Goal: Communication & Community: Answer question/provide support

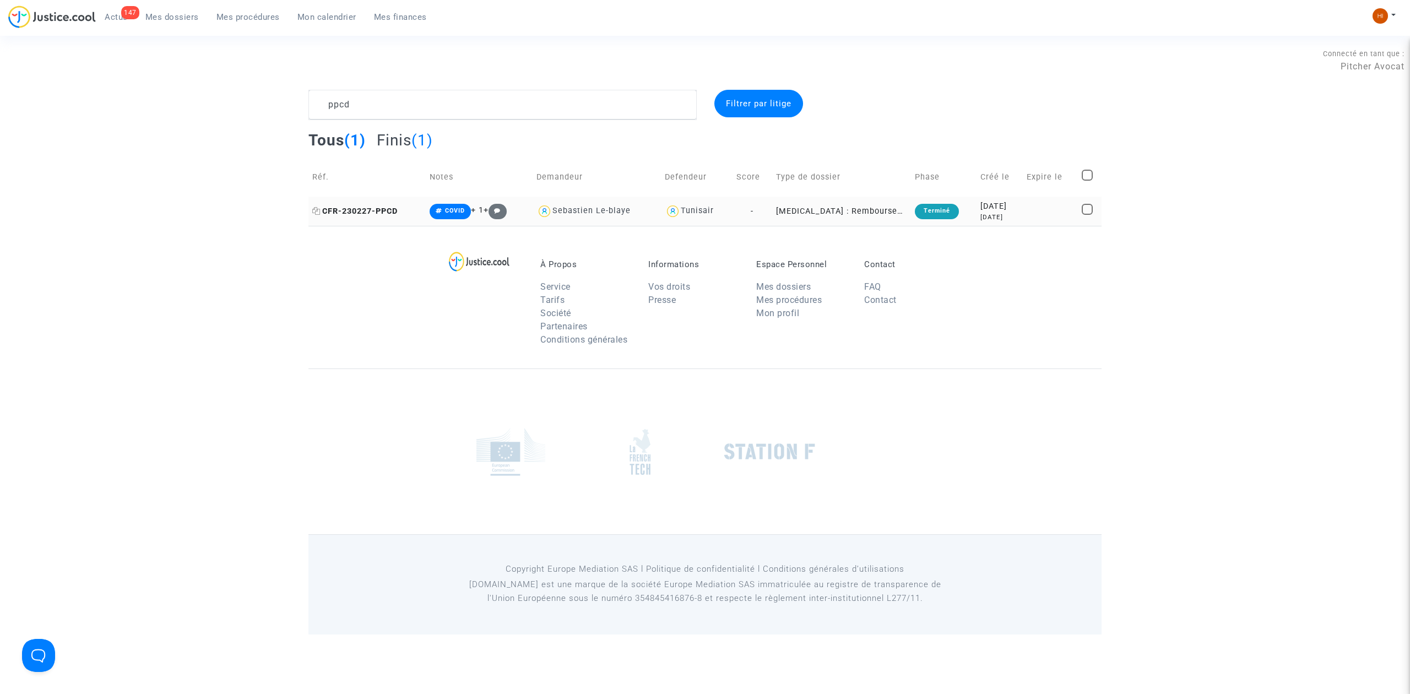
type textarea "ppcd"
click at [382, 208] on span "CFR-230227-PPCD" at bounding box center [354, 211] width 85 height 9
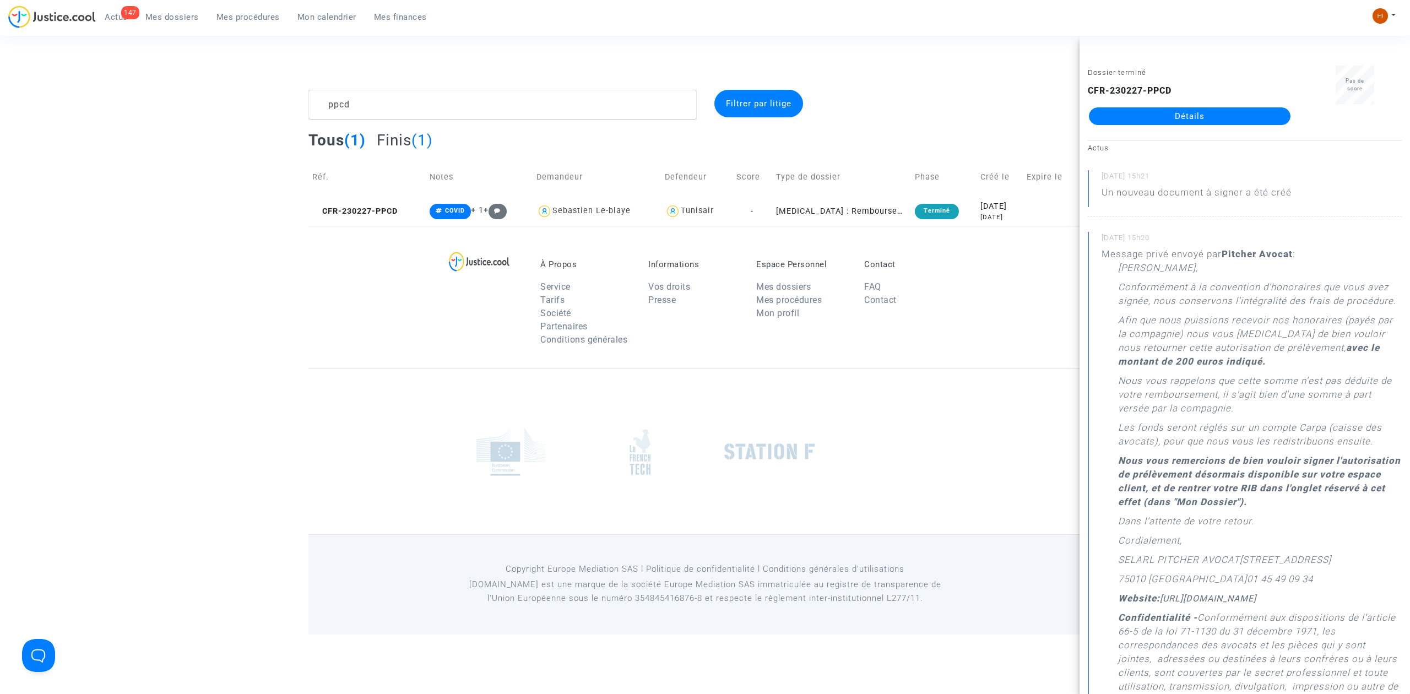
click at [1210, 108] on link "Détails" at bounding box center [1190, 116] width 202 height 18
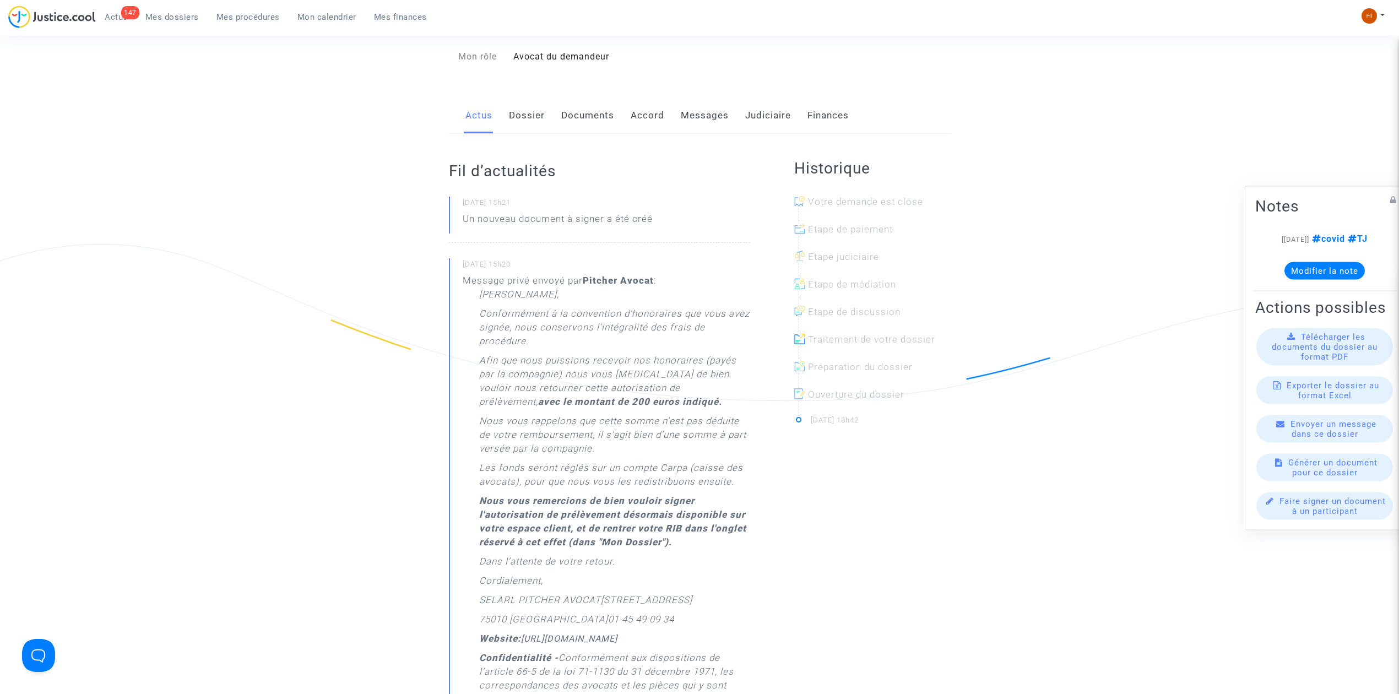
scroll to position [146, 0]
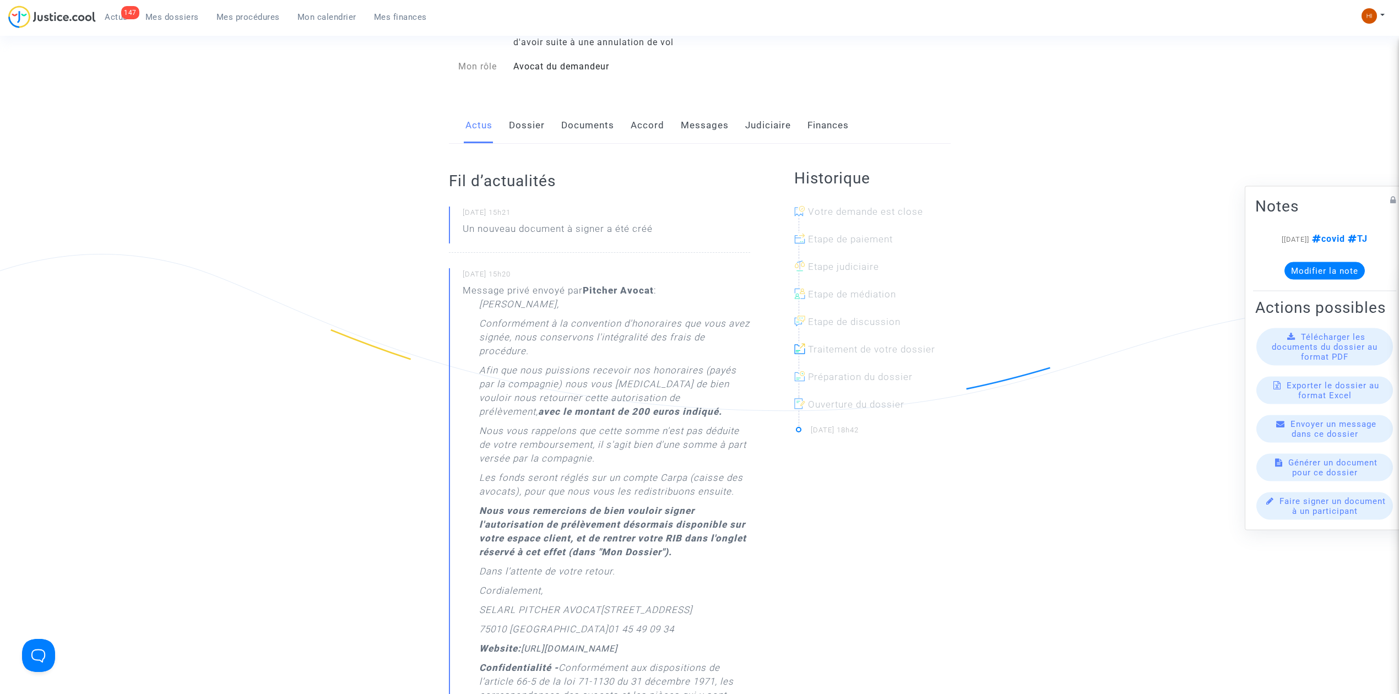
click at [774, 132] on link "Judiciaire" at bounding box center [768, 125] width 46 height 36
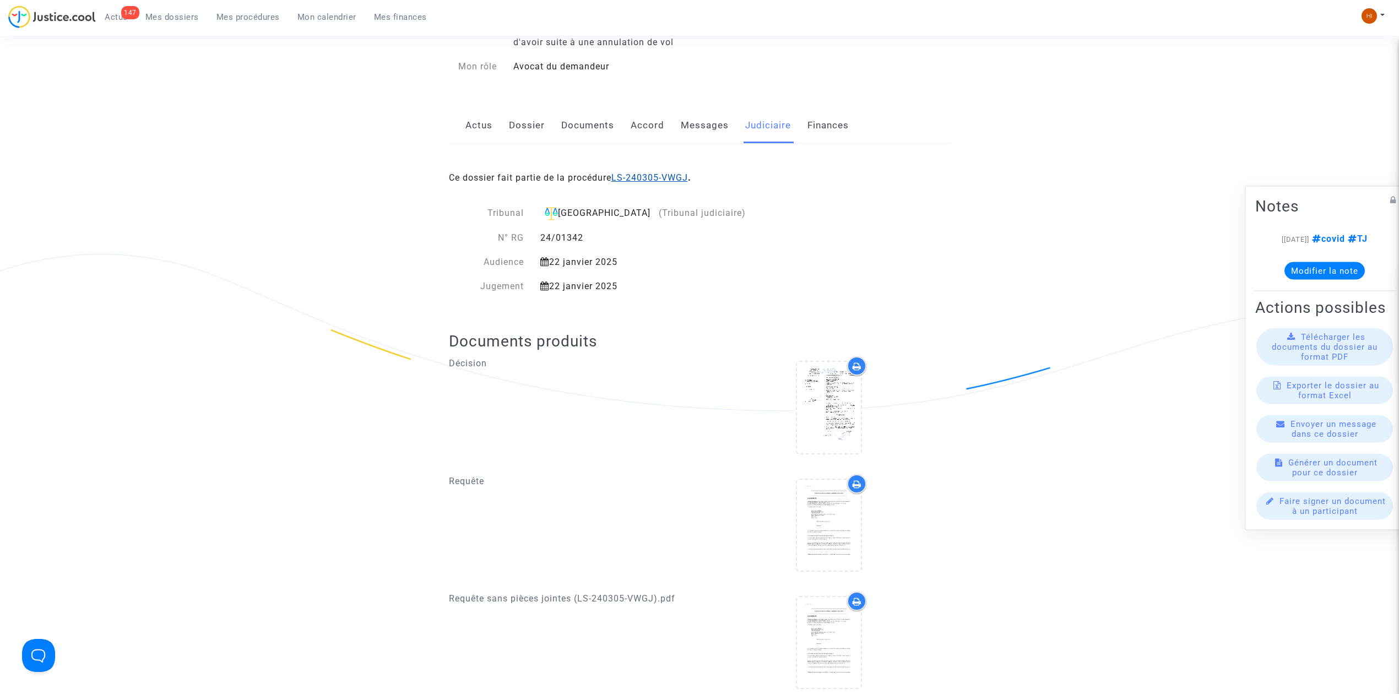
click at [676, 181] on link "LS-240305-VWGJ" at bounding box center [649, 177] width 77 height 10
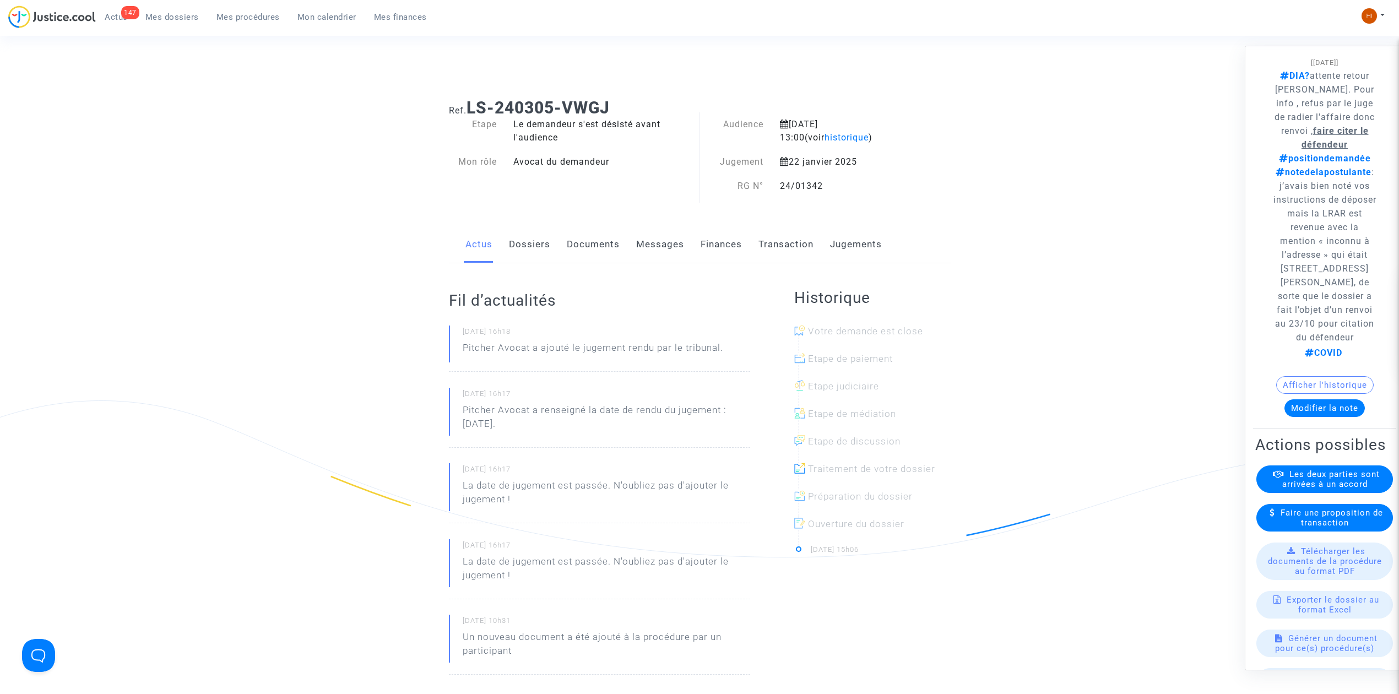
scroll to position [73, 0]
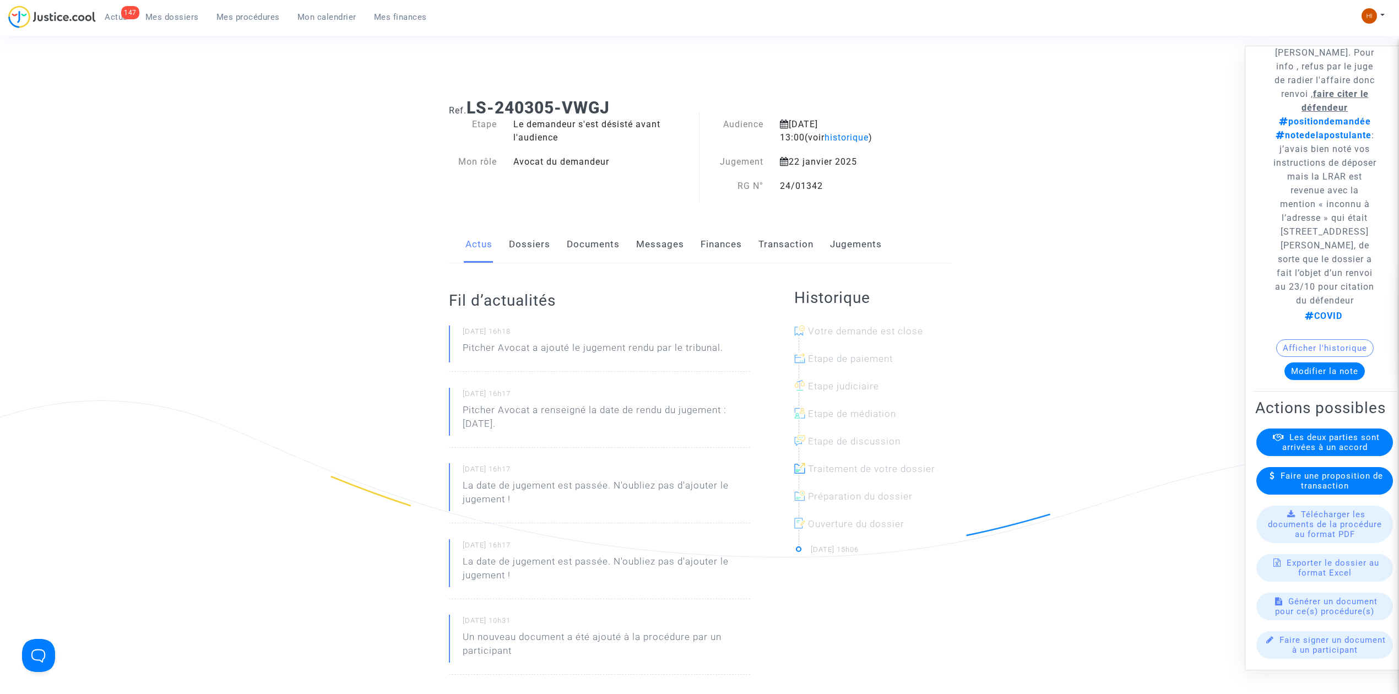
click at [1331, 357] on button "Afficher l'historique" at bounding box center [1324, 348] width 97 height 18
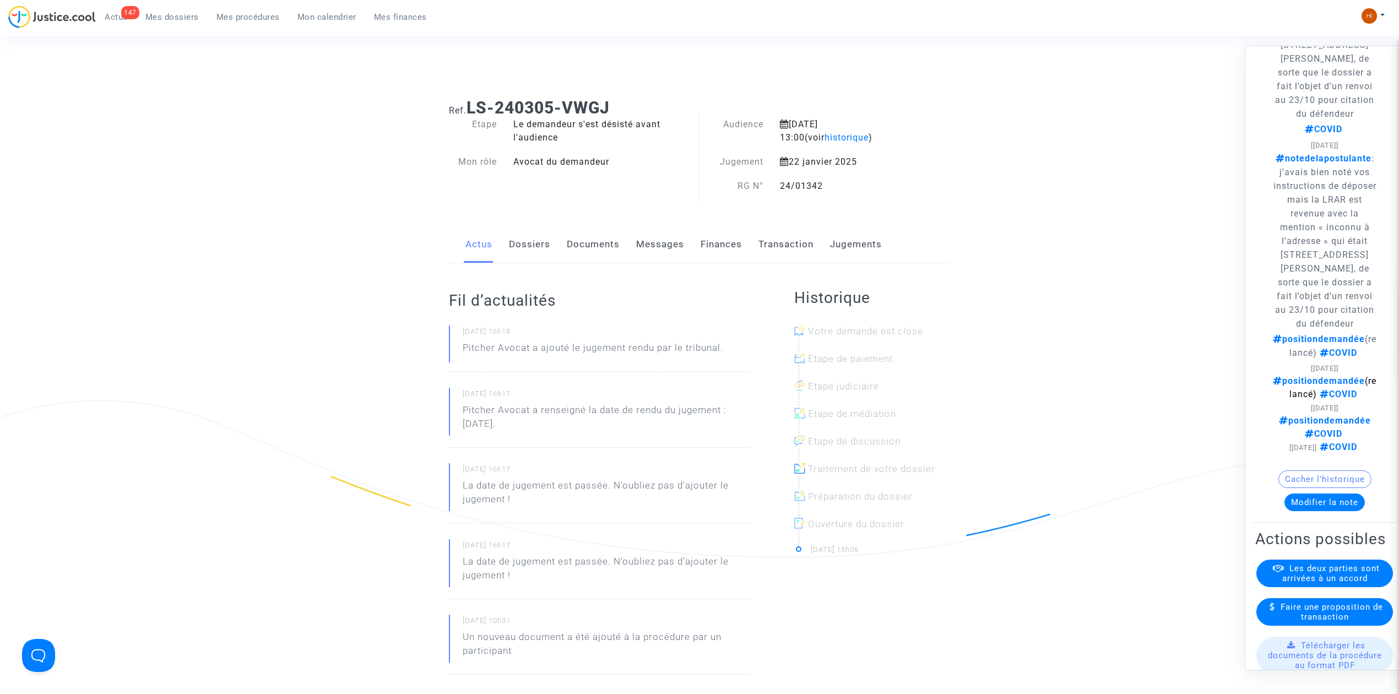
scroll to position [1028, 0]
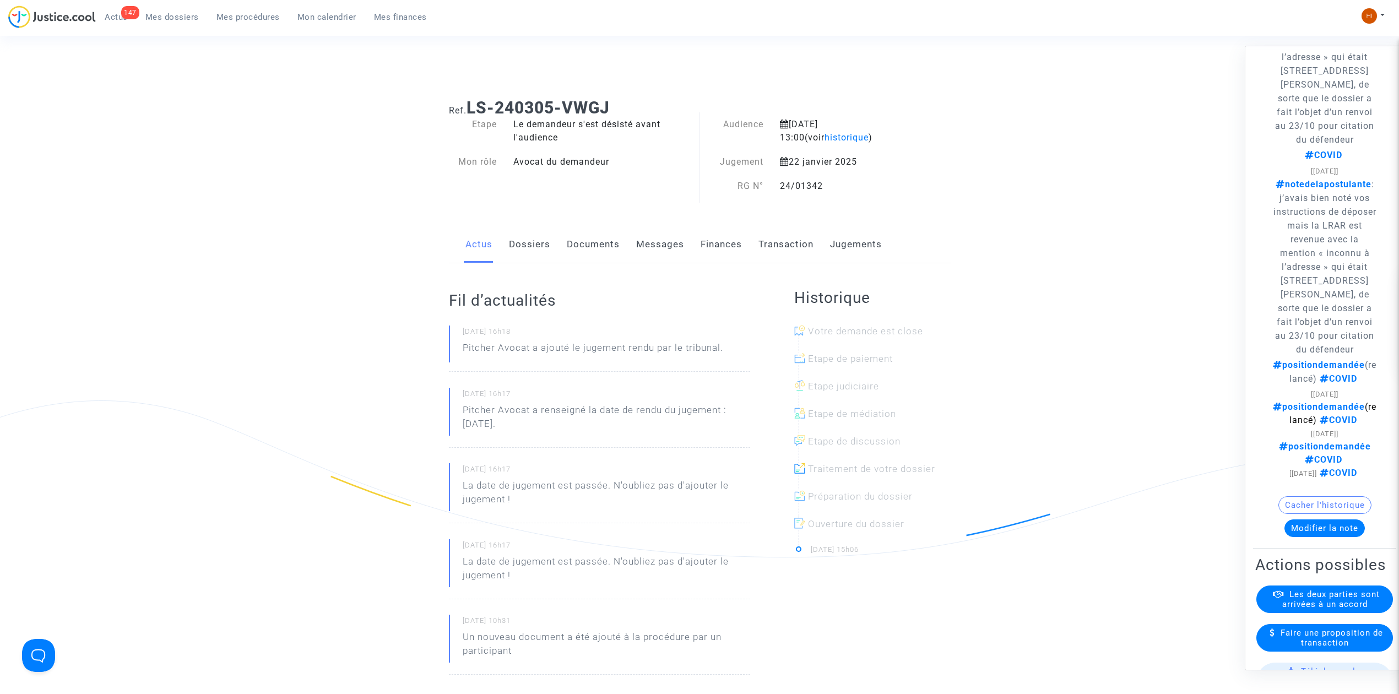
click at [529, 252] on link "Dossiers" at bounding box center [529, 244] width 41 height 36
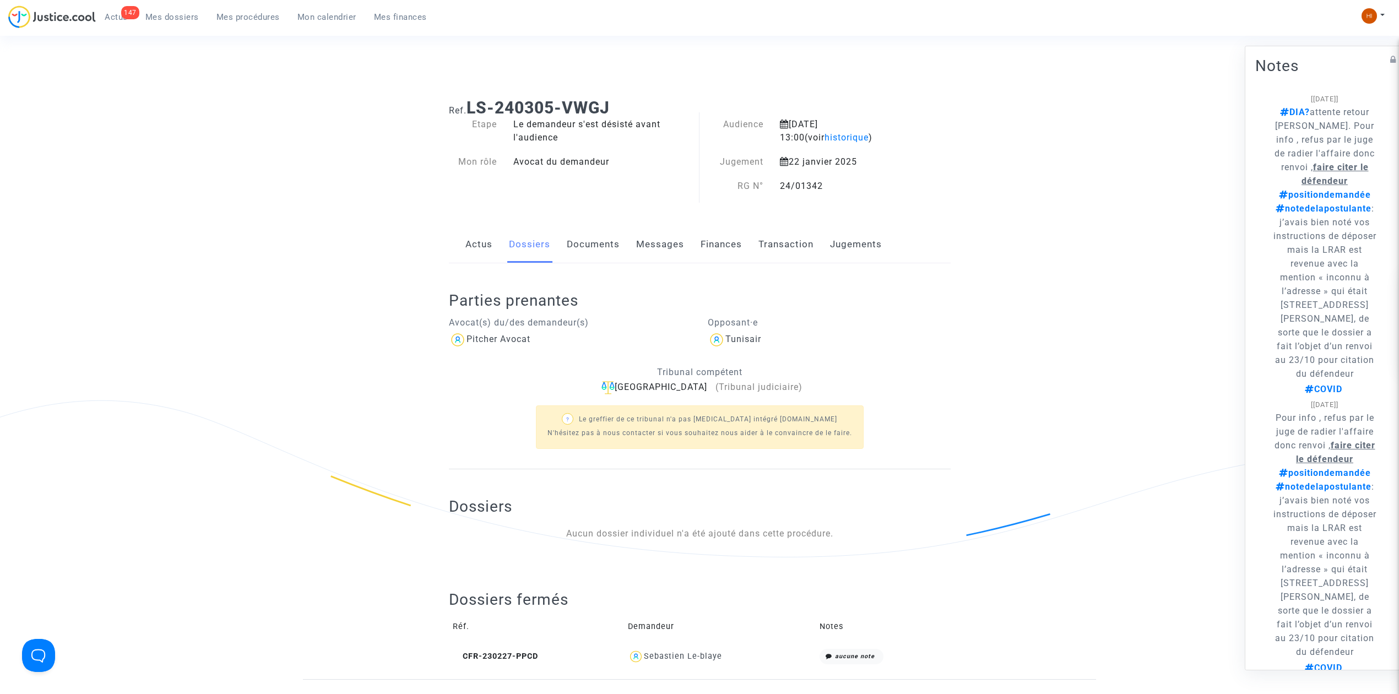
click at [864, 245] on link "Jugements" at bounding box center [856, 244] width 52 height 36
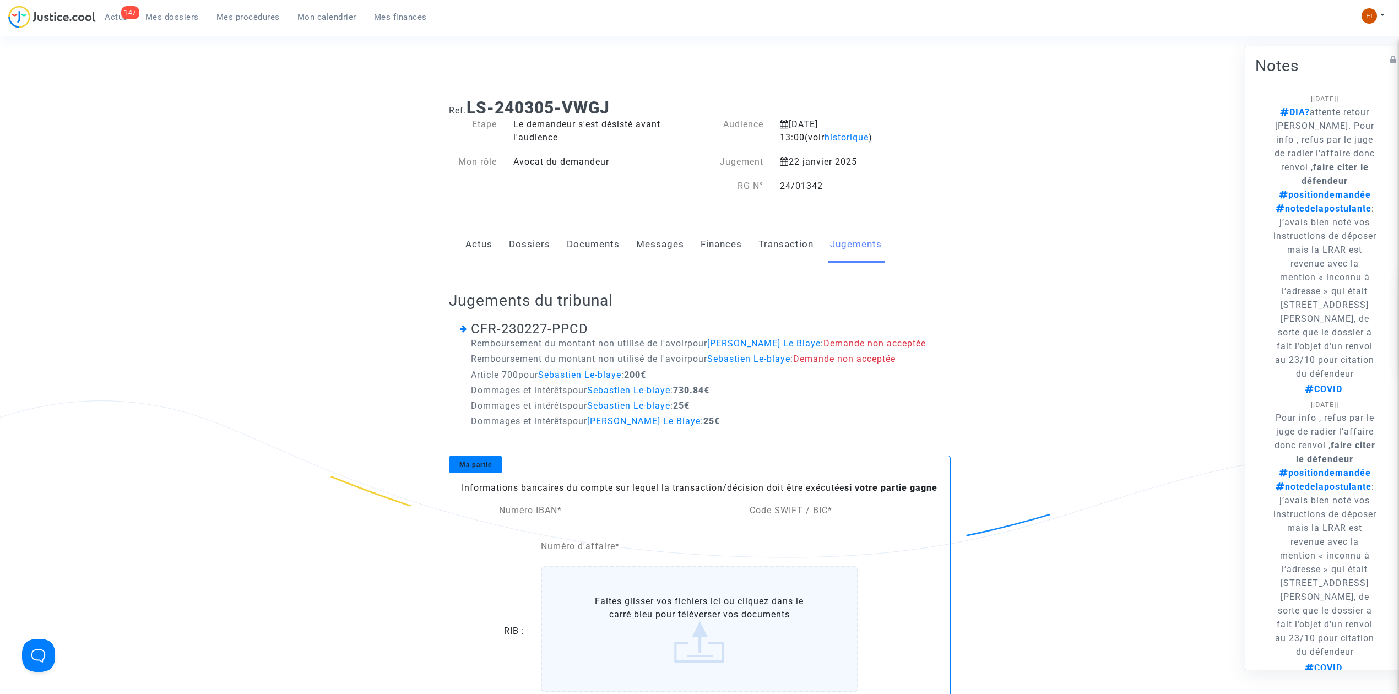
click at [481, 249] on link "Actus" at bounding box center [478, 244] width 27 height 36
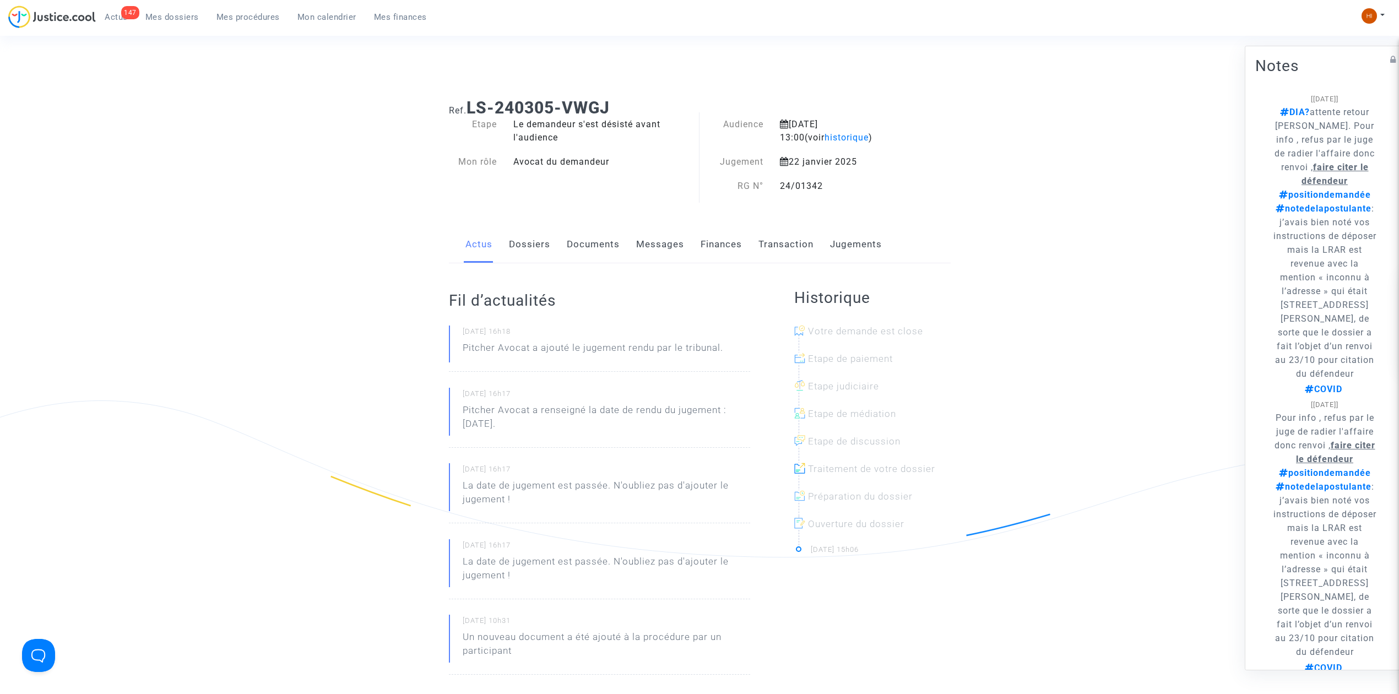
click at [530, 242] on link "Dossiers" at bounding box center [529, 244] width 41 height 36
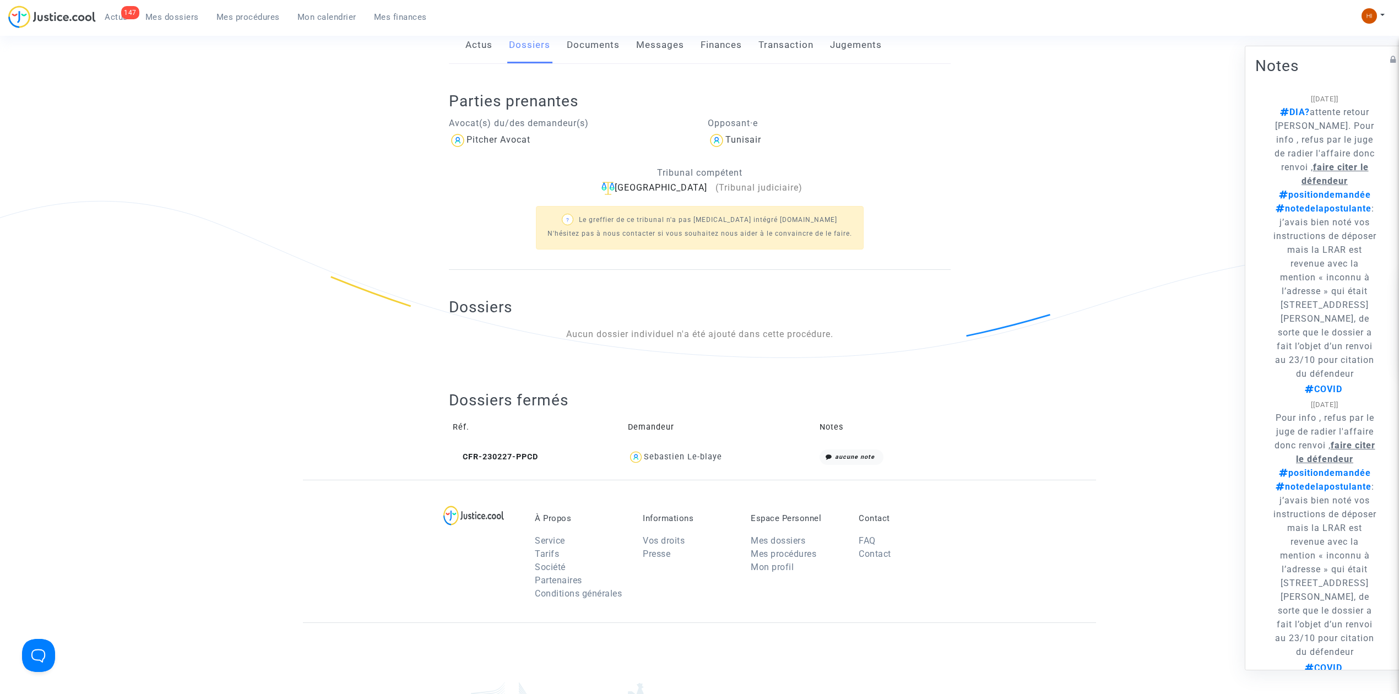
scroll to position [220, 0]
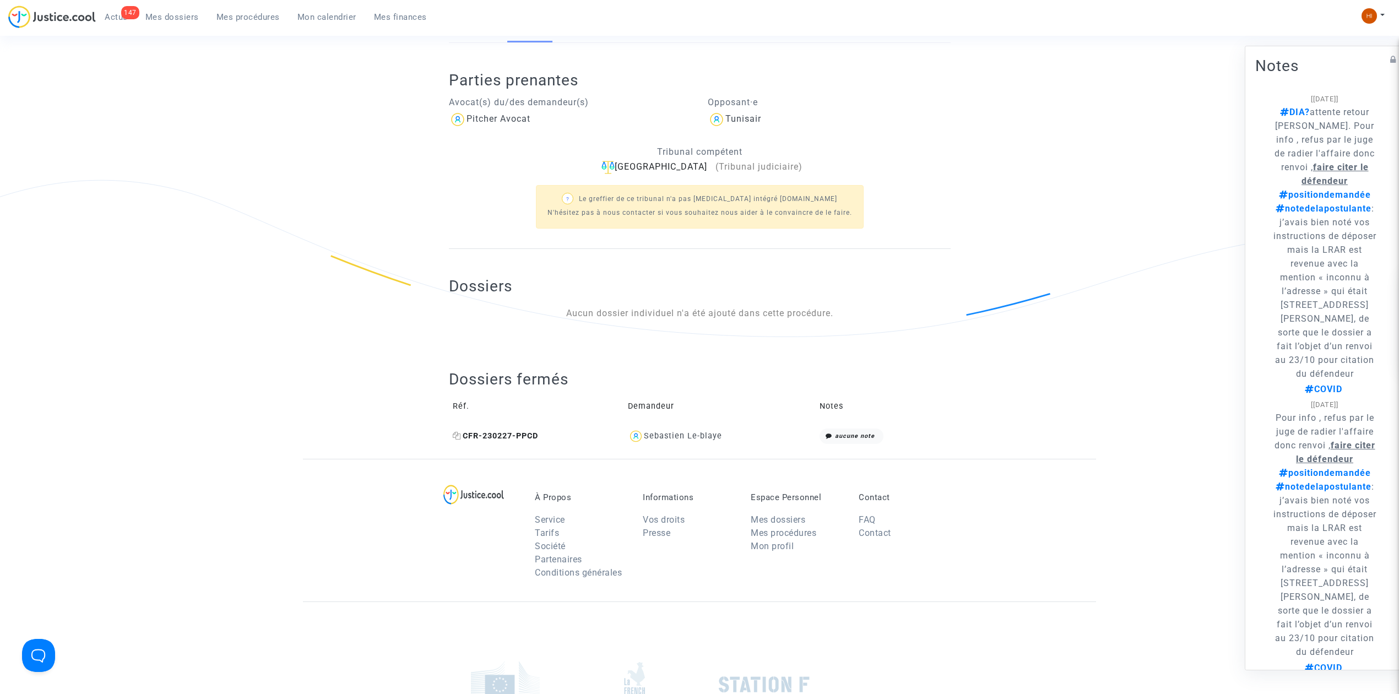
click at [462, 436] on span "CFR-230227-PPCD" at bounding box center [495, 435] width 85 height 9
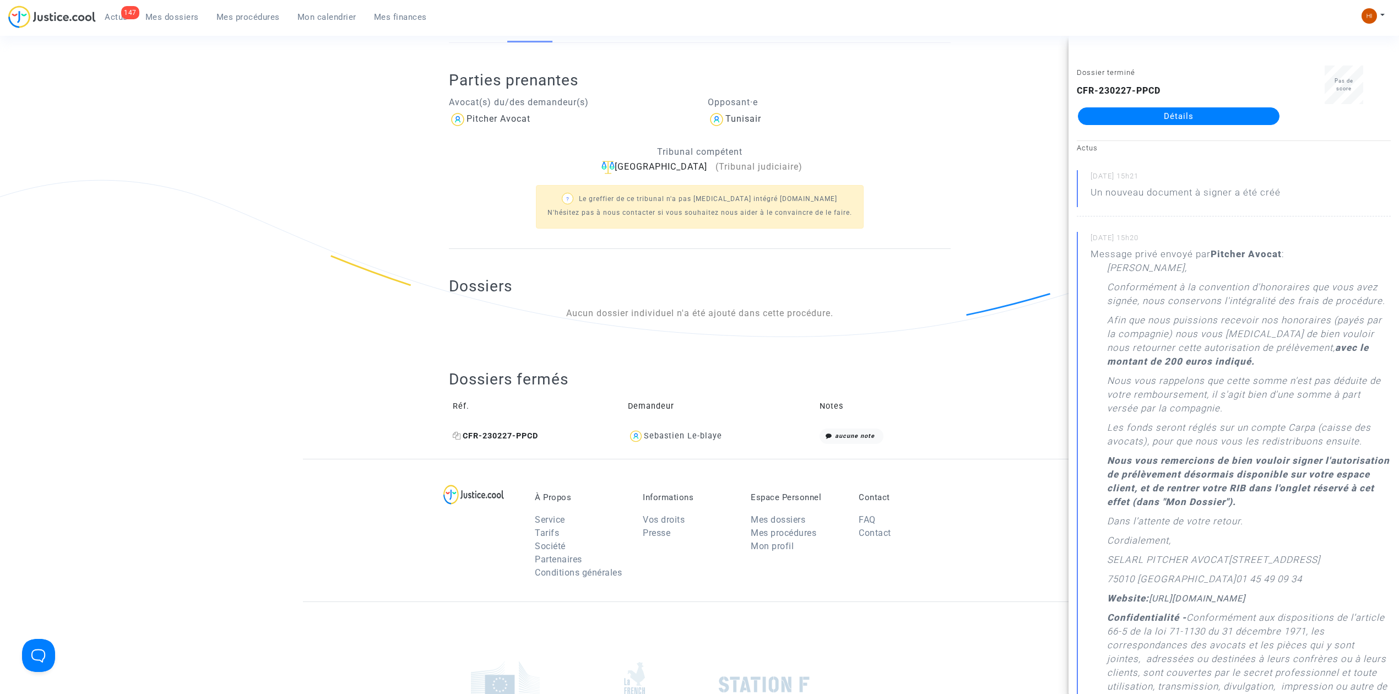
click at [457, 437] on icon at bounding box center [457, 436] width 8 height 8
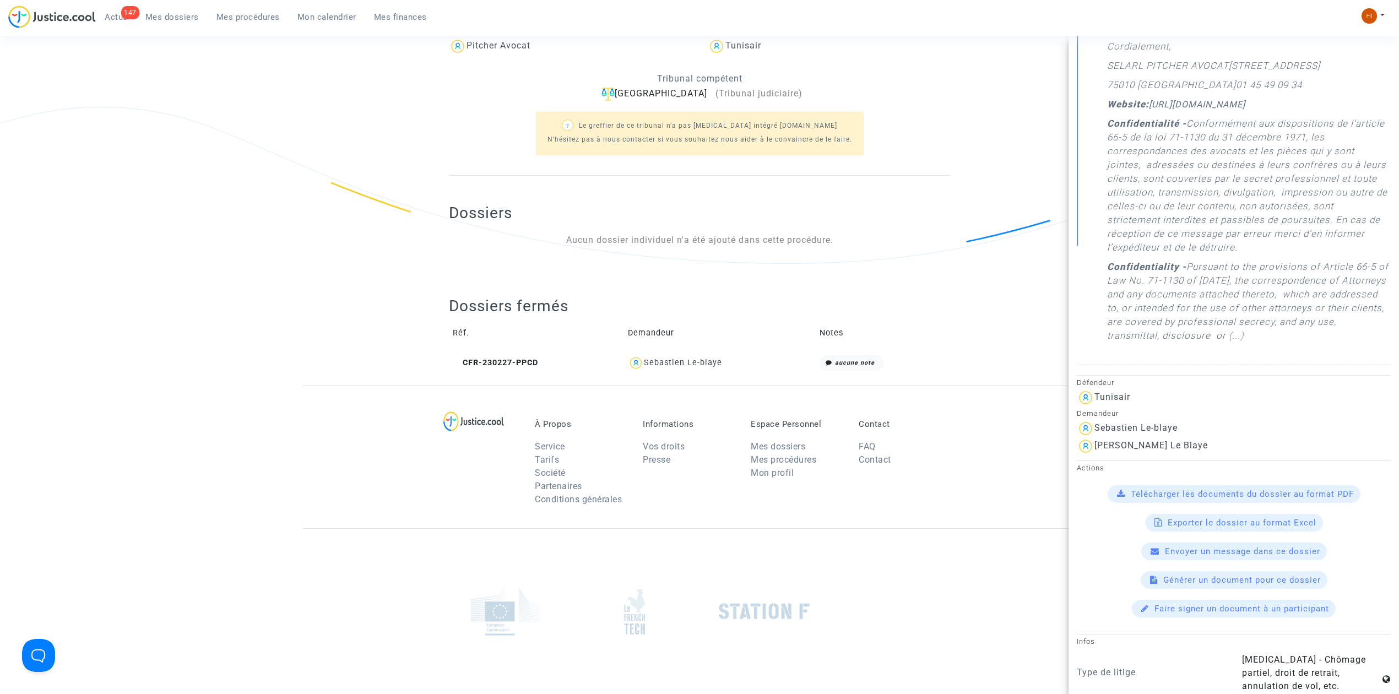
scroll to position [661, 0]
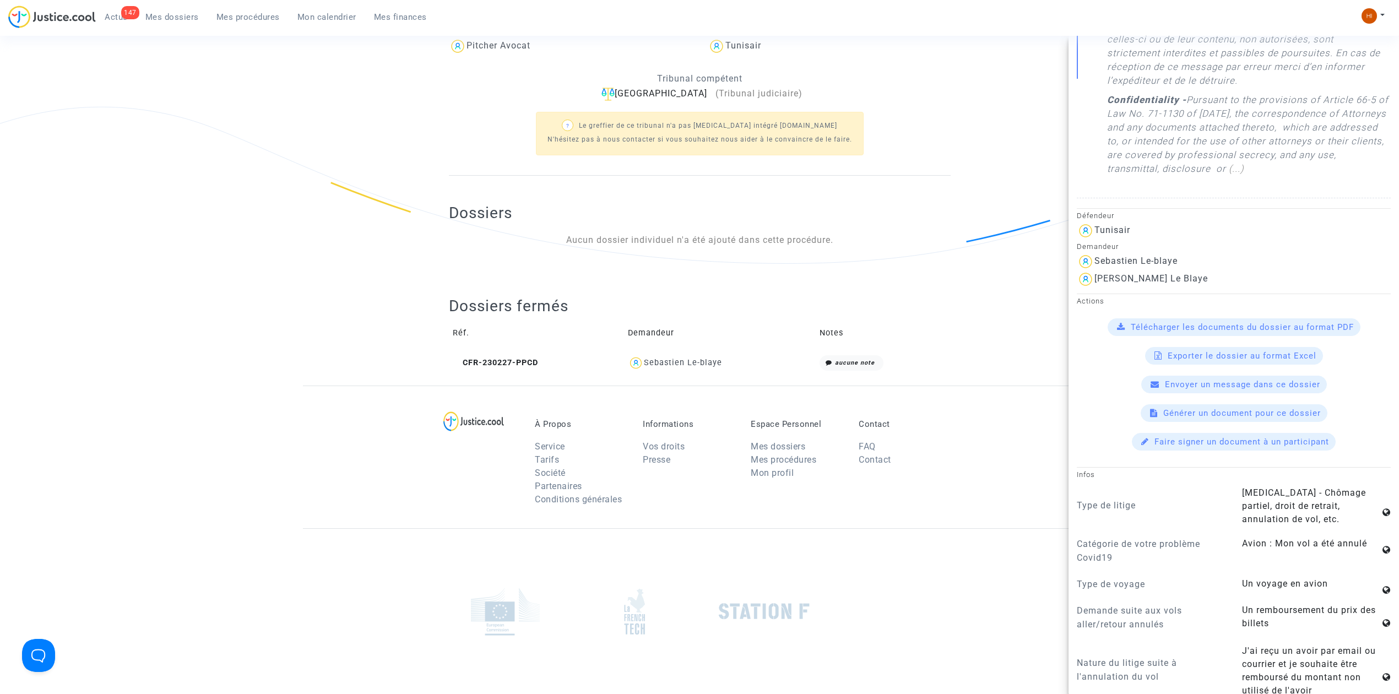
drag, startPoint x: 1182, startPoint y: 306, endPoint x: 1131, endPoint y: 309, distance: 51.3
click at [1131, 288] on div "[PERSON_NAME] Le Blaye" at bounding box center [1234, 279] width 314 height 18
copy div "Le Blaye"
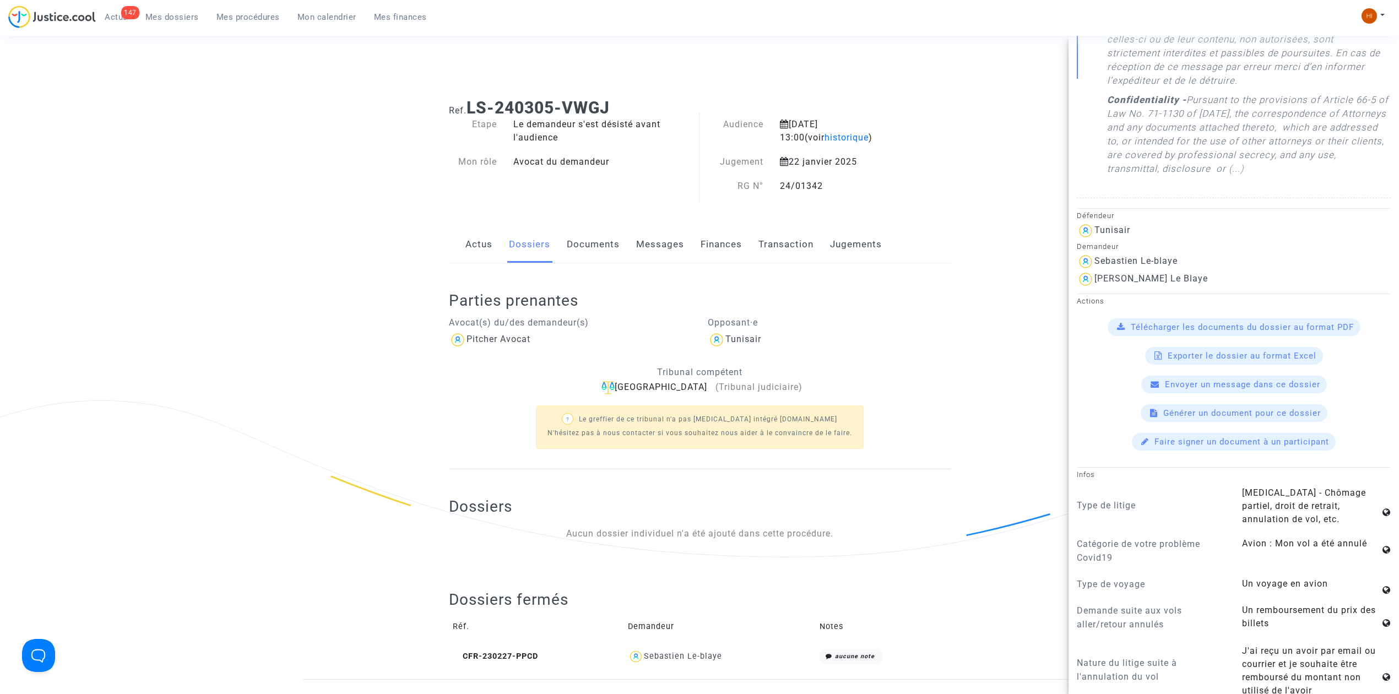
click at [597, 239] on link "Documents" at bounding box center [593, 244] width 53 height 36
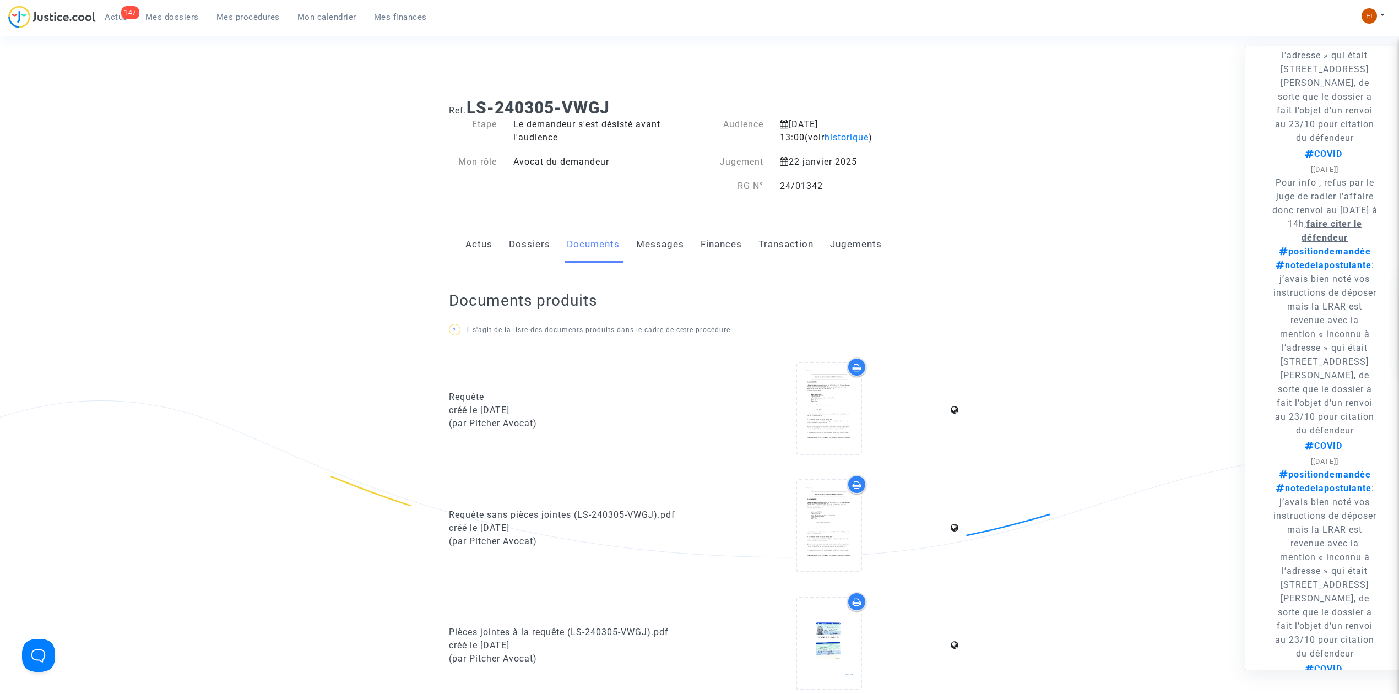
click at [522, 238] on link "Dossiers" at bounding box center [529, 244] width 41 height 36
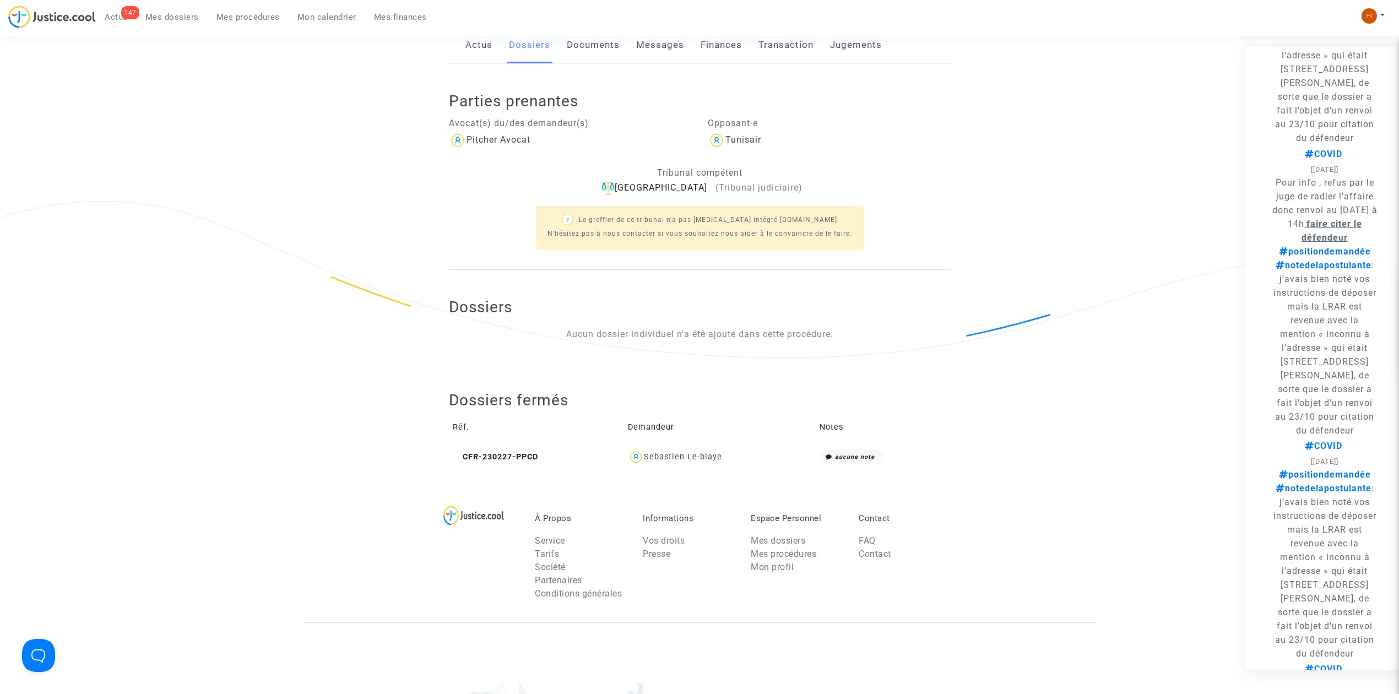
scroll to position [294, 0]
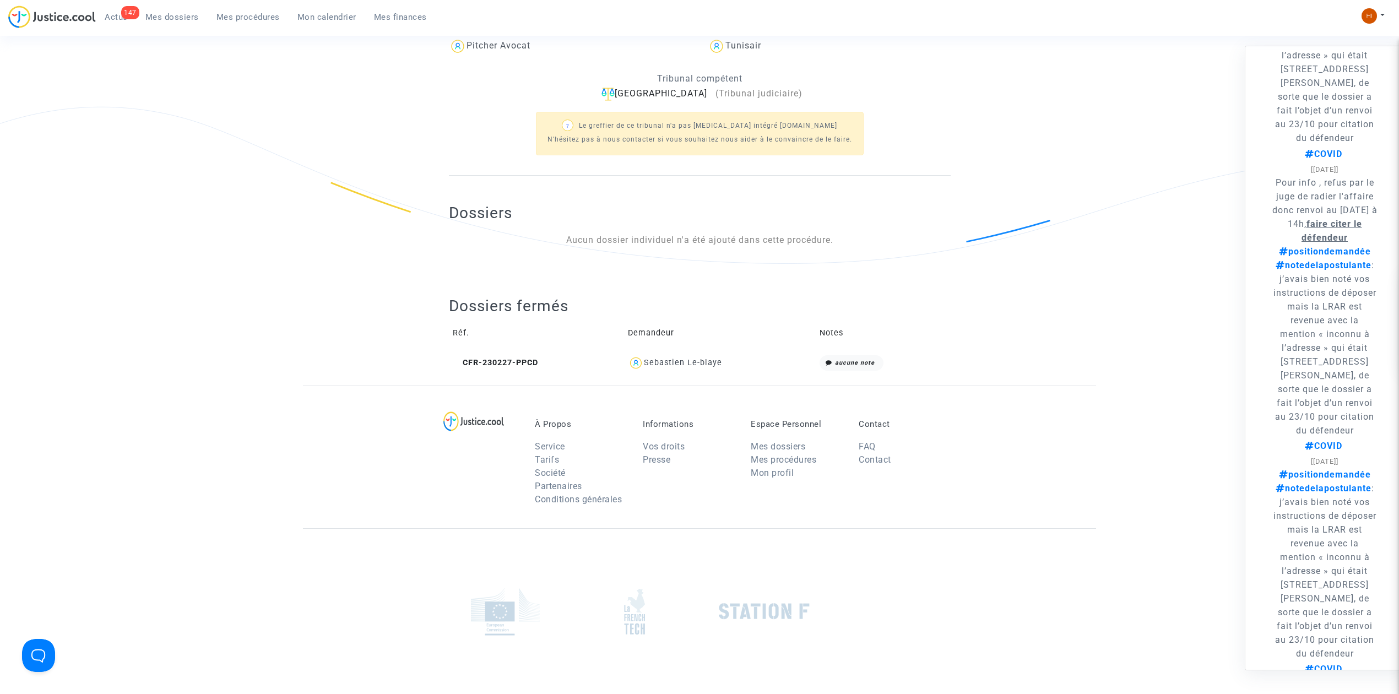
drag, startPoint x: 742, startPoint y: 373, endPoint x: 677, endPoint y: 384, distance: 65.9
click at [660, 378] on div "Dossiers fermés Réf. Demandeur Notes CFR-230227-PPCD Sebastien Le-blaye aucune …" at bounding box center [700, 327] width 502 height 117
click at [682, 388] on div "À Propos Service Tarifs Société Partenaires Conditions générales Informations V…" at bounding box center [699, 457] width 793 height 143
drag, startPoint x: 756, startPoint y: 357, endPoint x: 646, endPoint y: 367, distance: 110.0
click at [646, 367] on div "Sebastien Le-blaye" at bounding box center [720, 363] width 184 height 16
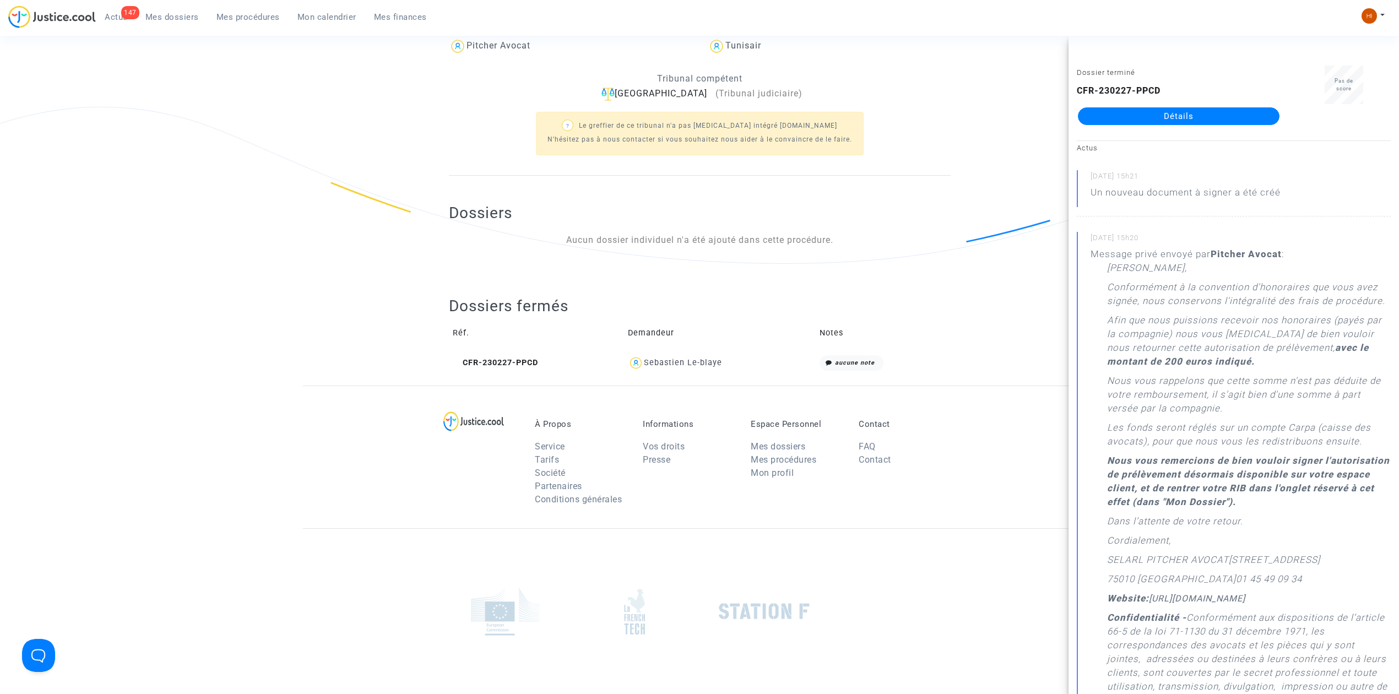
copy div "Sebastien Le-blaye"
click at [504, 366] on span "CFR-230227-PPCD" at bounding box center [495, 362] width 85 height 9
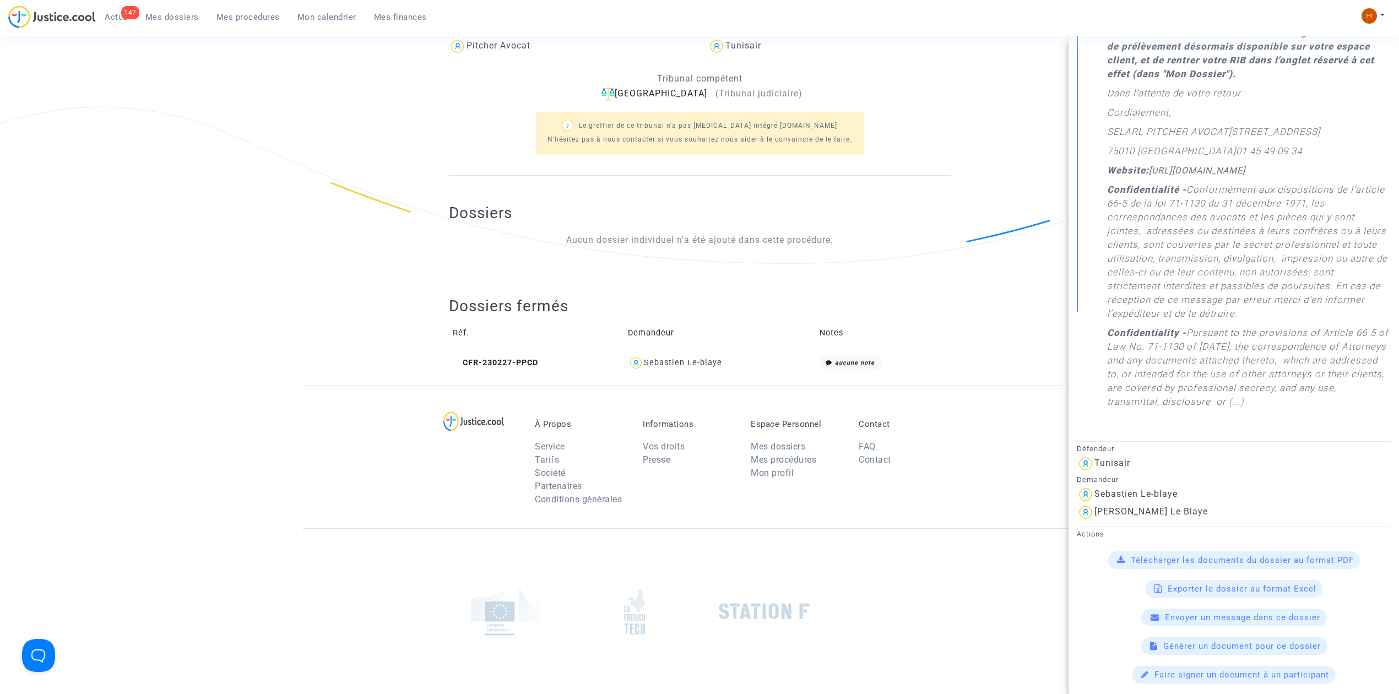
scroll to position [441, 0]
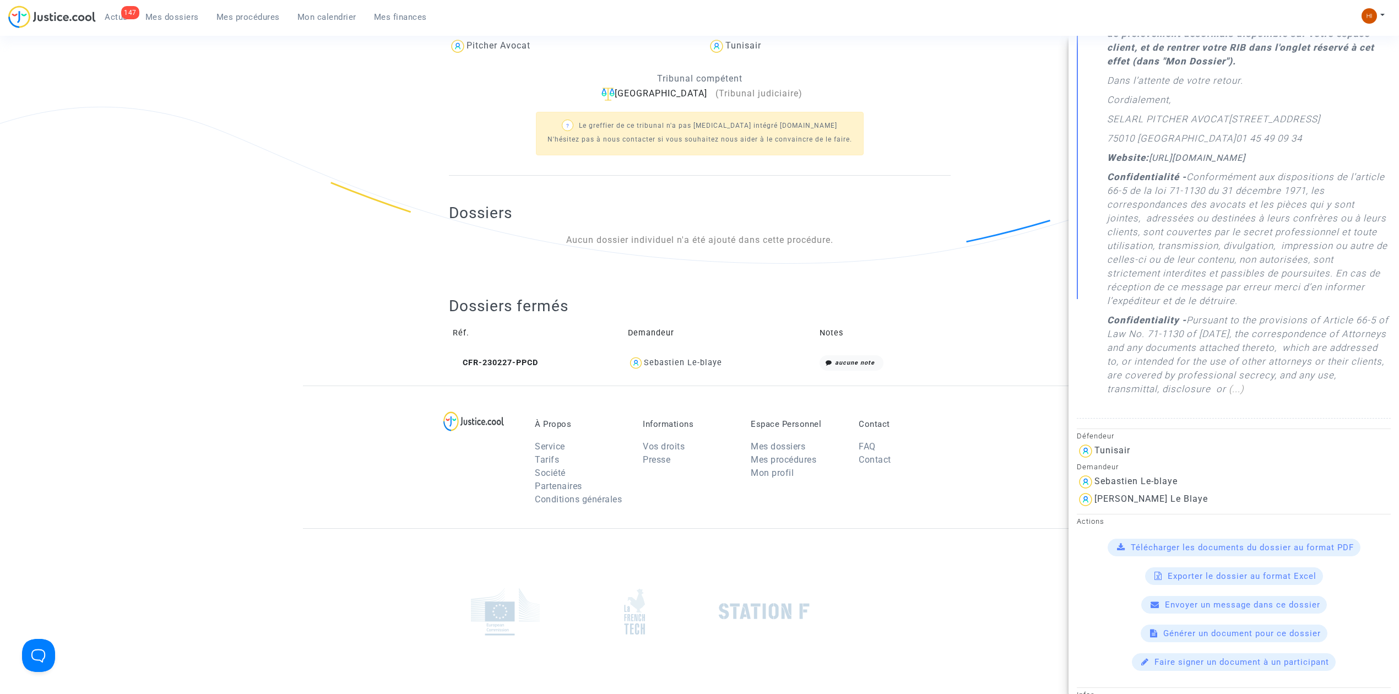
drag, startPoint x: 745, startPoint y: 181, endPoint x: 736, endPoint y: 189, distance: 12.1
click at [745, 181] on div "Dossiers Aucun dossier individuel n'a été ajouté dans cette procédure." at bounding box center [700, 222] width 502 height 93
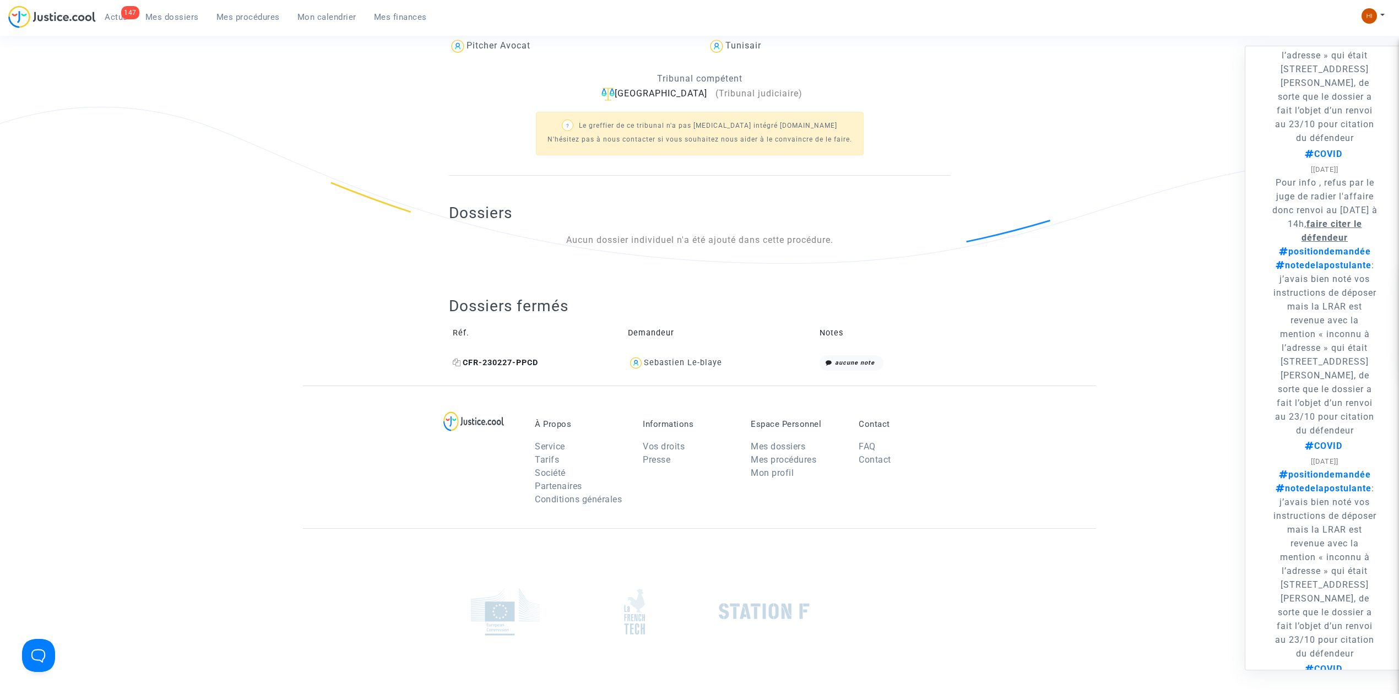
click at [488, 365] on span "CFR-230227-PPCD" at bounding box center [495, 362] width 85 height 9
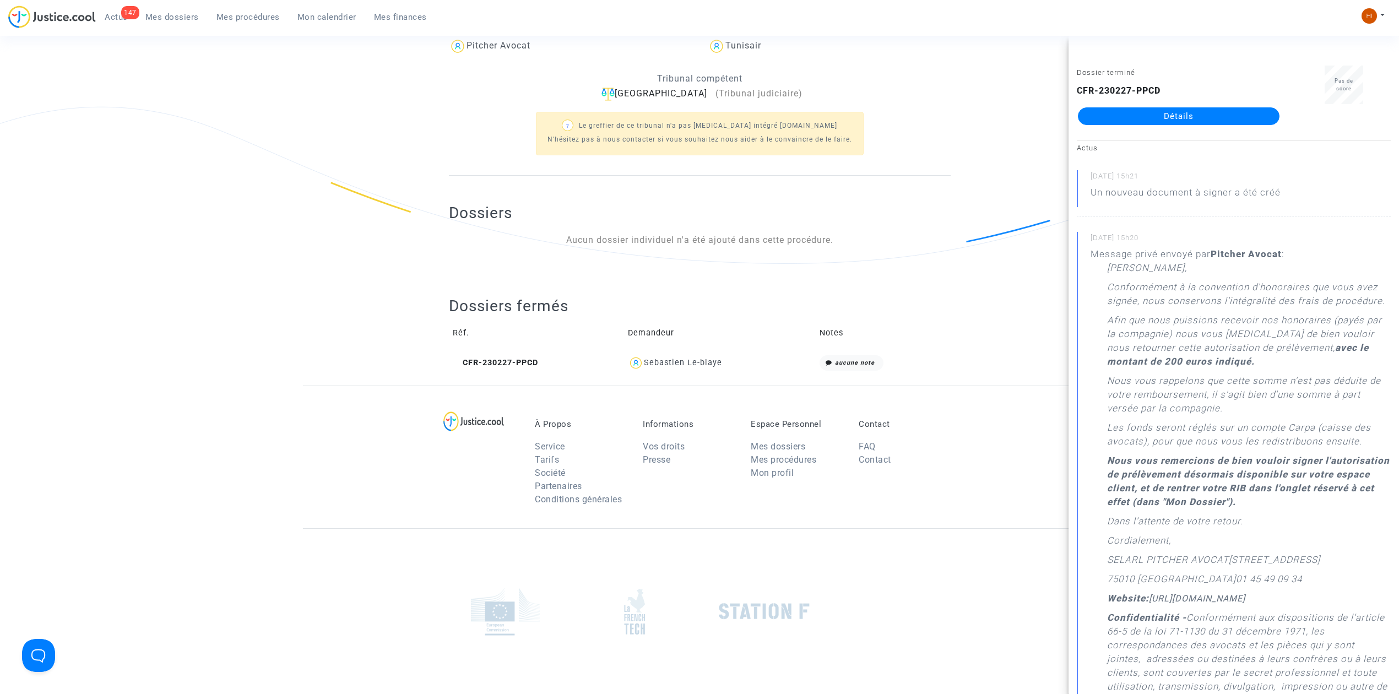
click at [1213, 108] on link "Détails" at bounding box center [1179, 116] width 202 height 18
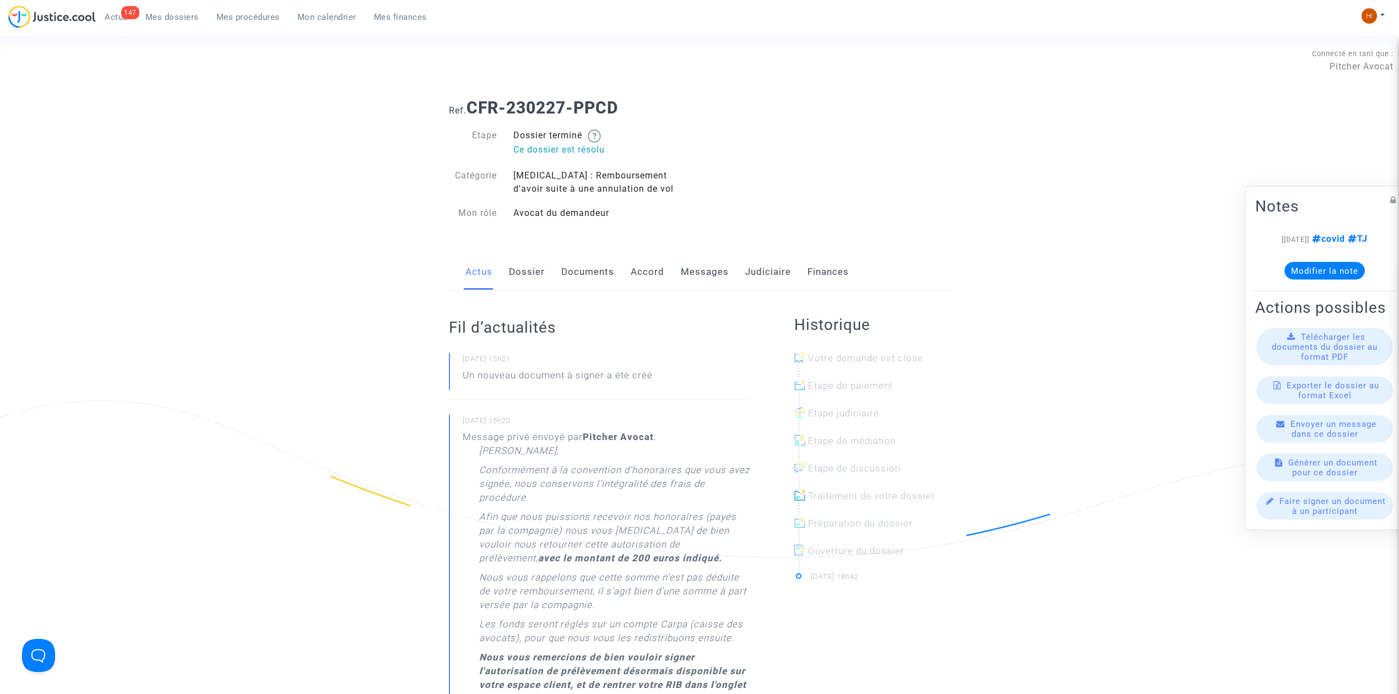
click at [522, 268] on link "Dossier" at bounding box center [527, 272] width 36 height 36
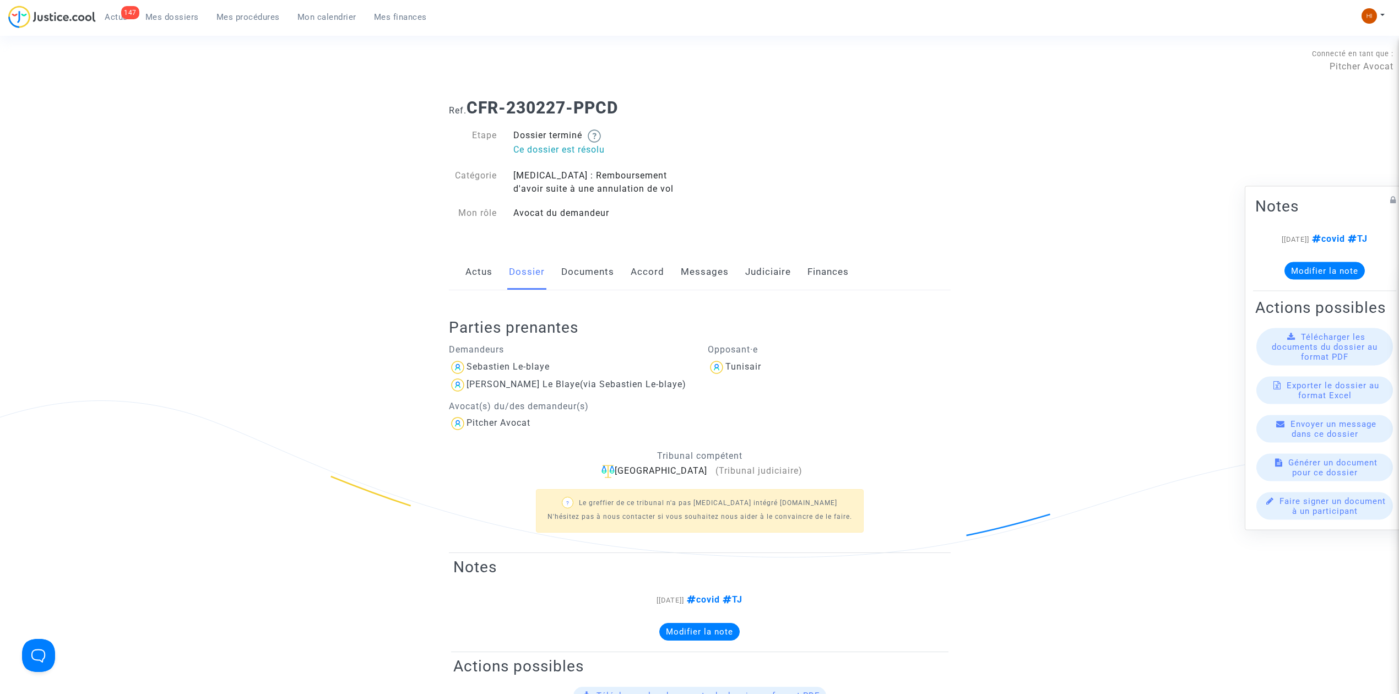
click at [598, 275] on link "Documents" at bounding box center [587, 272] width 53 height 36
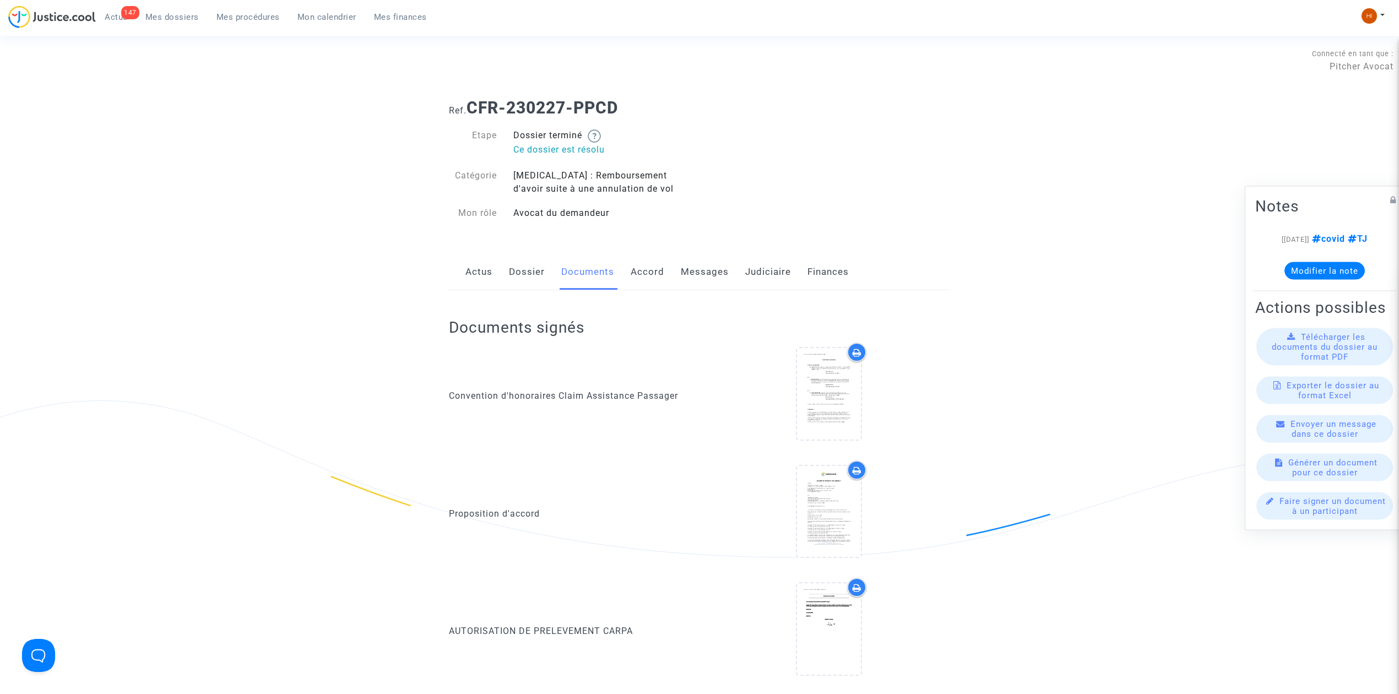
click at [635, 274] on link "Accord" at bounding box center [648, 272] width 34 height 36
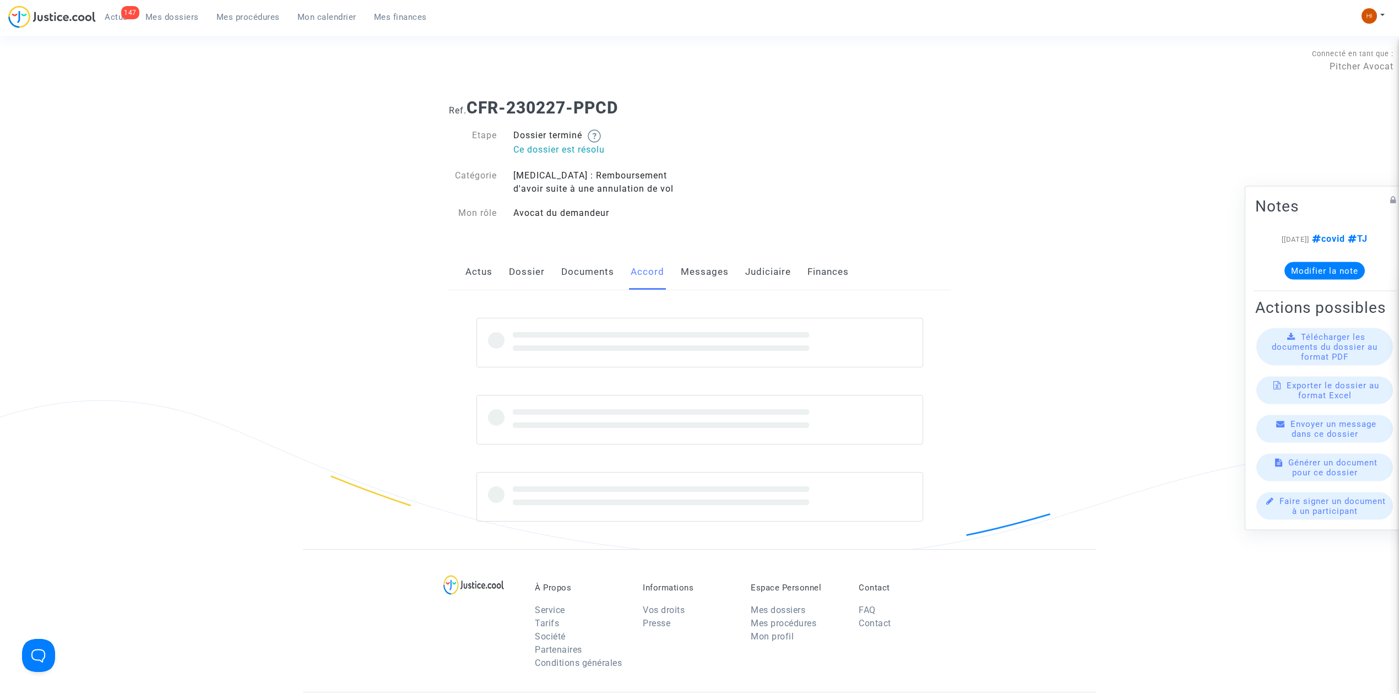
click at [715, 274] on link "Messages" at bounding box center [705, 272] width 48 height 36
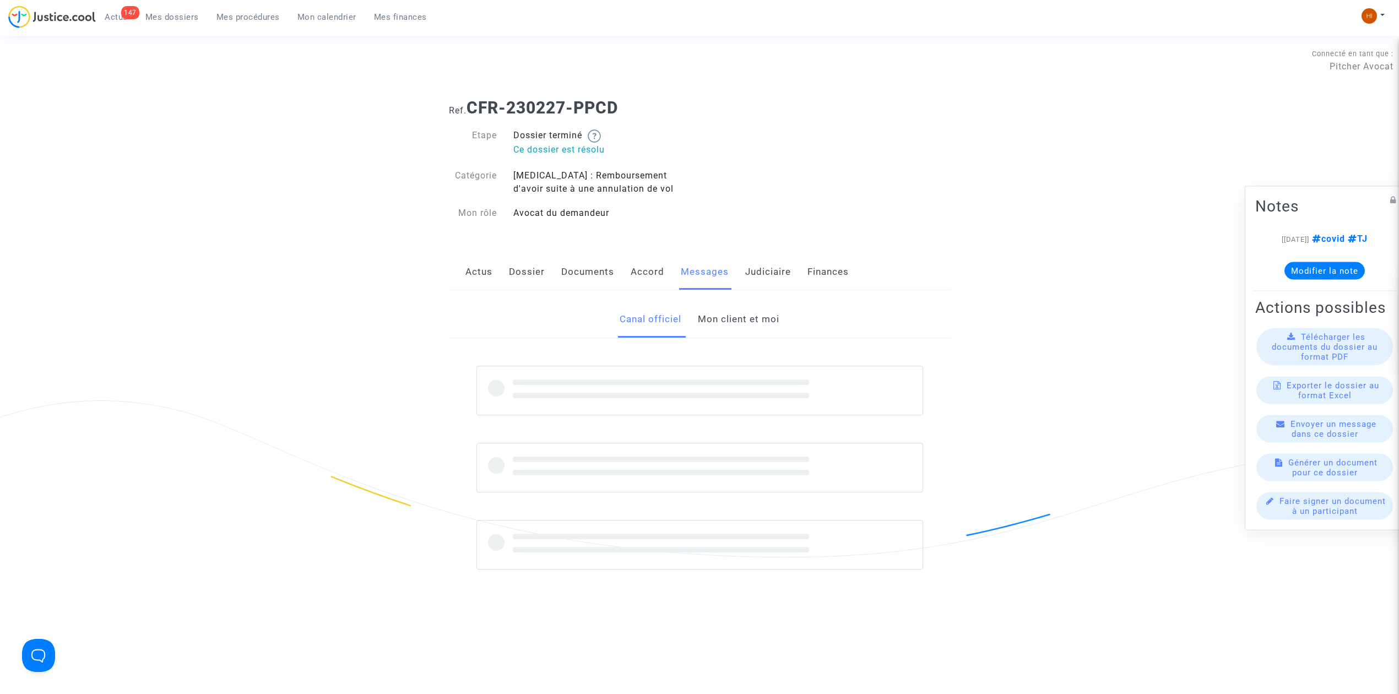
click at [770, 270] on link "Judiciaire" at bounding box center [768, 272] width 46 height 36
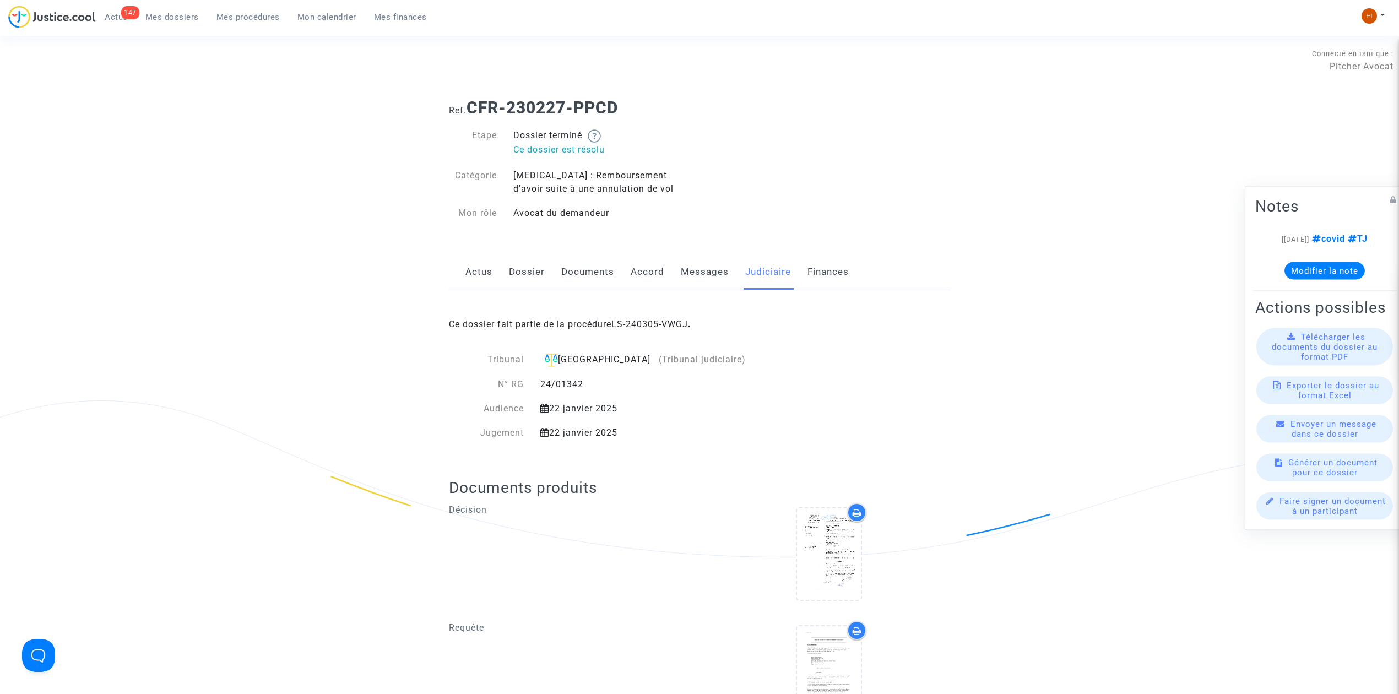
click at [677, 325] on link "LS-240305-VWGJ" at bounding box center [649, 324] width 77 height 10
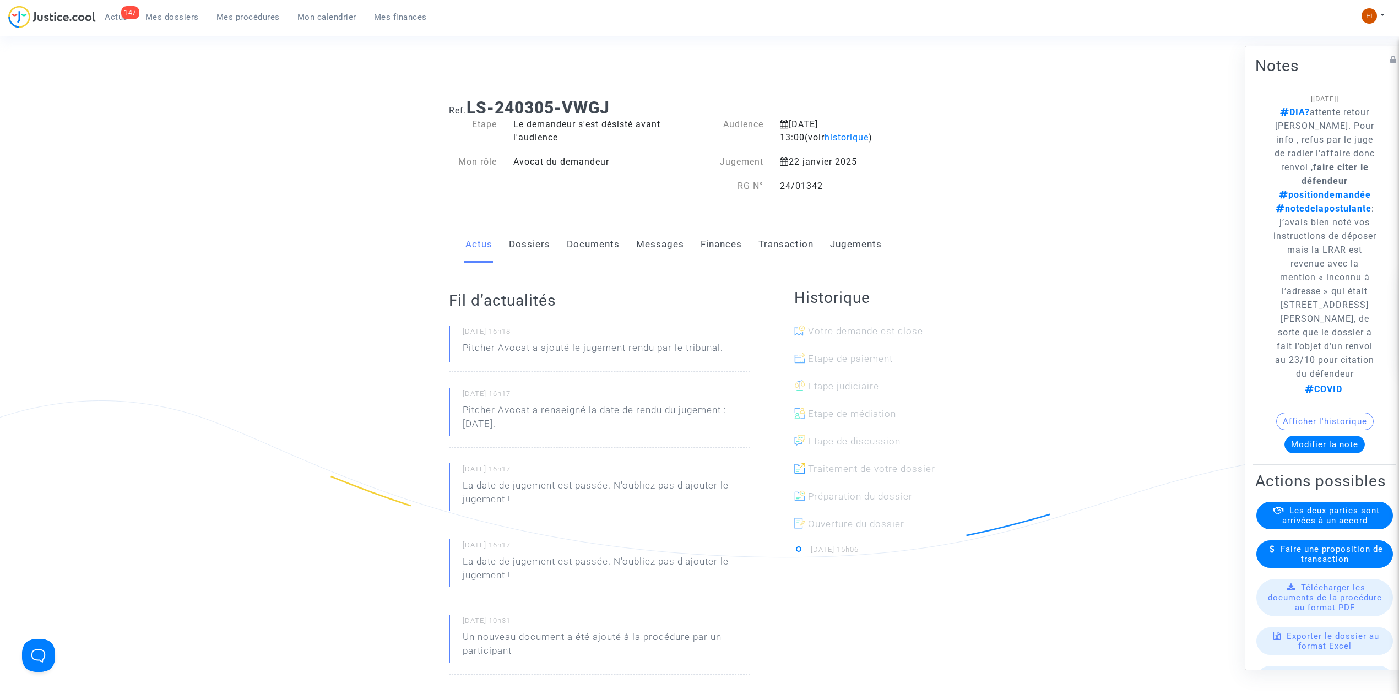
click at [523, 249] on link "Dossiers" at bounding box center [529, 244] width 41 height 36
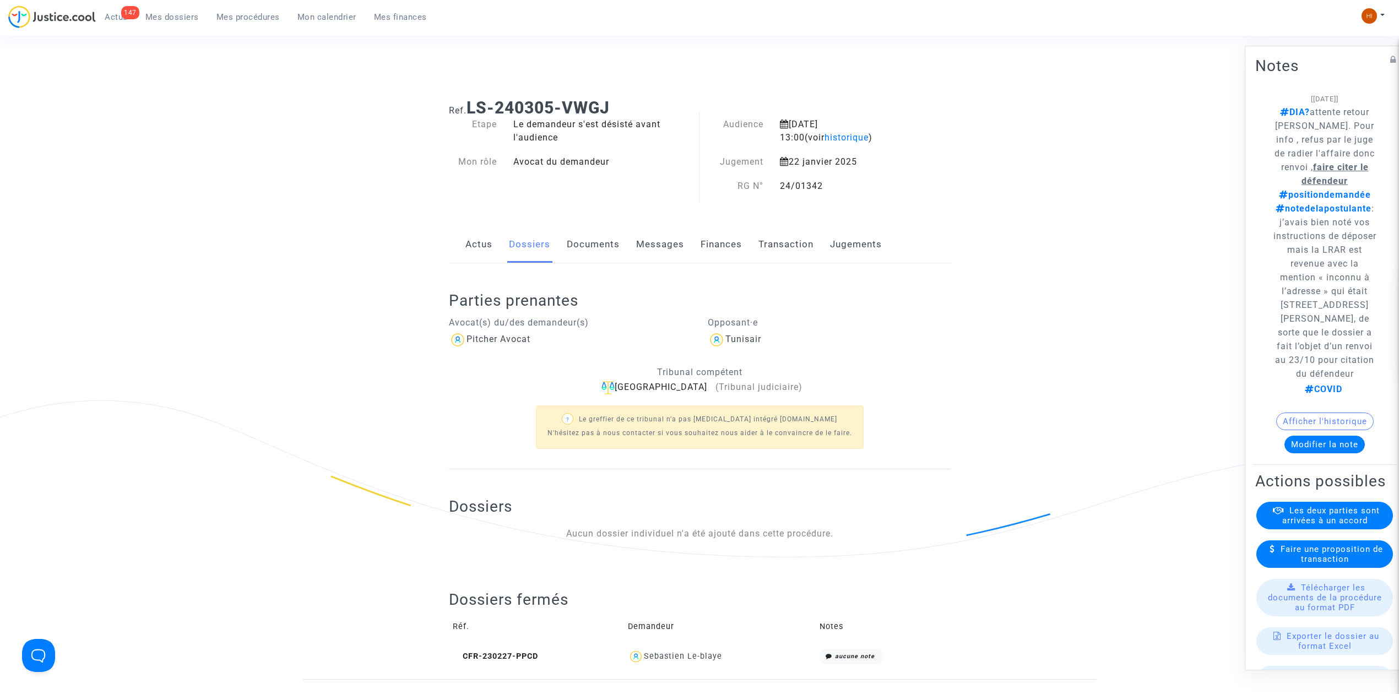
click at [517, 404] on div "? Le greffier de ce tribunal n'a pas [MEDICAL_DATA] intégré [DOMAIN_NAME] N'hés…" at bounding box center [700, 425] width 502 height 63
click at [612, 238] on link "Documents" at bounding box center [593, 244] width 53 height 36
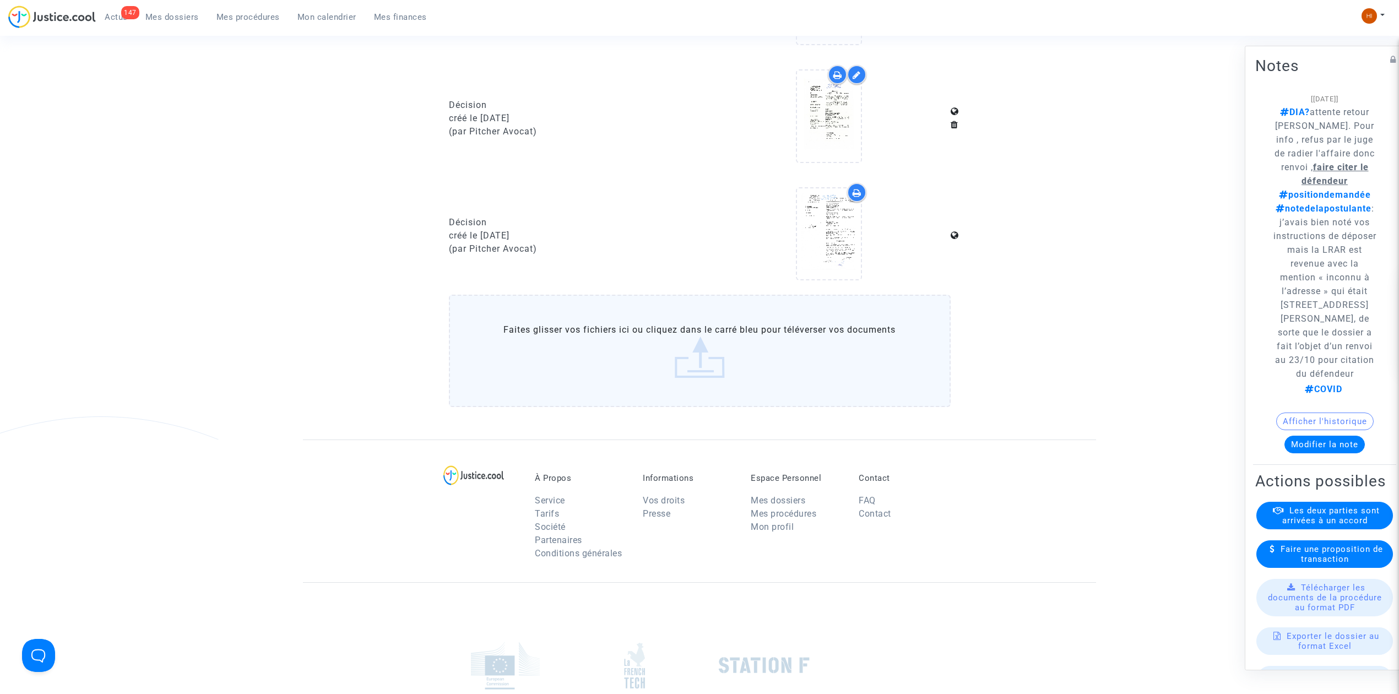
scroll to position [881, 0]
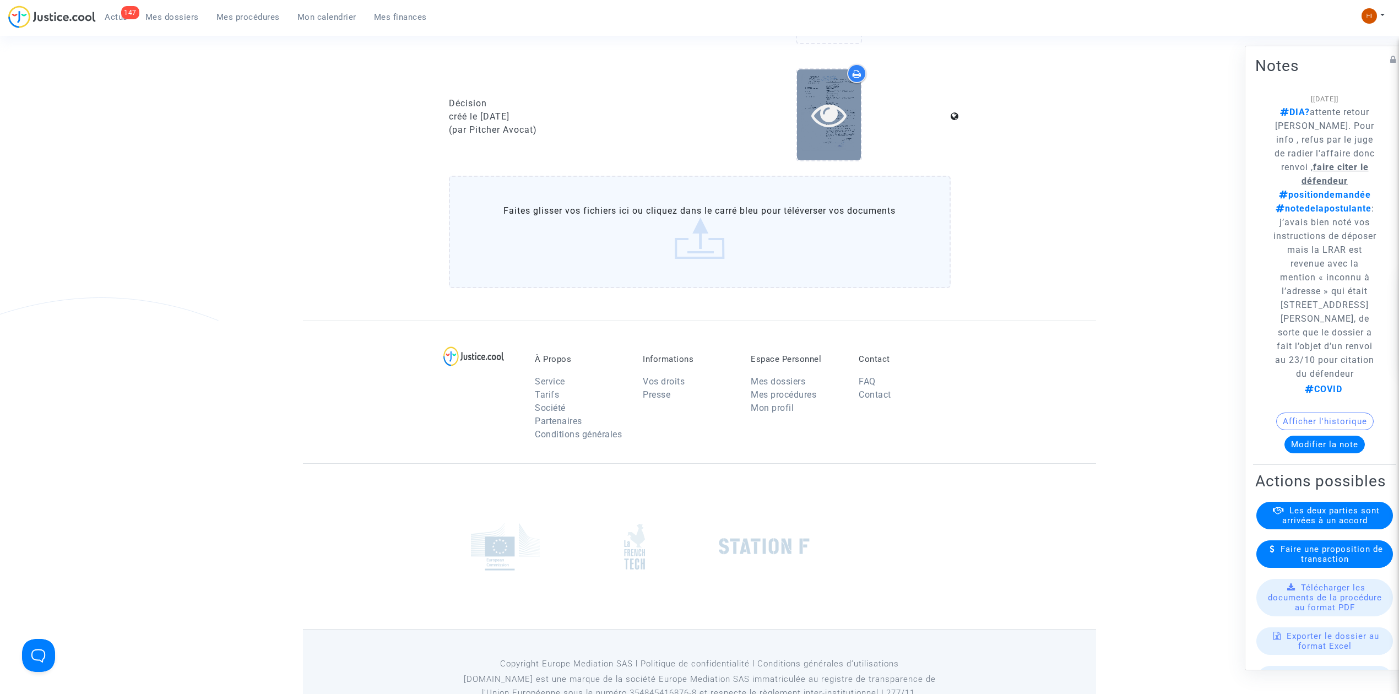
click at [824, 126] on icon at bounding box center [829, 114] width 36 height 35
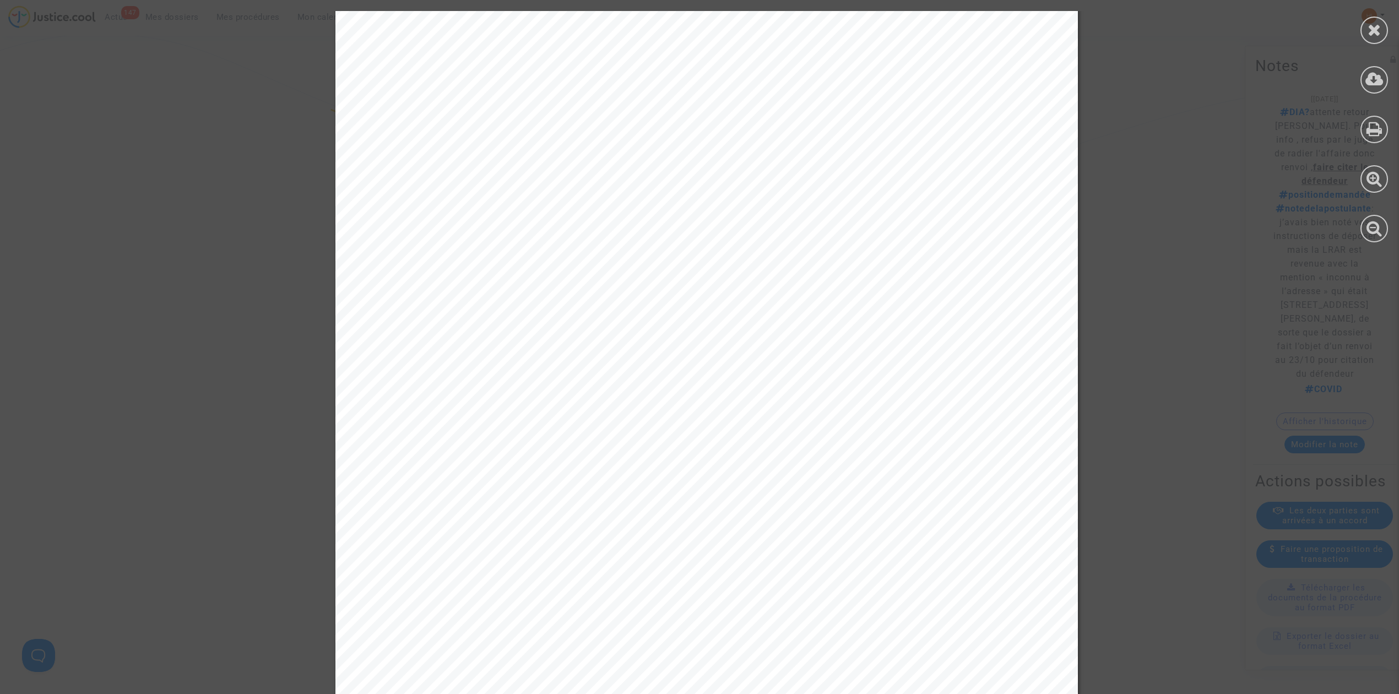
scroll to position [367, 0]
click at [1380, 32] on icon at bounding box center [1374, 29] width 14 height 17
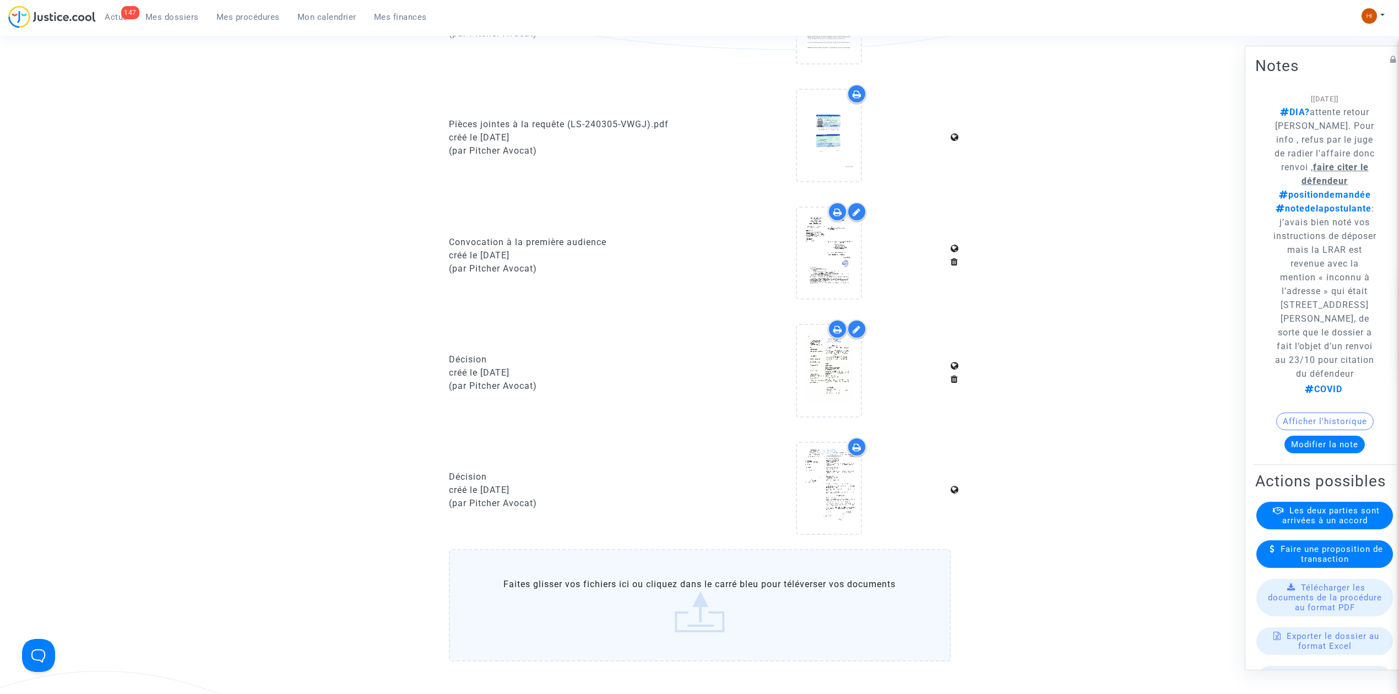
scroll to position [514, 0]
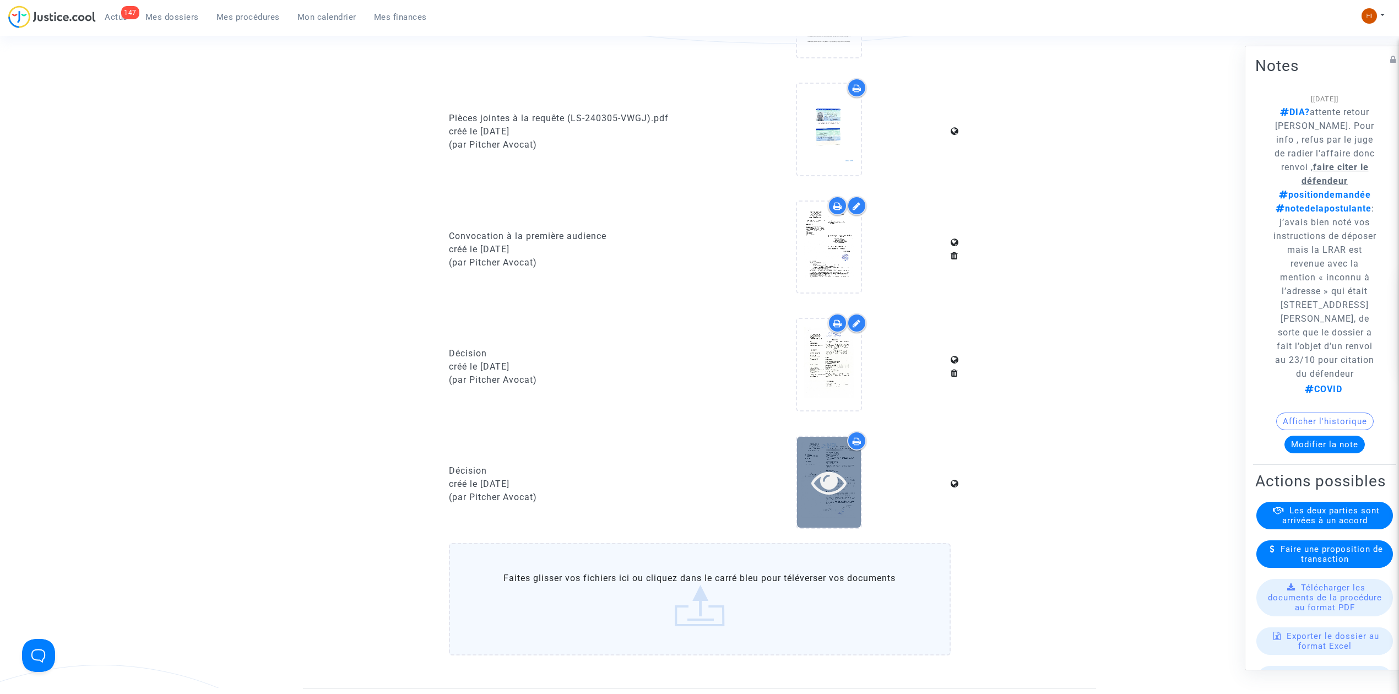
click at [832, 479] on icon at bounding box center [829, 481] width 36 height 35
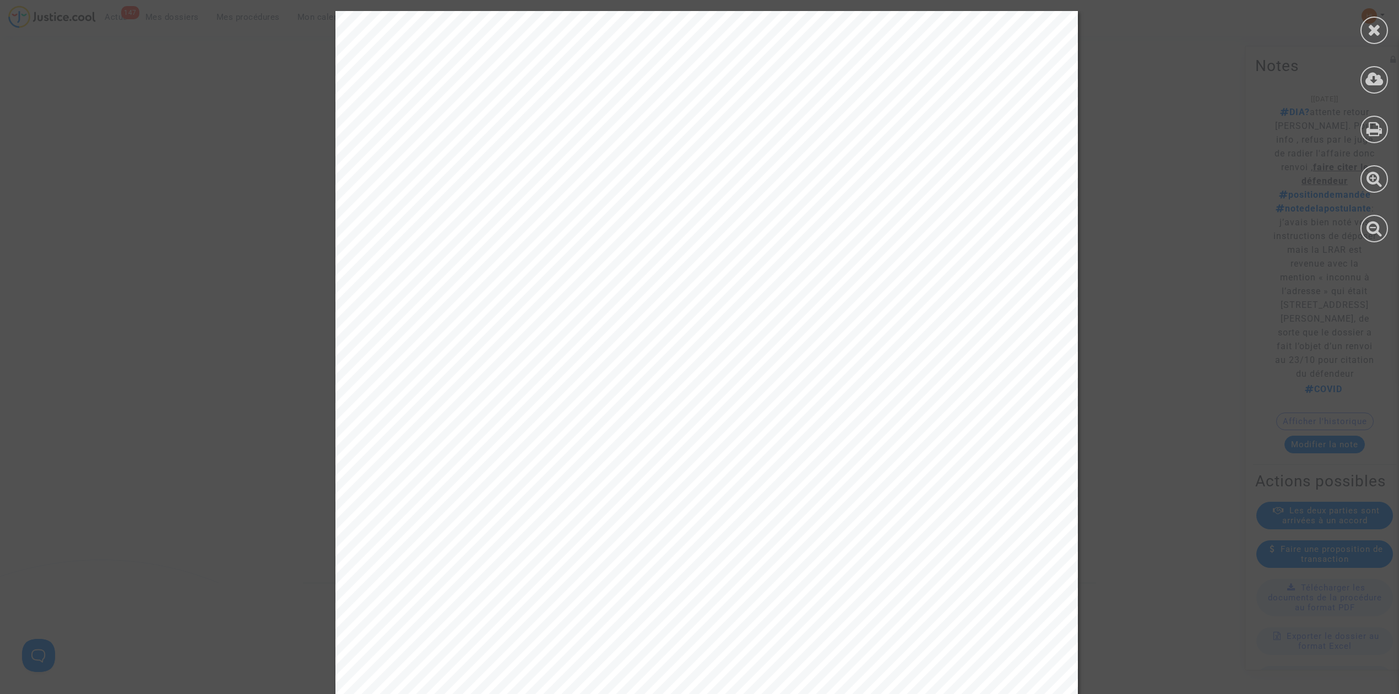
scroll to position [545, 0]
click at [1384, 29] on div at bounding box center [1374, 31] width 28 height 28
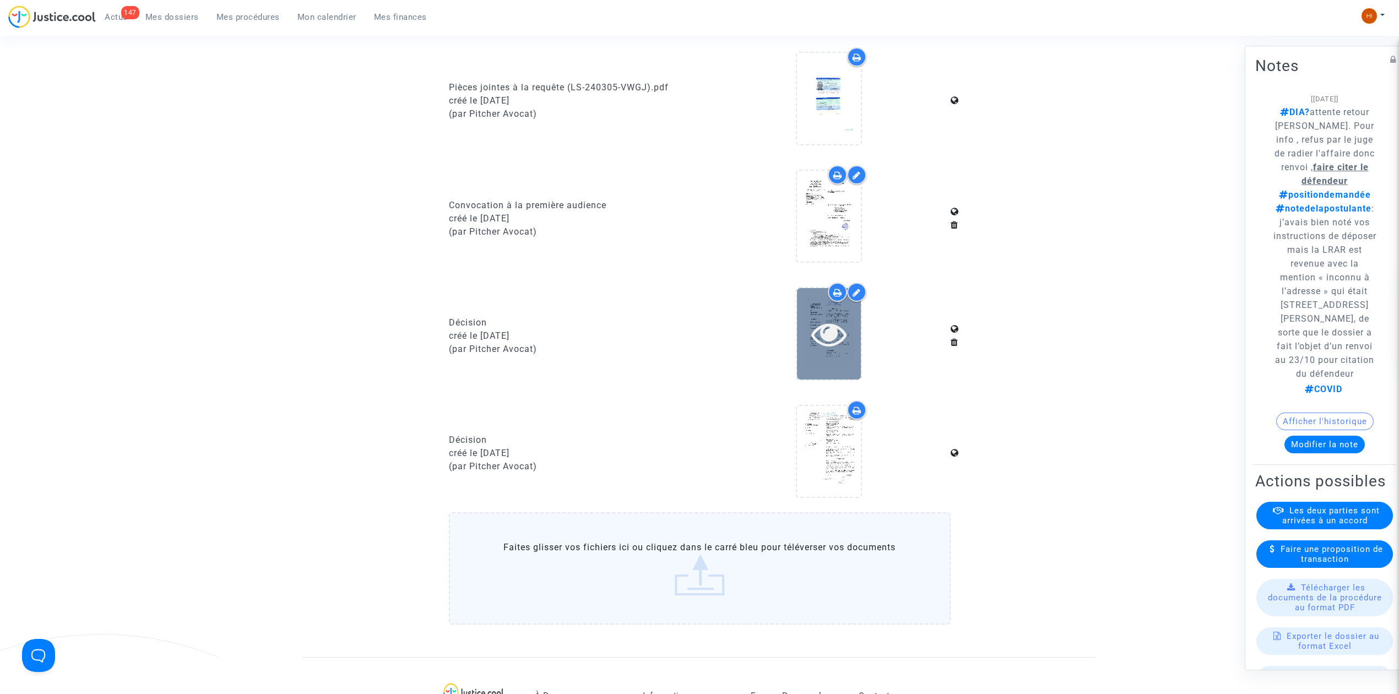
click at [853, 318] on div at bounding box center [829, 333] width 64 height 35
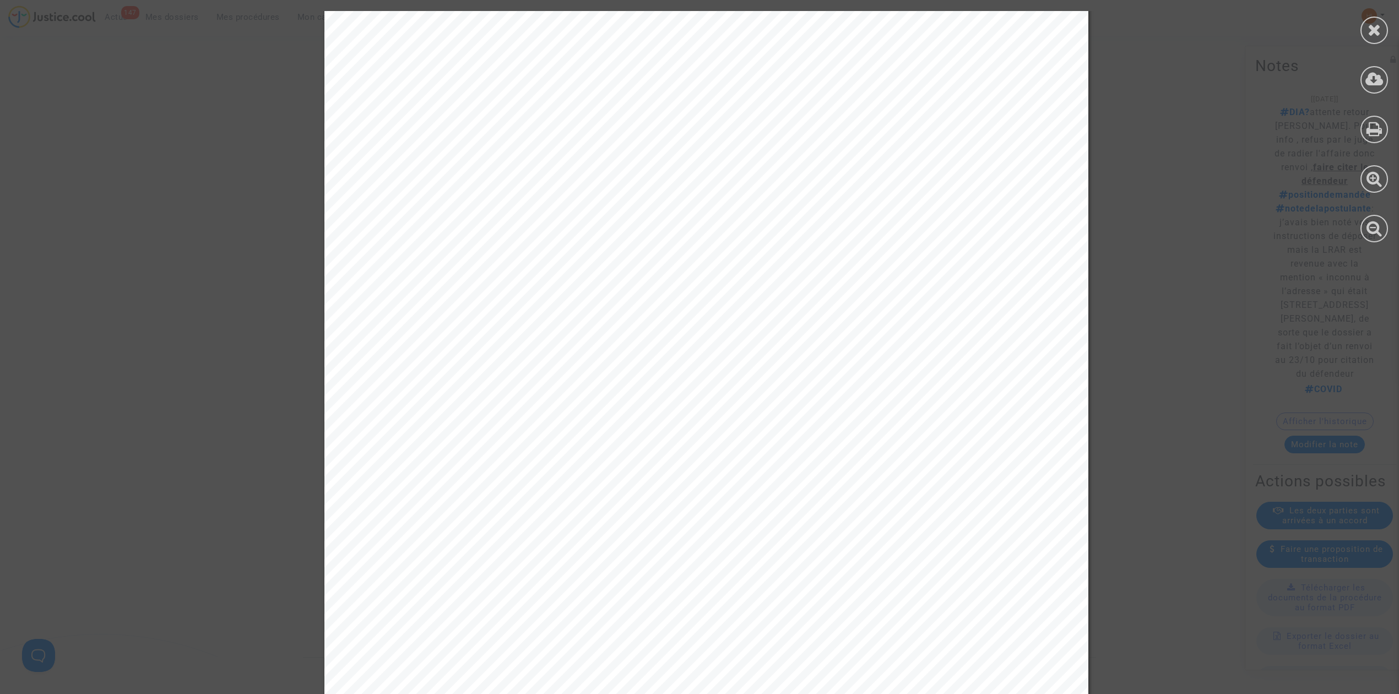
scroll to position [3157, 0]
drag, startPoint x: 1369, startPoint y: 20, endPoint x: 1367, endPoint y: 34, distance: 13.9
click at [1369, 21] on icon at bounding box center [1374, 29] width 14 height 17
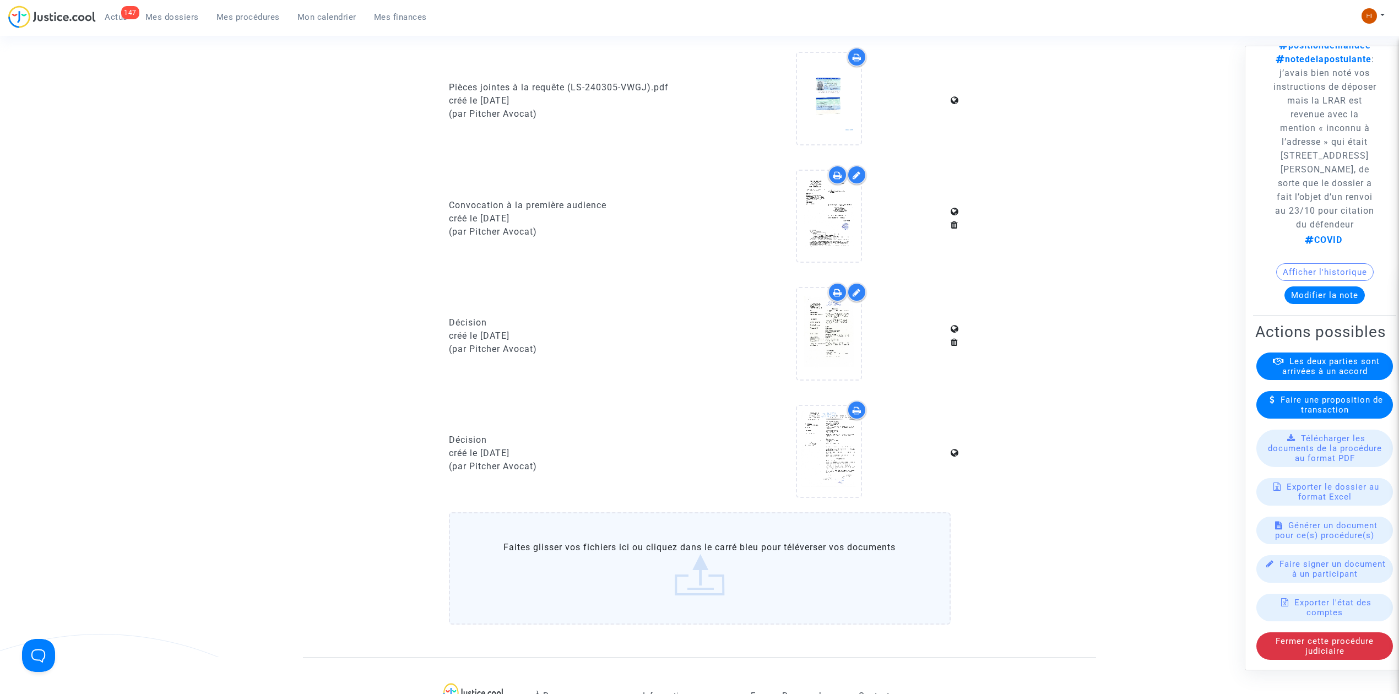
scroll to position [197, 0]
click at [1336, 263] on button "Afficher l'historique" at bounding box center [1324, 272] width 97 height 18
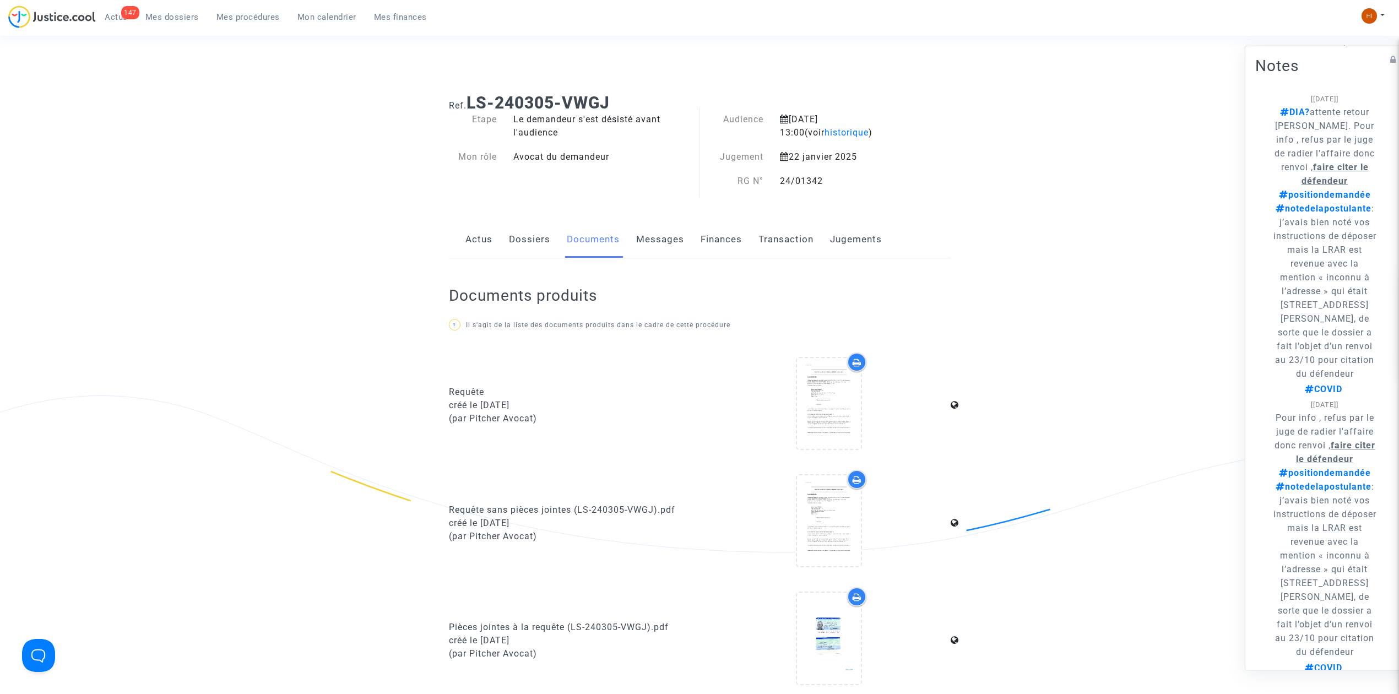
scroll to position [0, 0]
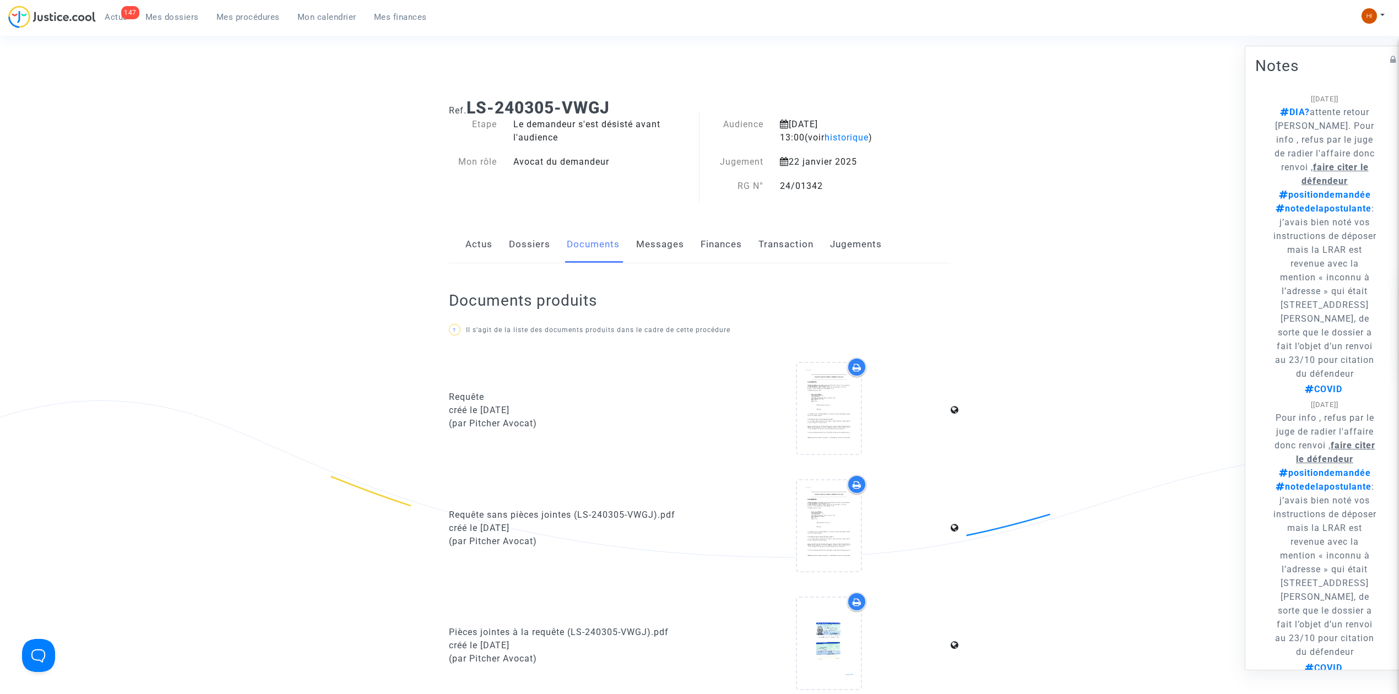
click at [519, 249] on link "Dossiers" at bounding box center [529, 244] width 41 height 36
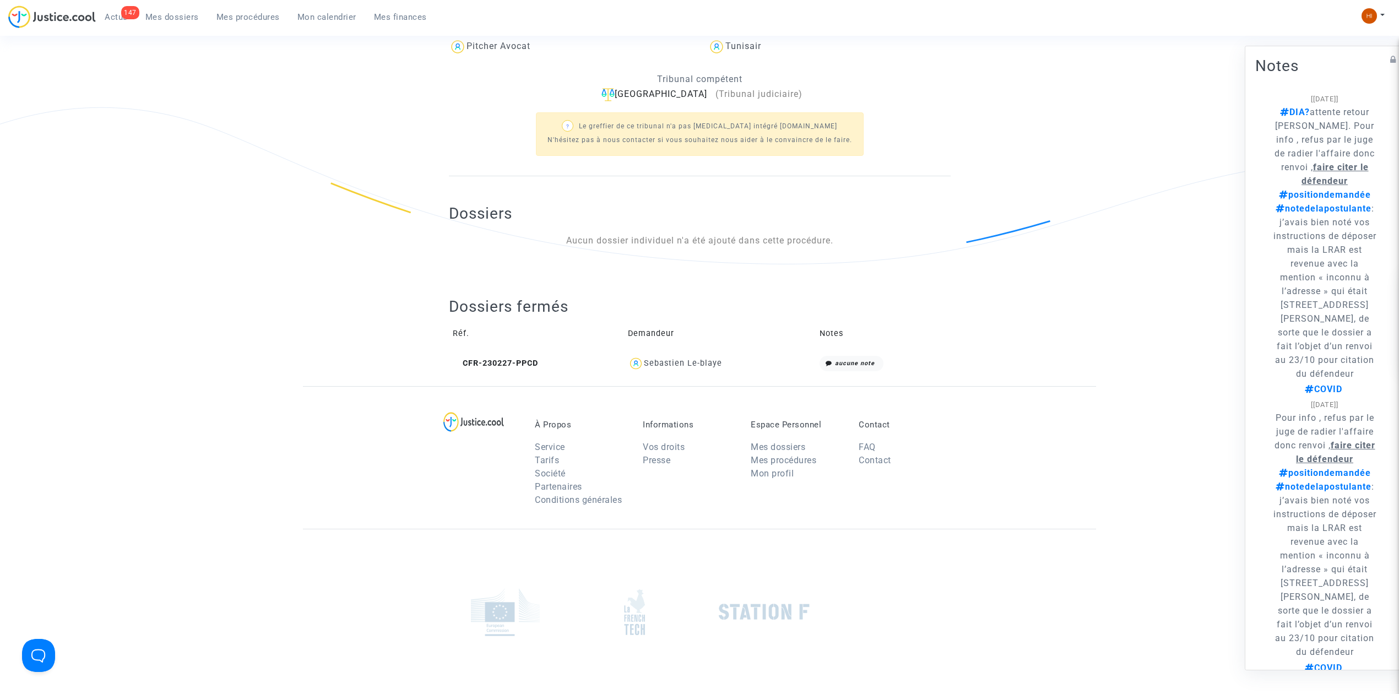
scroll to position [294, 0]
click at [514, 362] on span "CFR-230227-PPCD" at bounding box center [495, 362] width 85 height 9
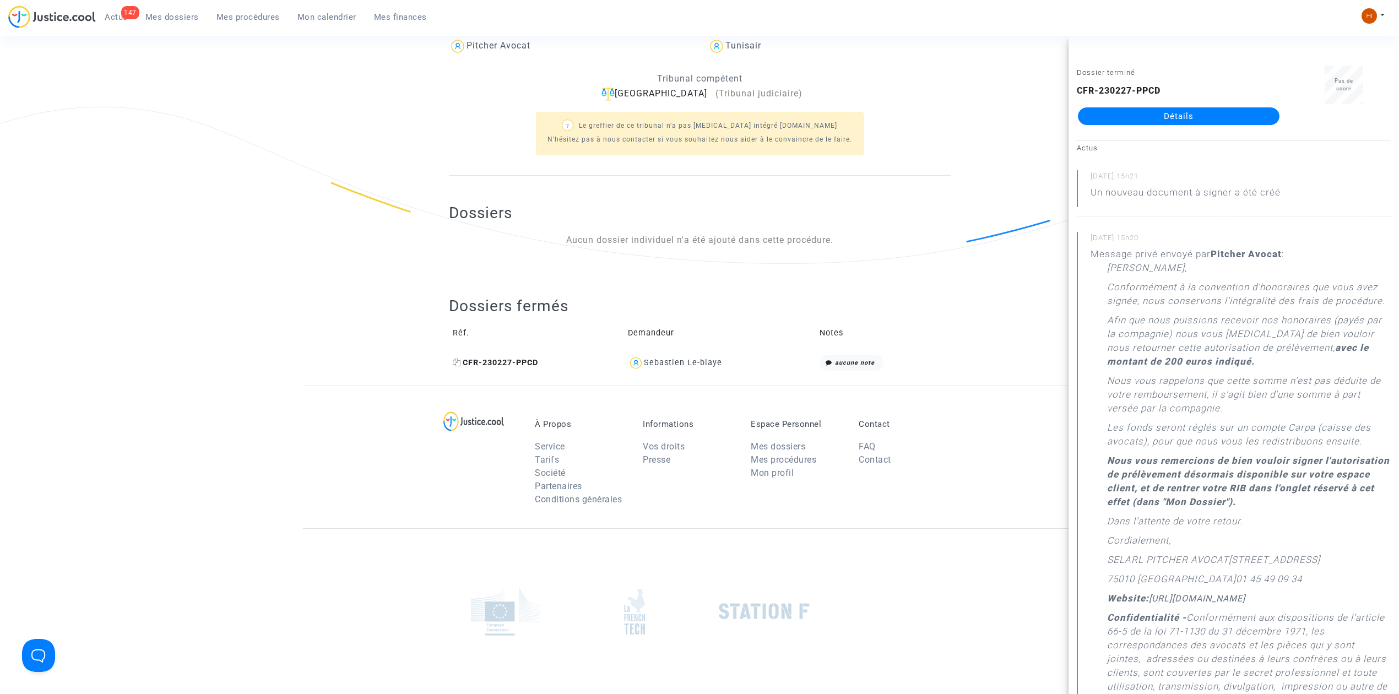
click at [457, 363] on icon at bounding box center [457, 363] width 8 height 8
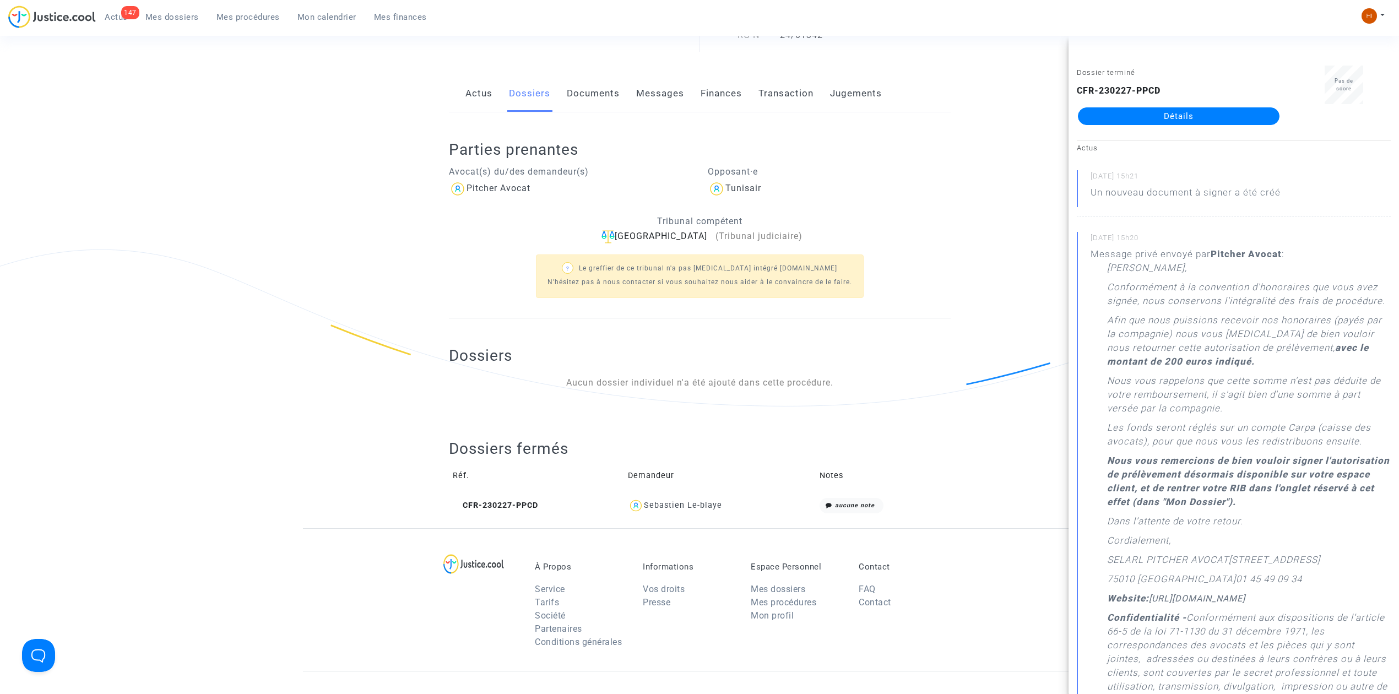
scroll to position [0, 0]
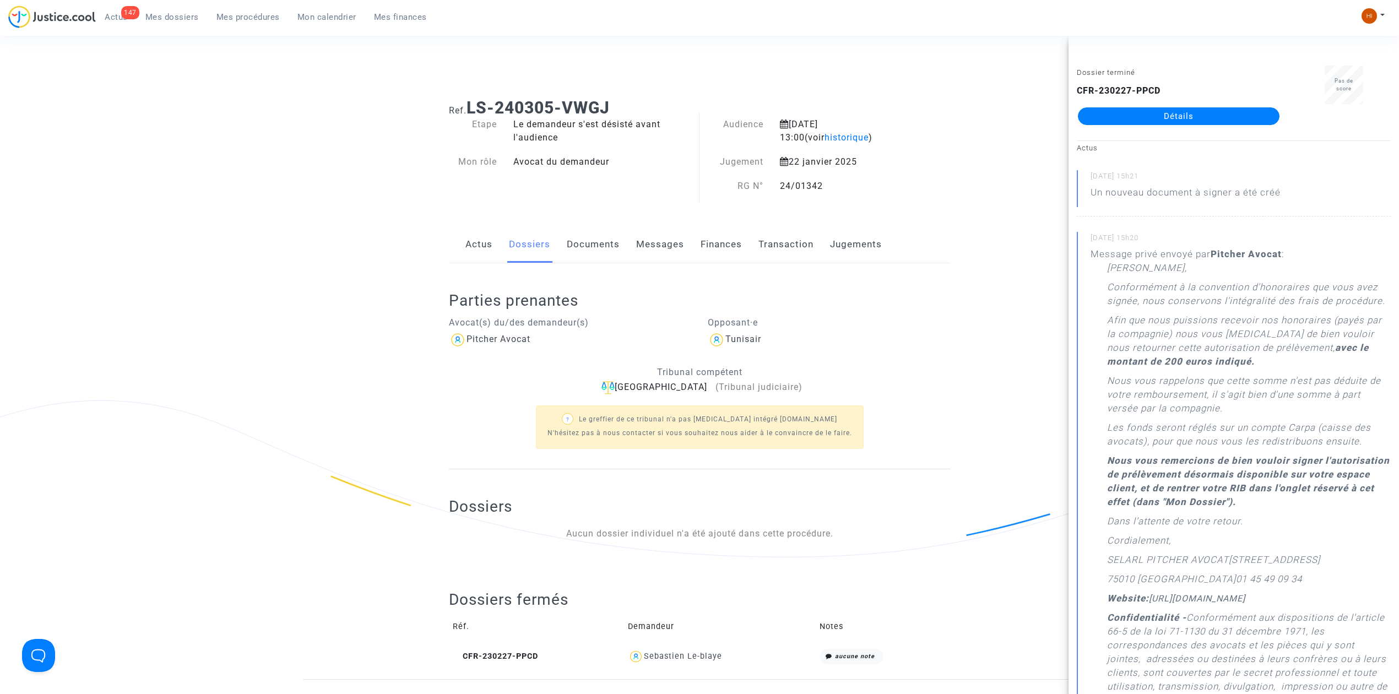
click at [352, 239] on ng-component "Ref. LS-240305-VWGJ Etape Le demandeur s'est désisté avant l'audience Mon rôle …" at bounding box center [699, 384] width 793 height 589
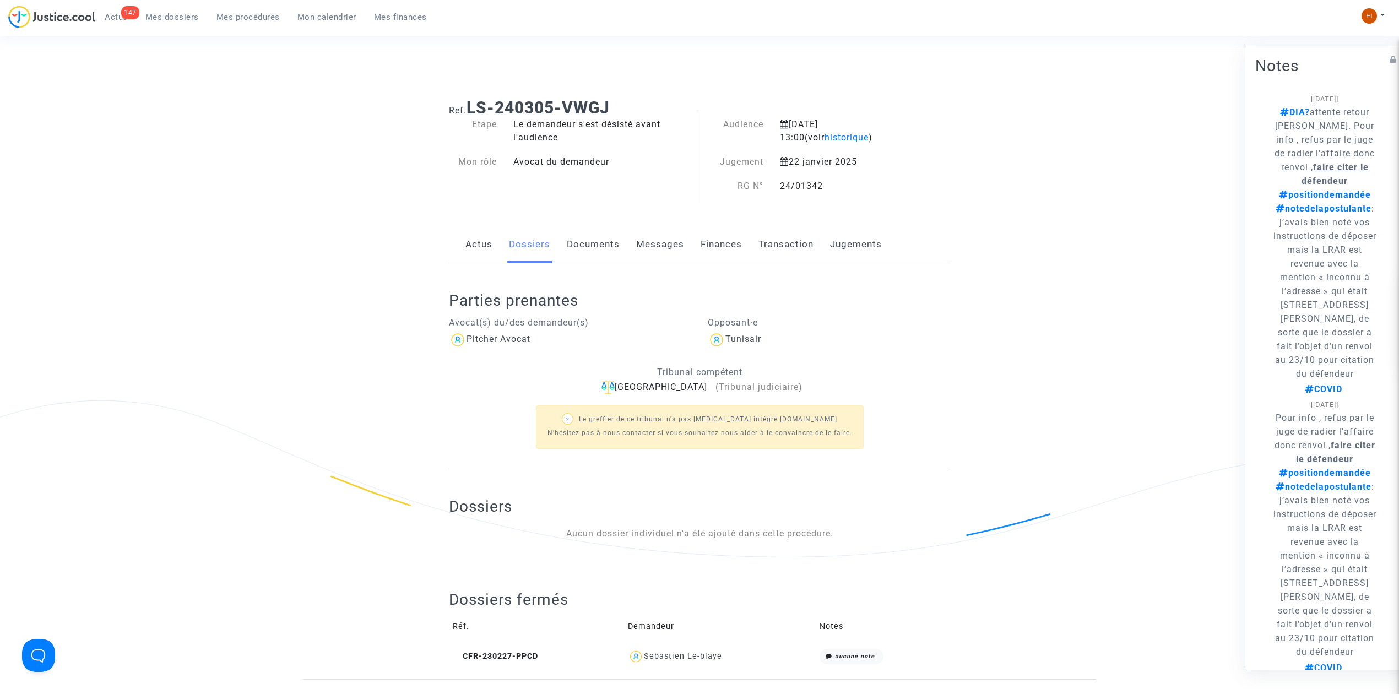
click at [574, 249] on link "Documents" at bounding box center [593, 244] width 53 height 36
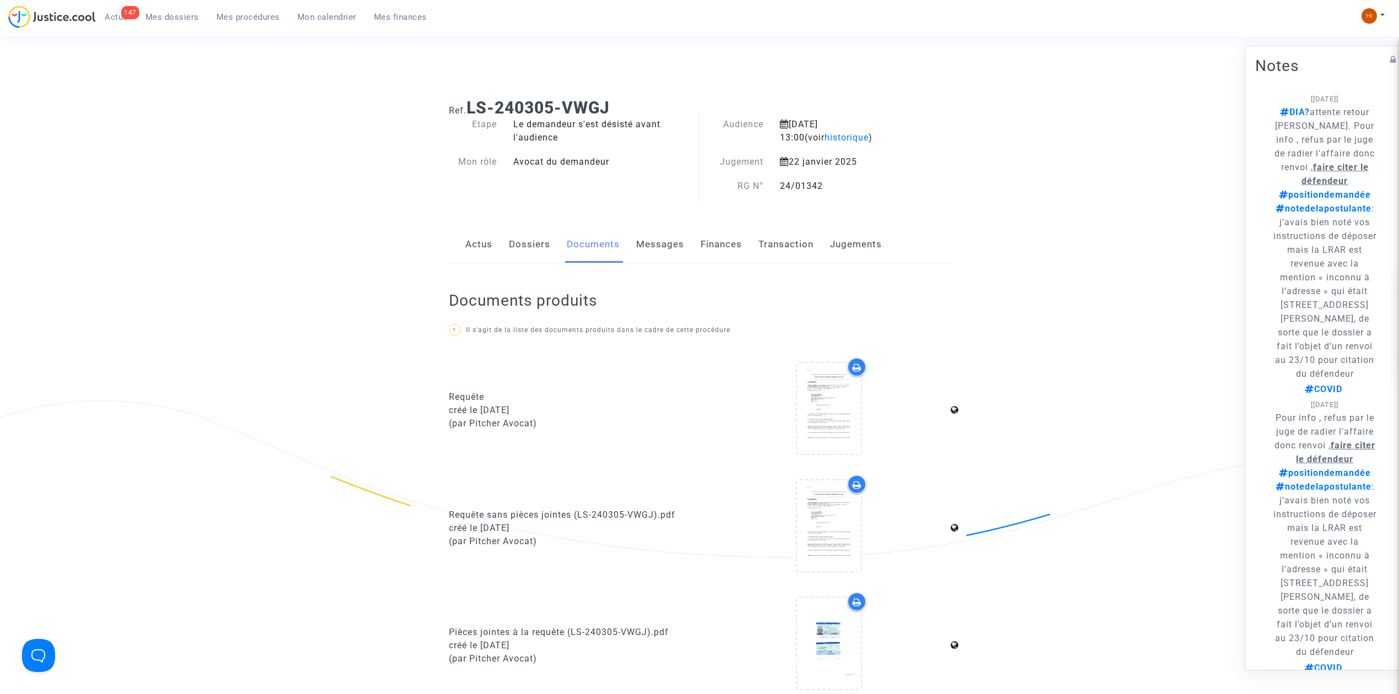
click at [859, 229] on link "Jugements" at bounding box center [856, 244] width 52 height 36
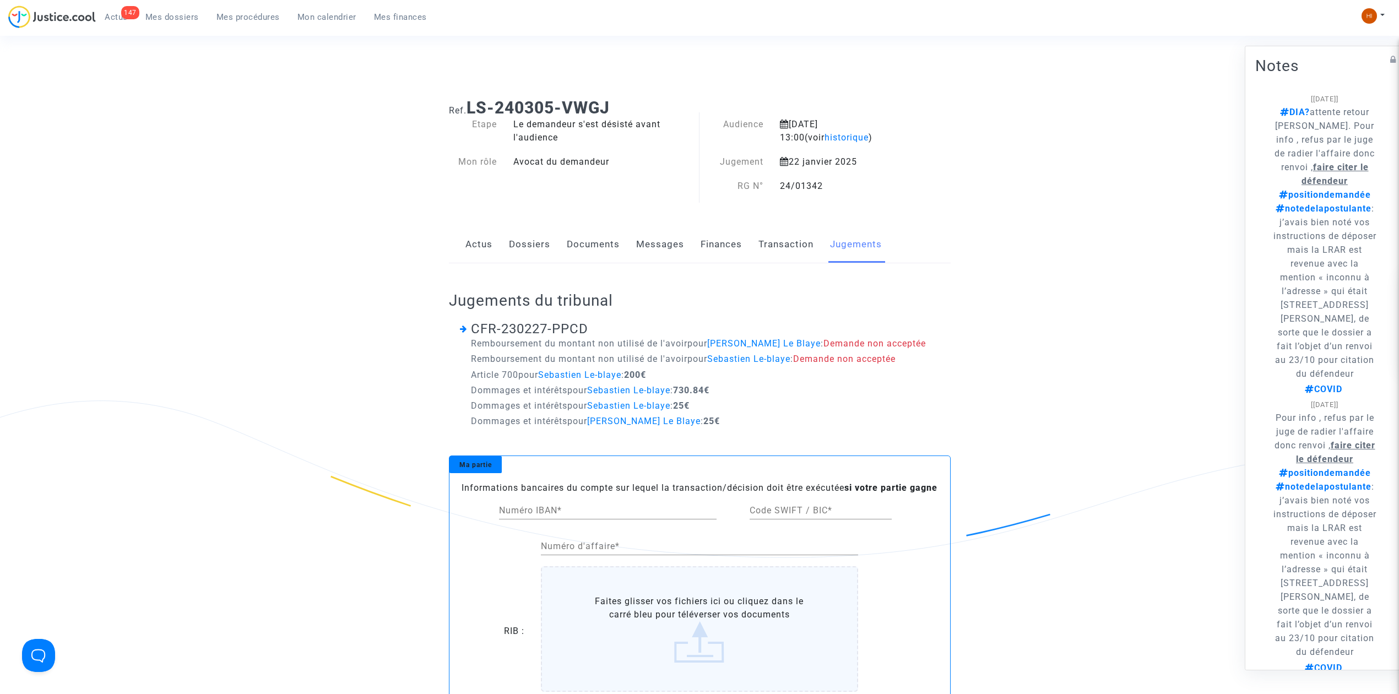
click at [614, 243] on link "Documents" at bounding box center [593, 244] width 53 height 36
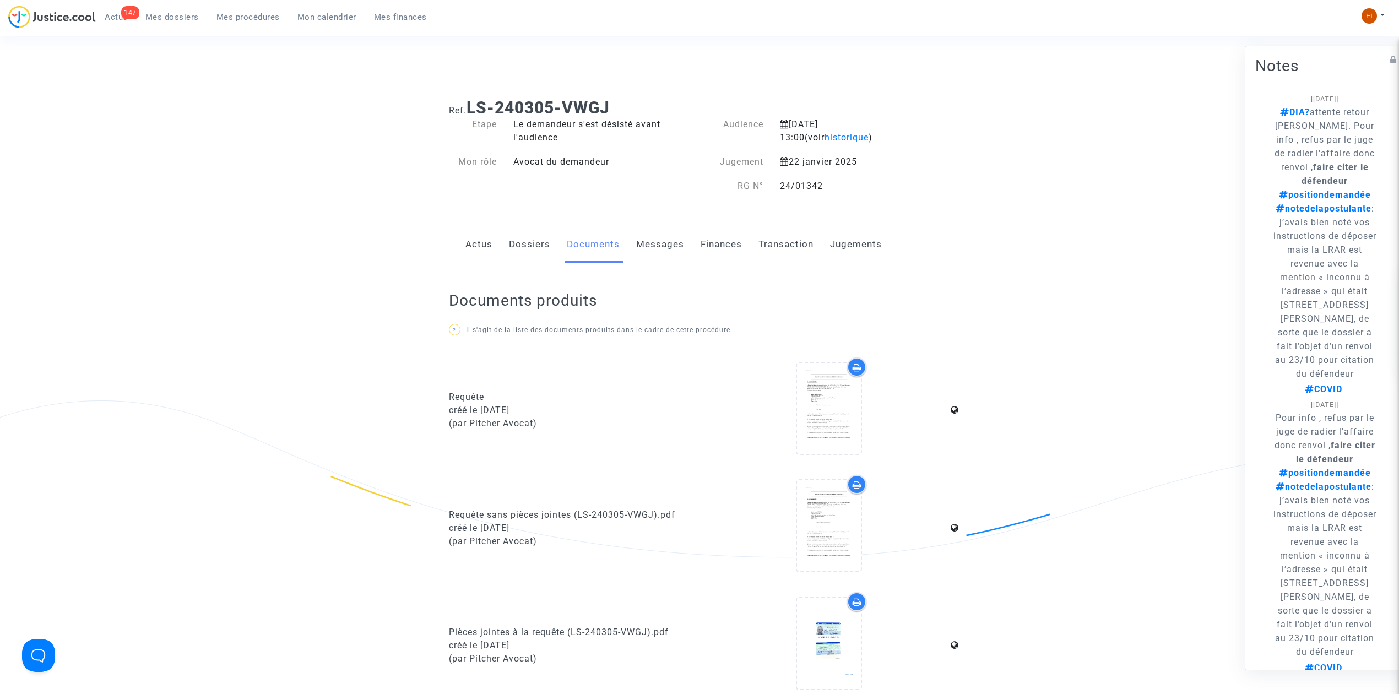
click at [536, 245] on link "Dossiers" at bounding box center [529, 244] width 41 height 36
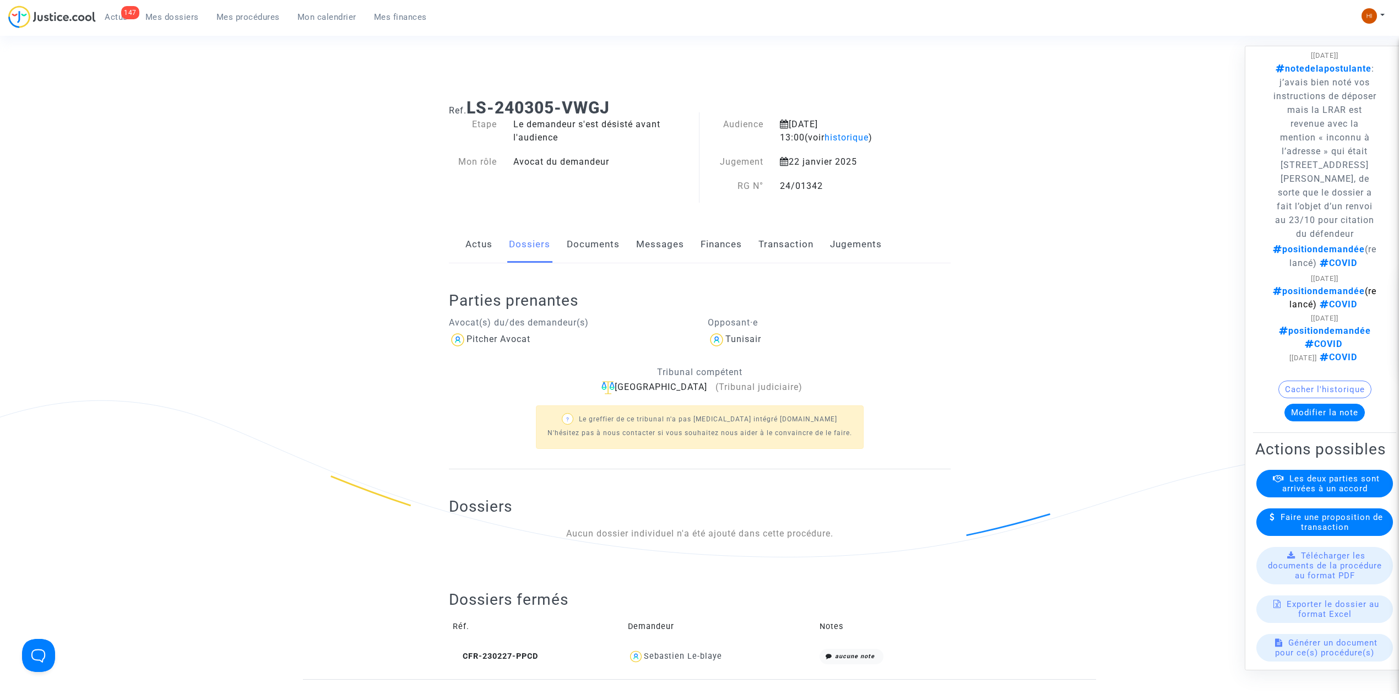
scroll to position [1322, 0]
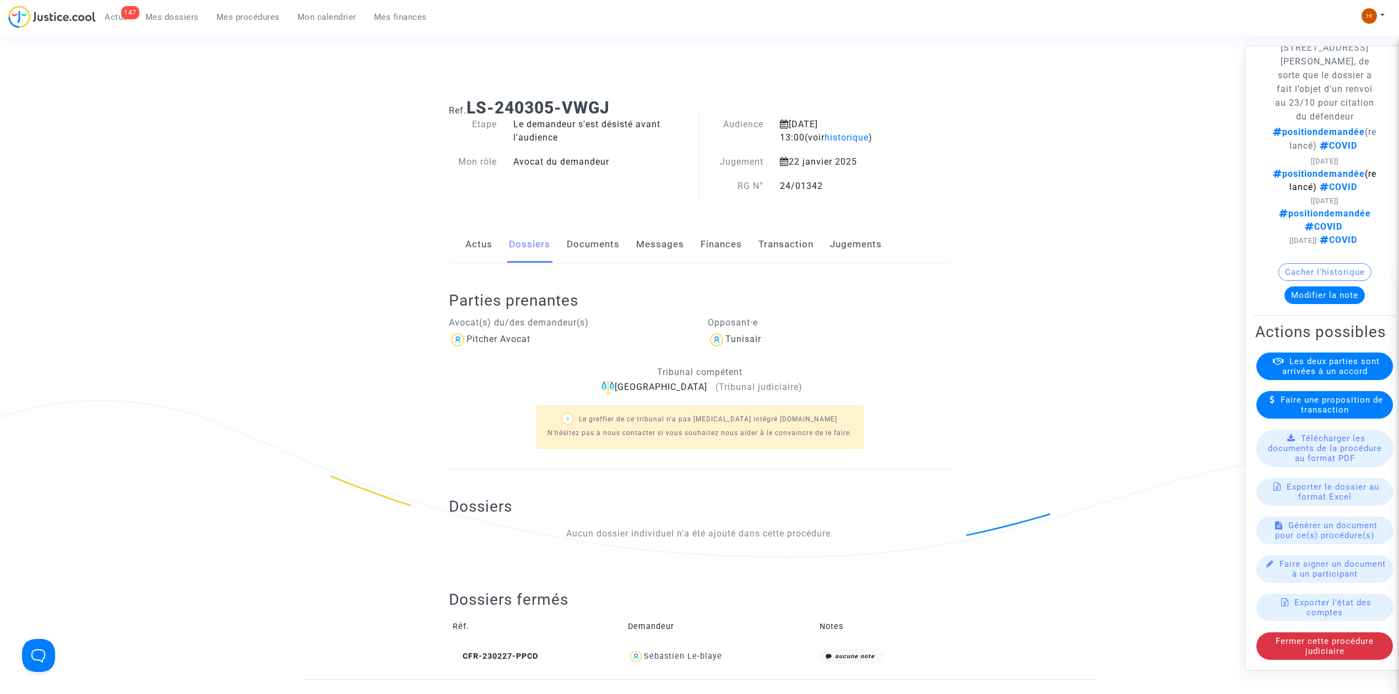
click at [1333, 304] on button "Modifier la note" at bounding box center [1324, 295] width 80 height 18
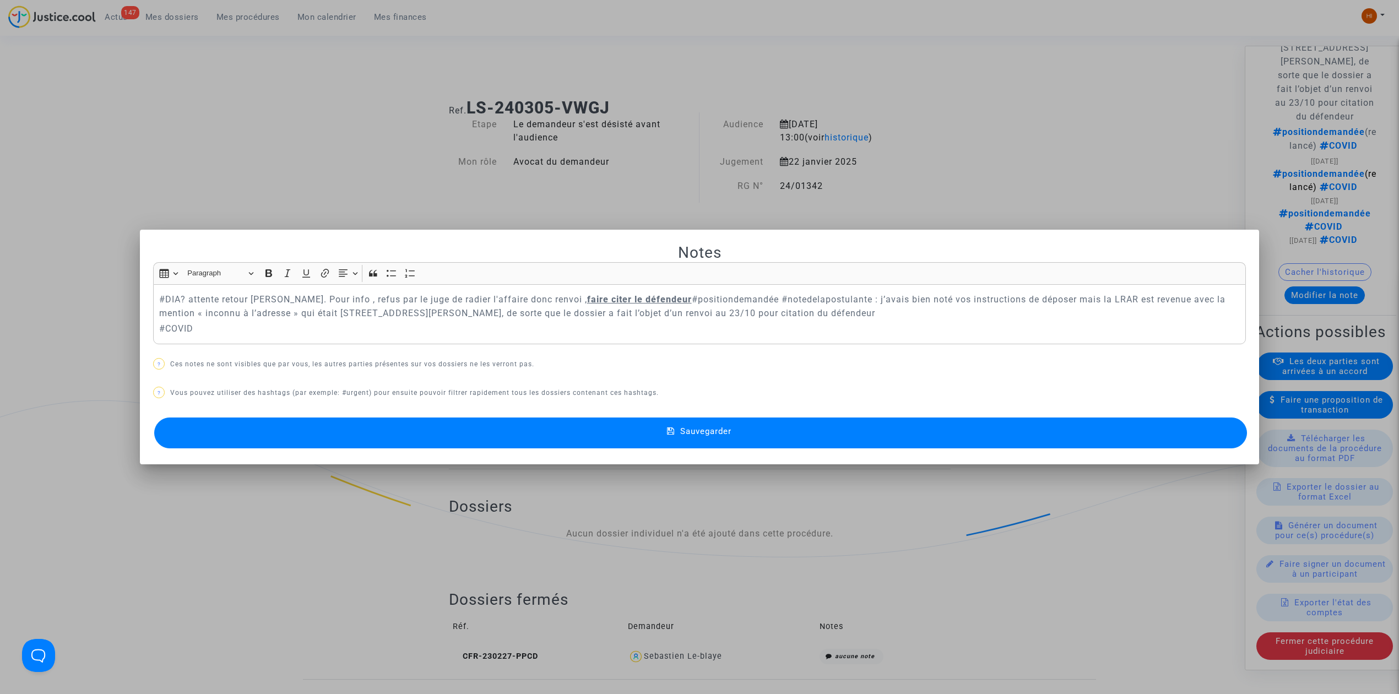
click at [876, 321] on div "#DIA? attente retour [PERSON_NAME]. Pour info , refus par le juge de radier l'a…" at bounding box center [699, 314] width 1093 height 60
drag, startPoint x: 868, startPoint y: 318, endPoint x: 140, endPoint y: 301, distance: 728.8
click at [141, 301] on mat-dialog-container "Notes Rich Text Editor Insert table Insert table Heading Paragraph Paragraph He…" at bounding box center [699, 347] width 1119 height 235
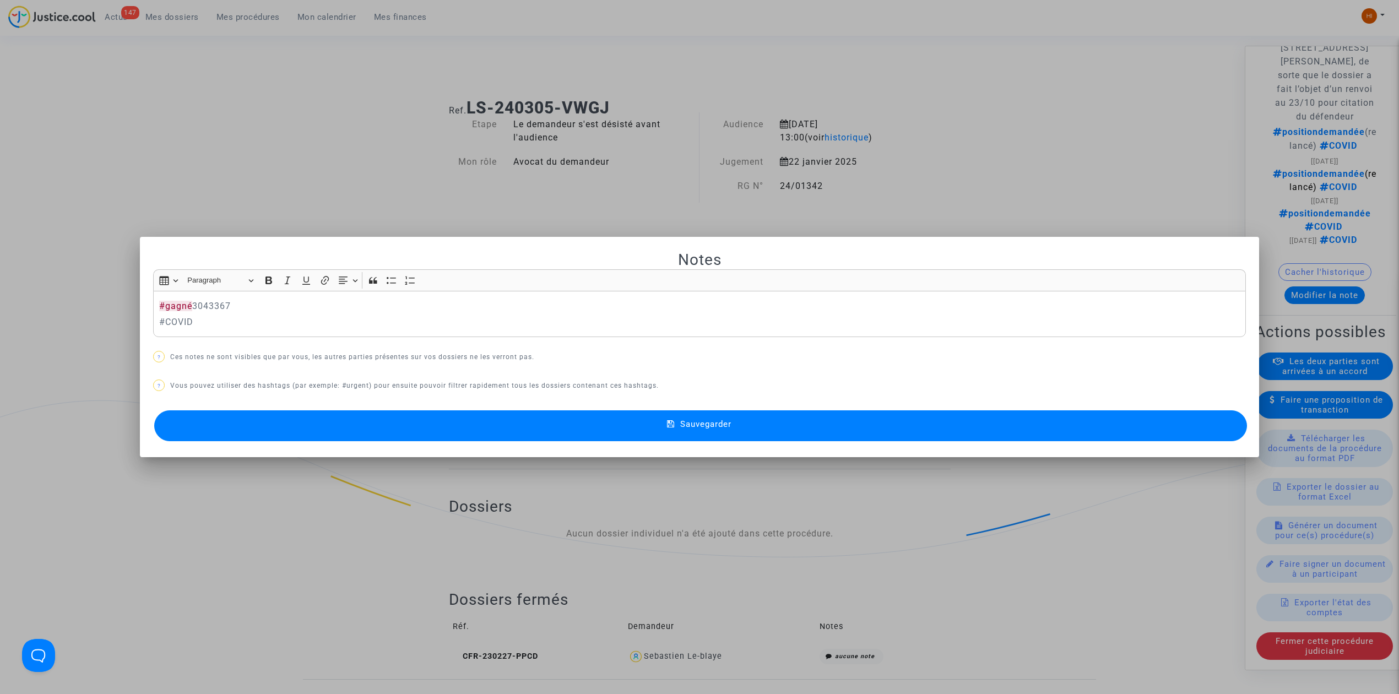
click at [257, 432] on button "Sauvegarder" at bounding box center [700, 425] width 1093 height 31
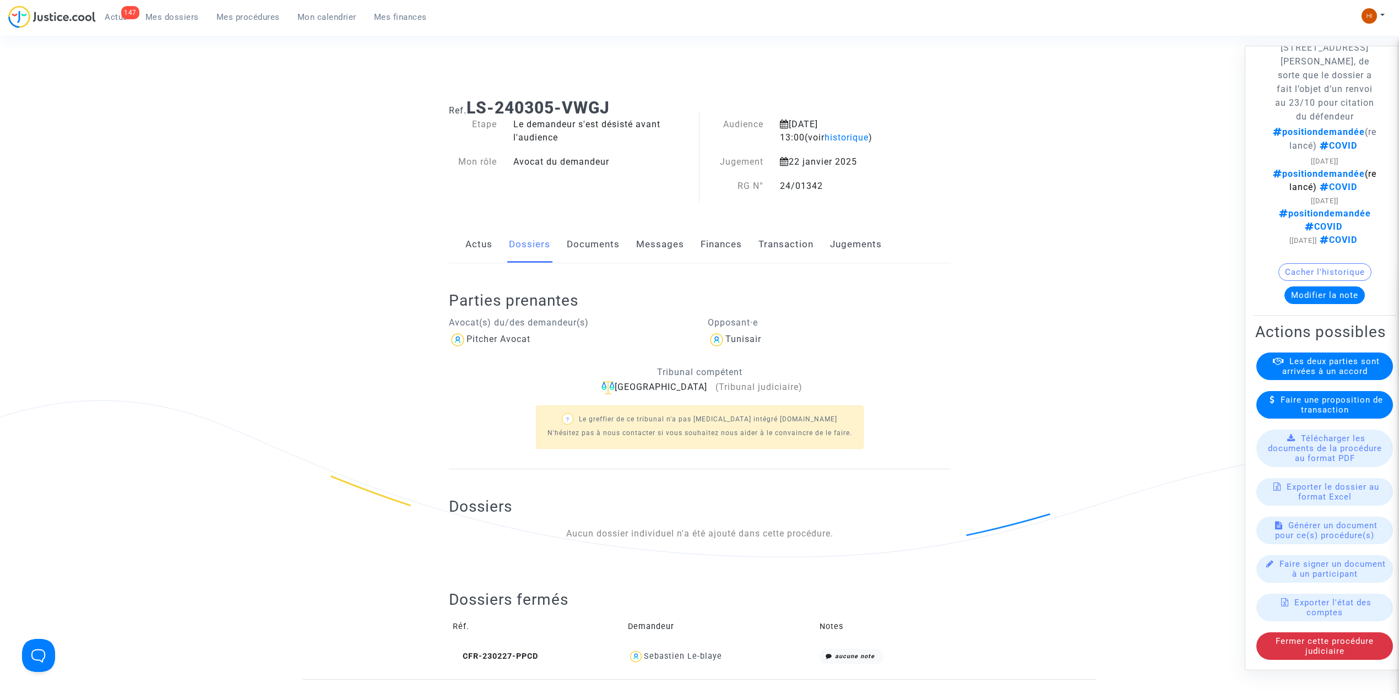
click at [865, 239] on link "Jugements" at bounding box center [856, 244] width 52 height 36
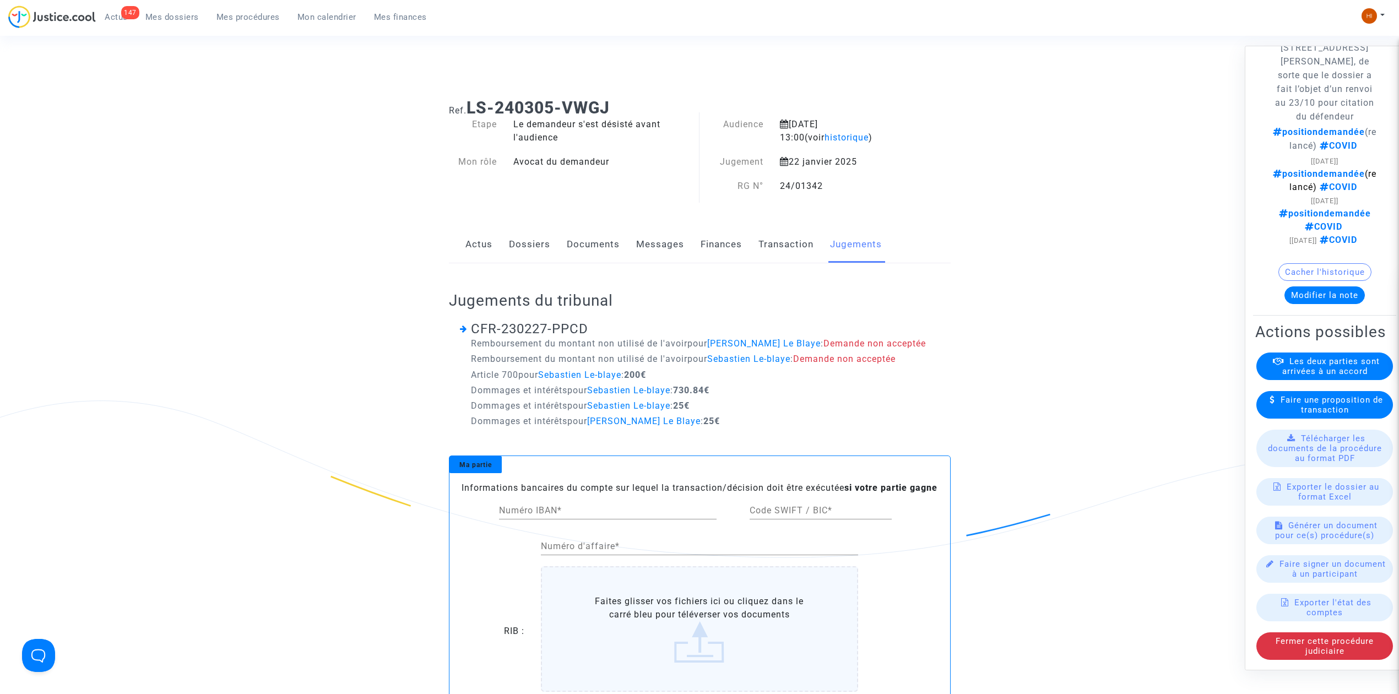
click at [604, 248] on link "Documents" at bounding box center [593, 244] width 53 height 36
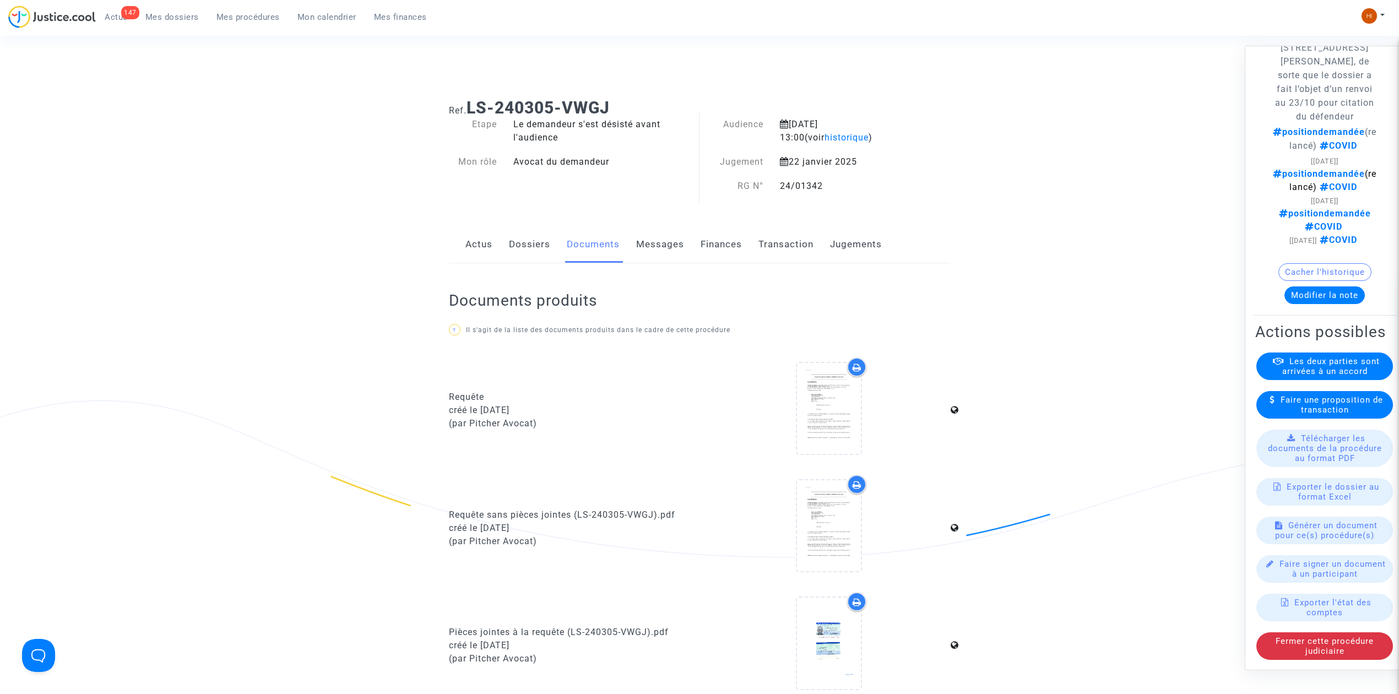
click at [536, 250] on link "Dossiers" at bounding box center [529, 244] width 41 height 36
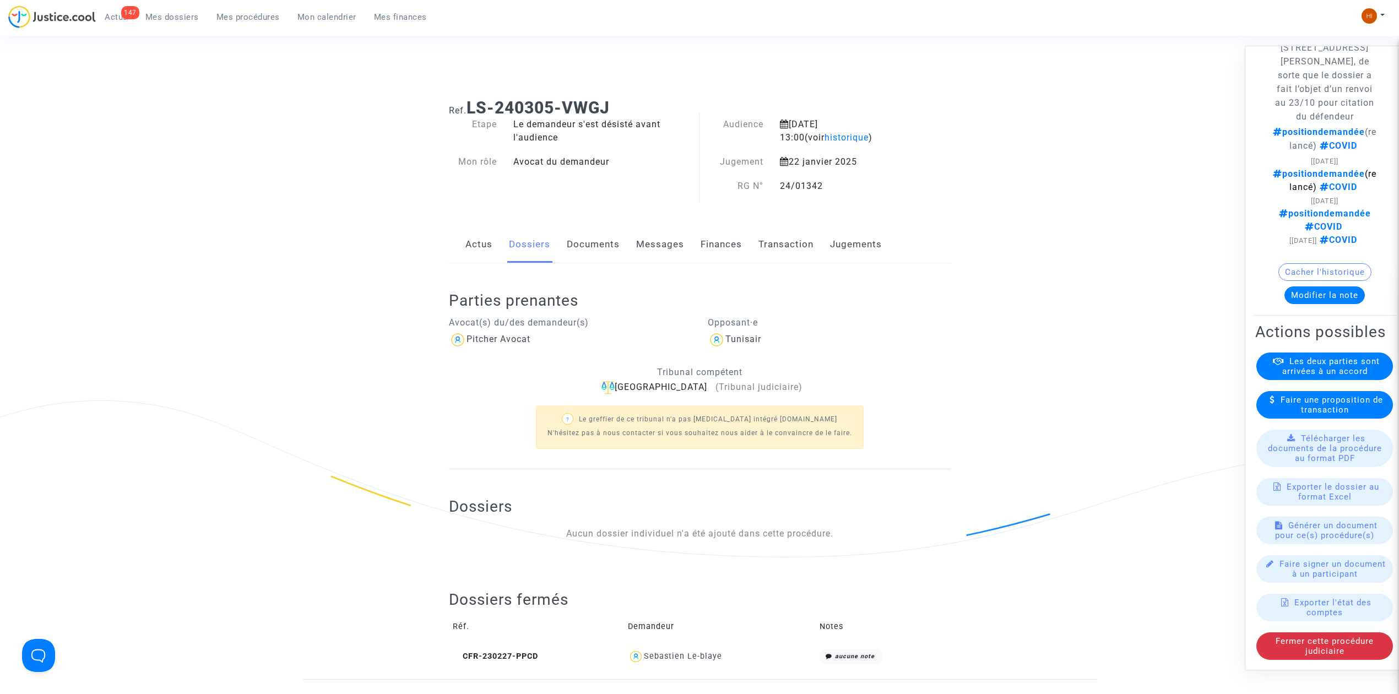
click at [587, 236] on link "Documents" at bounding box center [593, 244] width 53 height 36
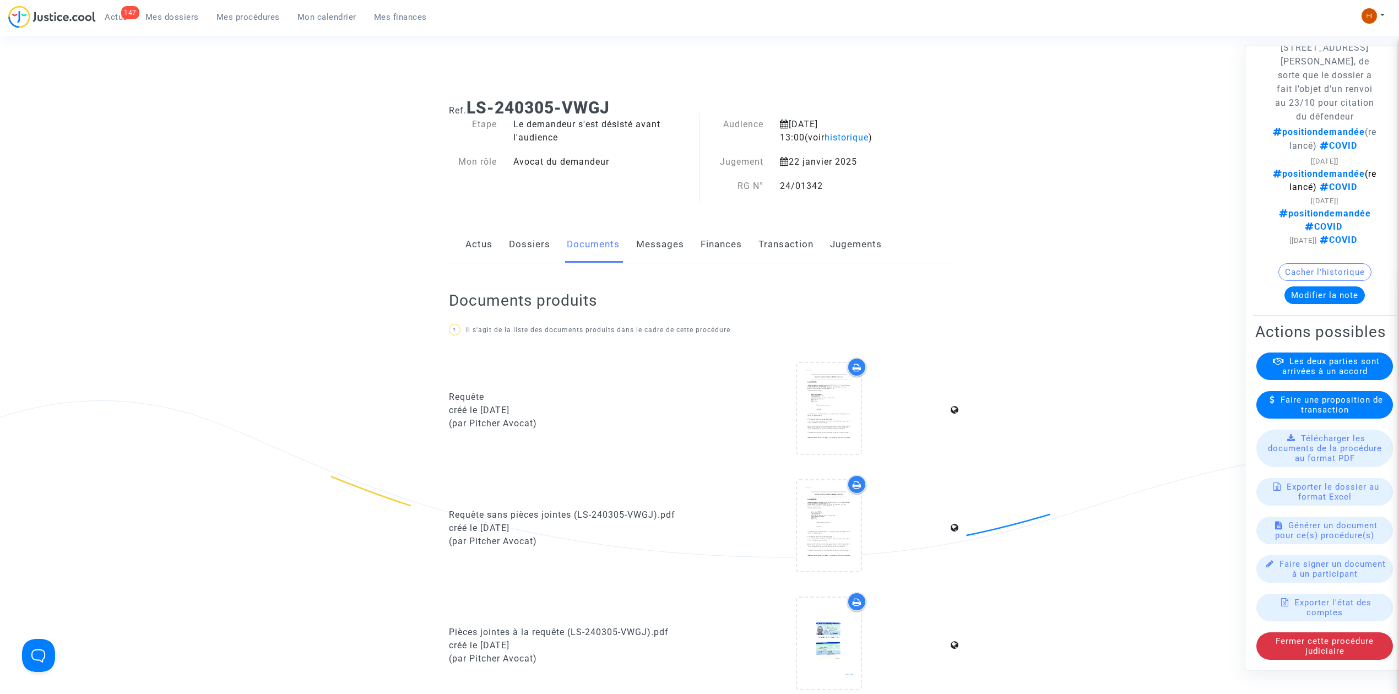
click at [532, 252] on link "Dossiers" at bounding box center [529, 244] width 41 height 36
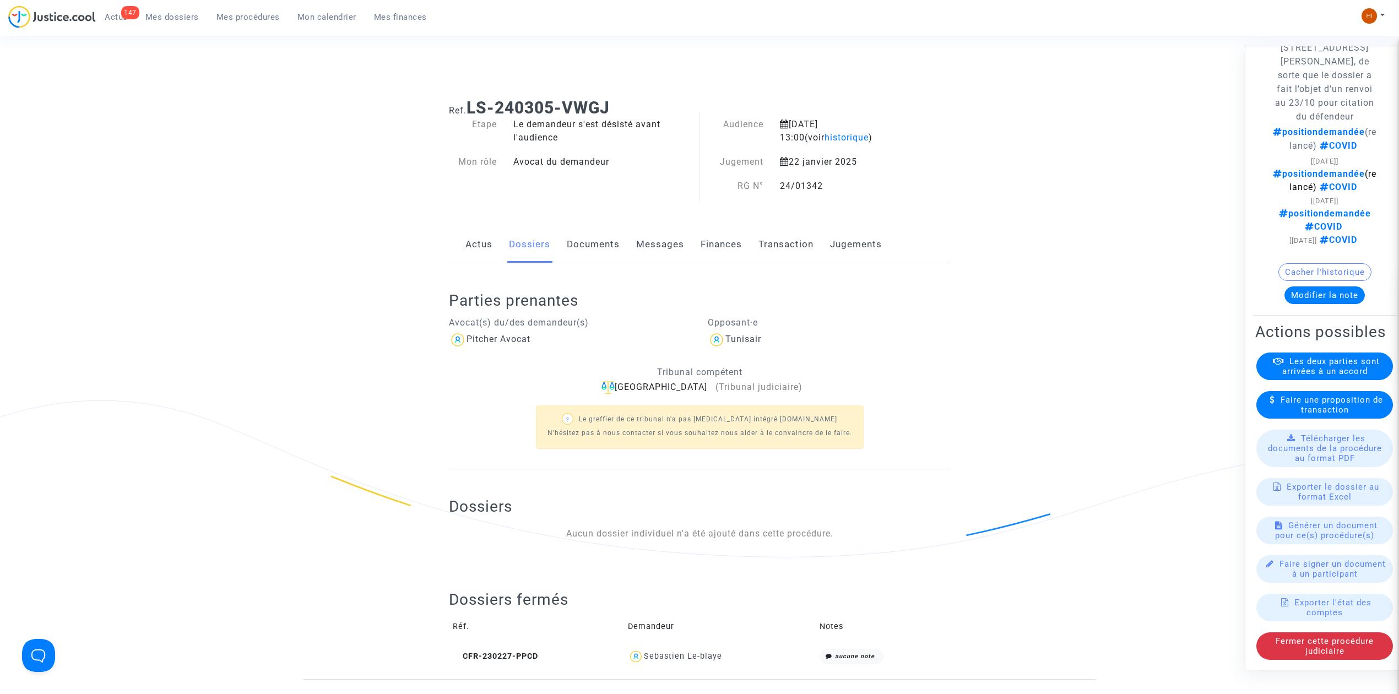
click at [481, 243] on link "Actus" at bounding box center [478, 244] width 27 height 36
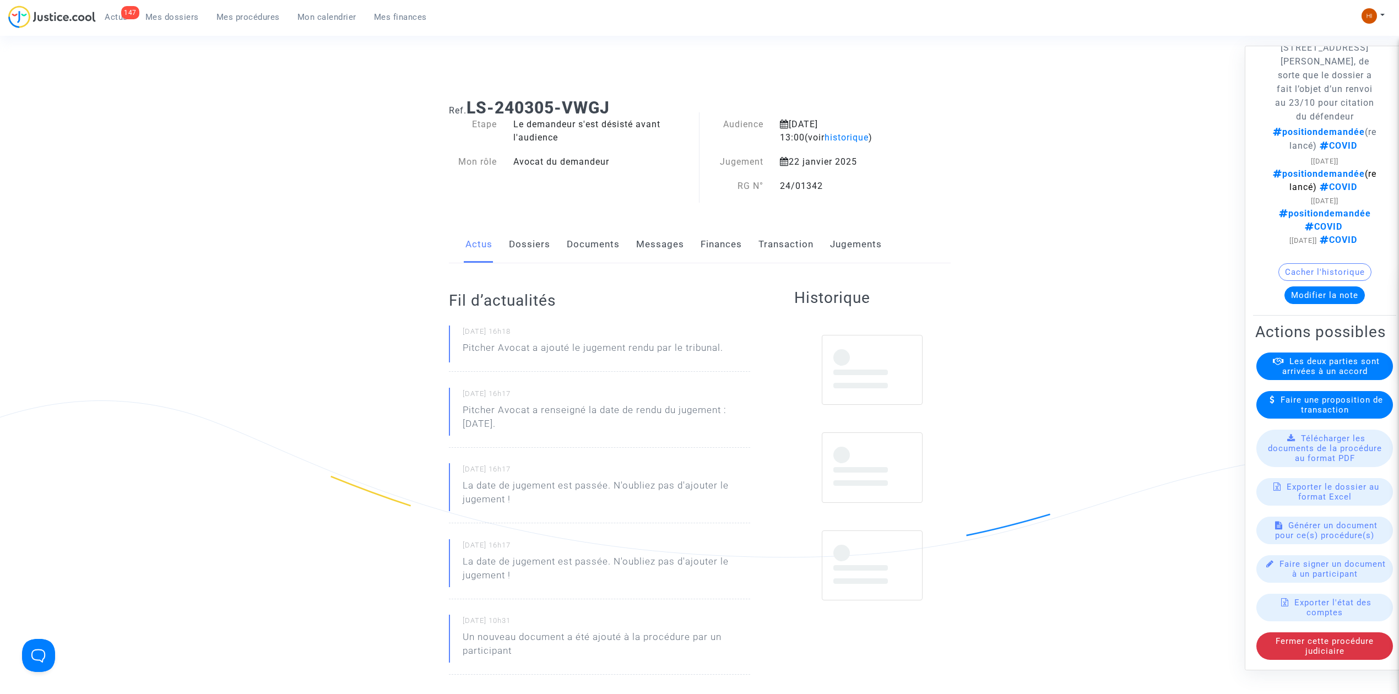
click at [523, 245] on link "Dossiers" at bounding box center [529, 244] width 41 height 36
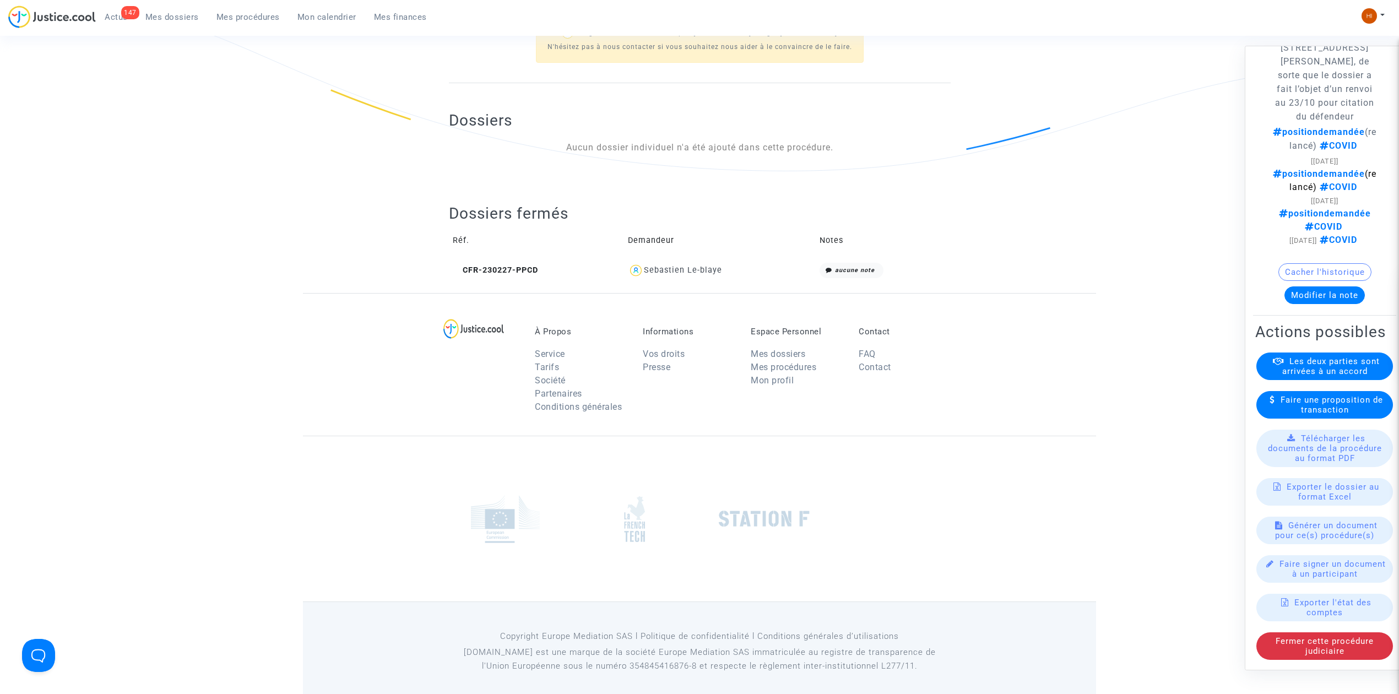
scroll to position [395, 0]
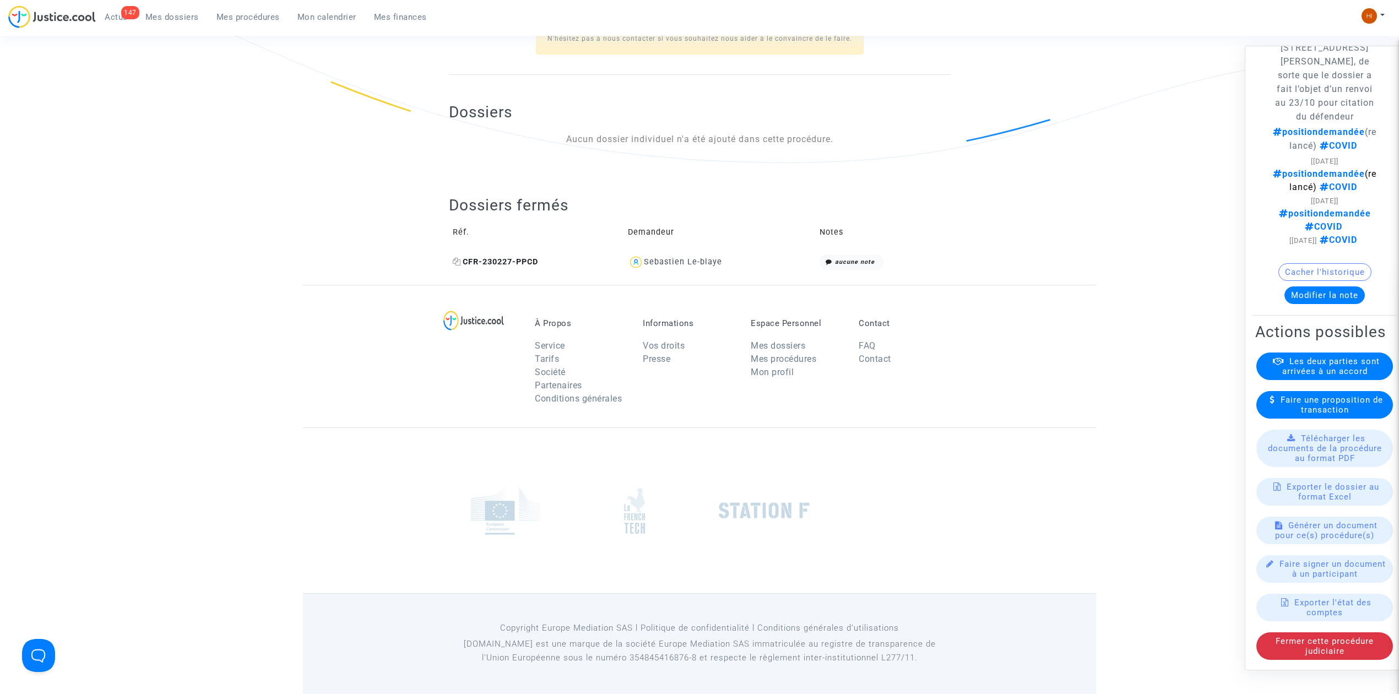
click at [515, 262] on span "CFR-230227-PPCD" at bounding box center [495, 261] width 85 height 9
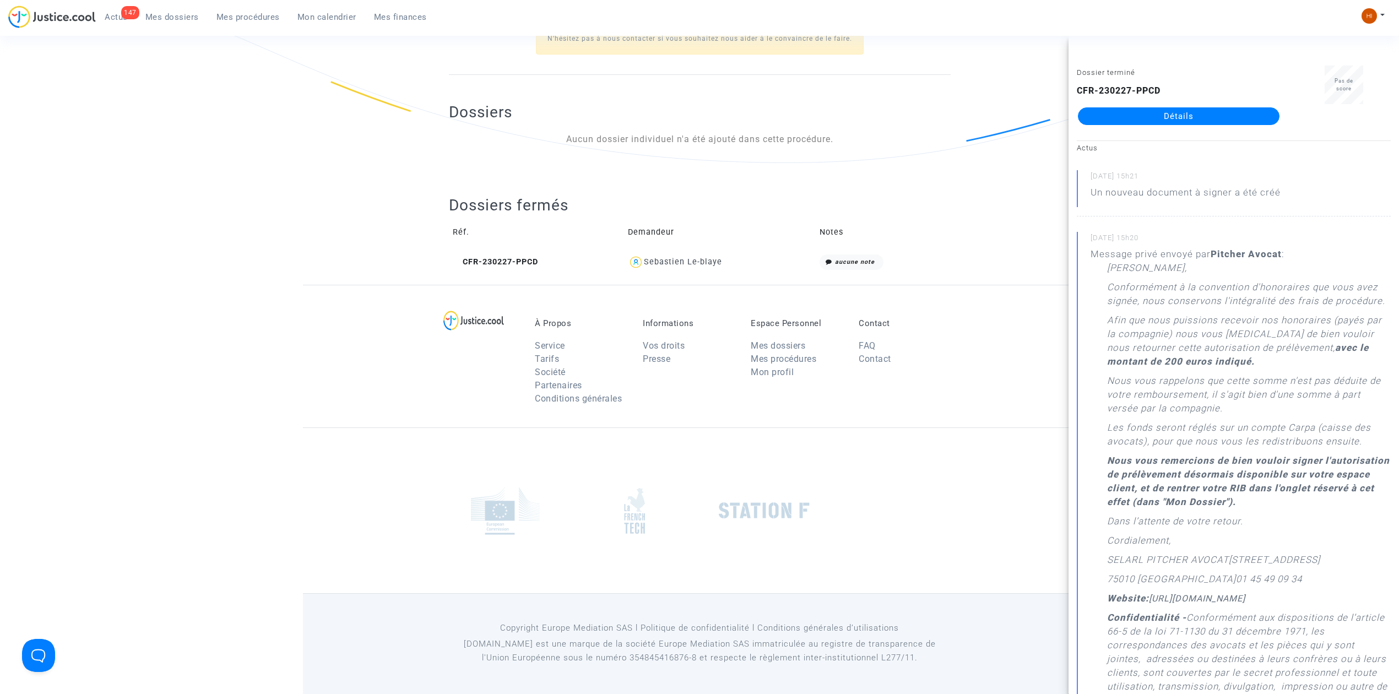
click at [307, 289] on div "À Propos Service Tarifs Société Partenaires Conditions générales Informations V…" at bounding box center [699, 356] width 793 height 143
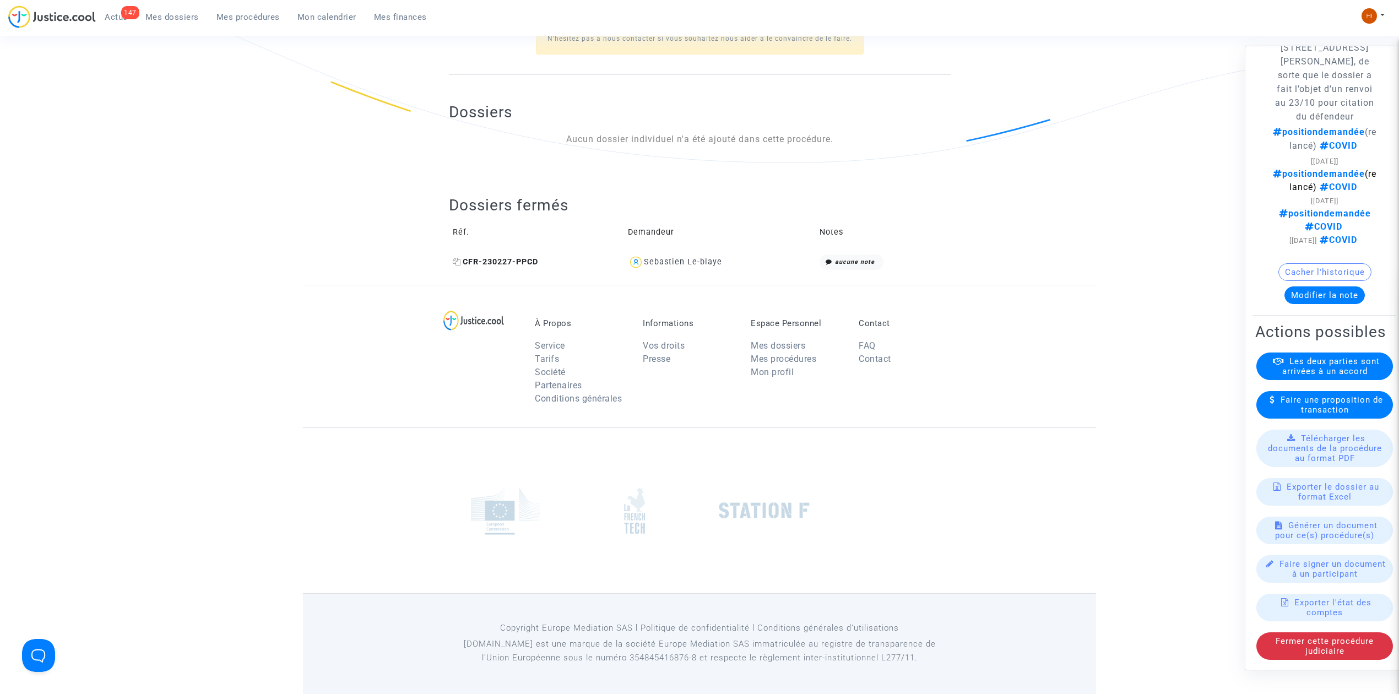
click at [454, 259] on icon at bounding box center [457, 262] width 8 height 8
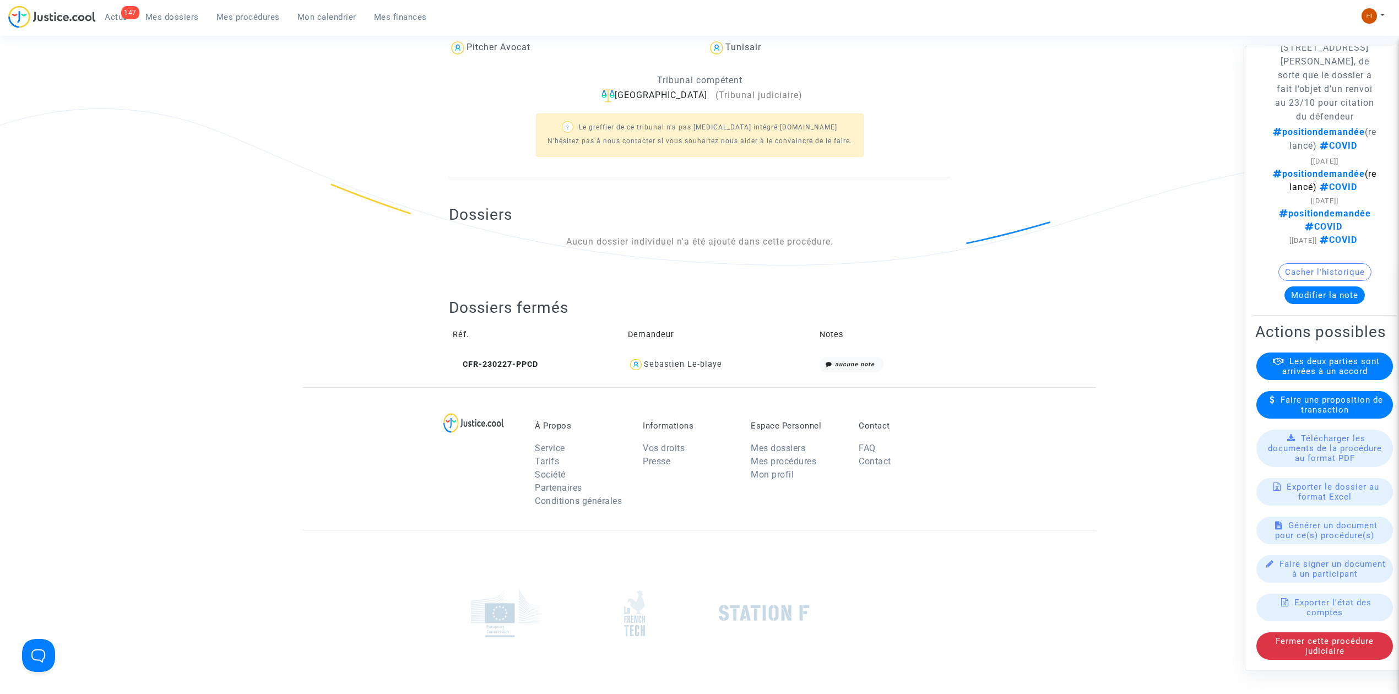
scroll to position [294, 0]
click at [516, 355] on td "CFR-230227-PPCD" at bounding box center [536, 363] width 175 height 24
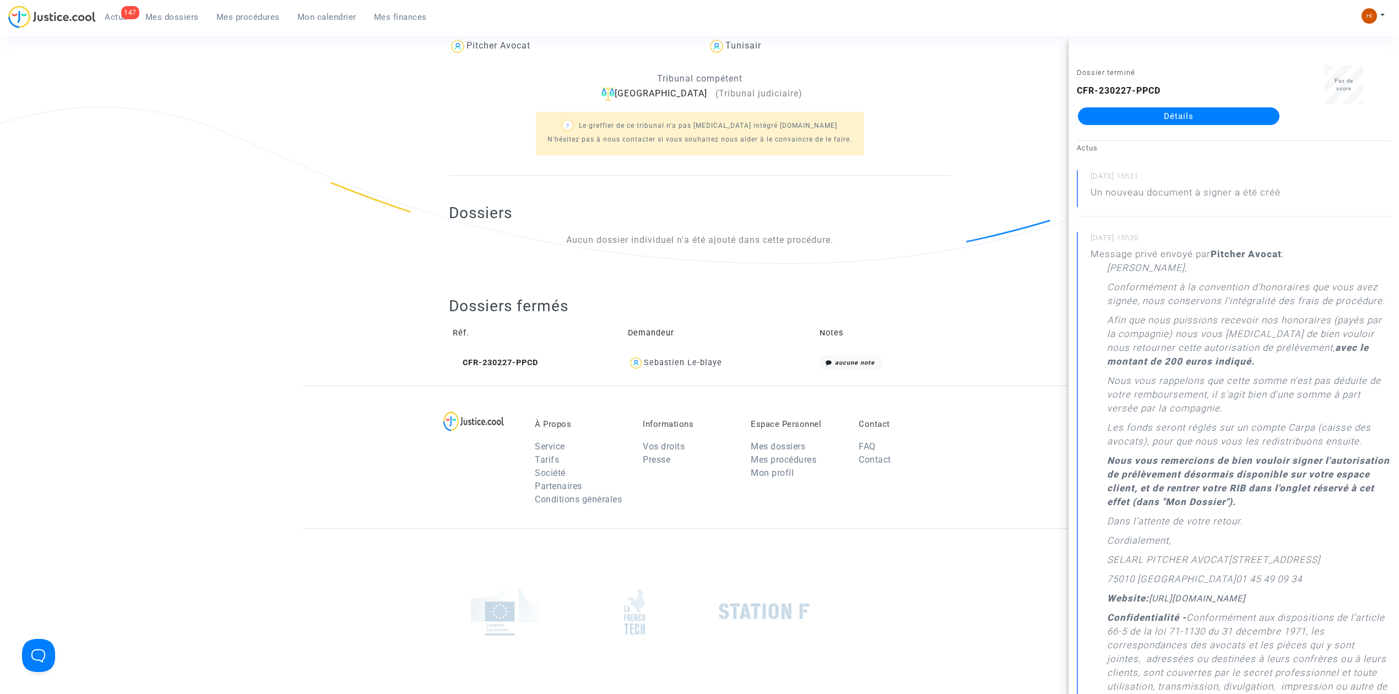
click at [1122, 110] on link "Détails" at bounding box center [1179, 116] width 202 height 18
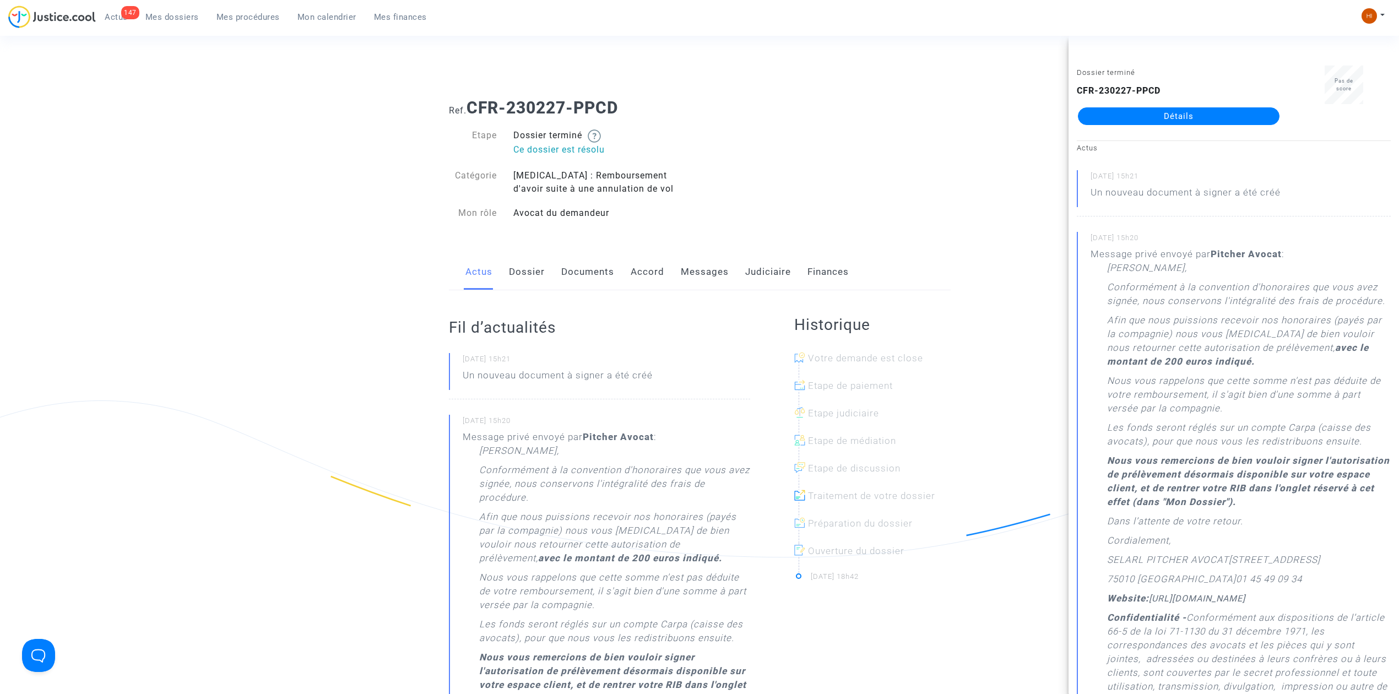
click at [707, 267] on link "Messages" at bounding box center [705, 272] width 48 height 36
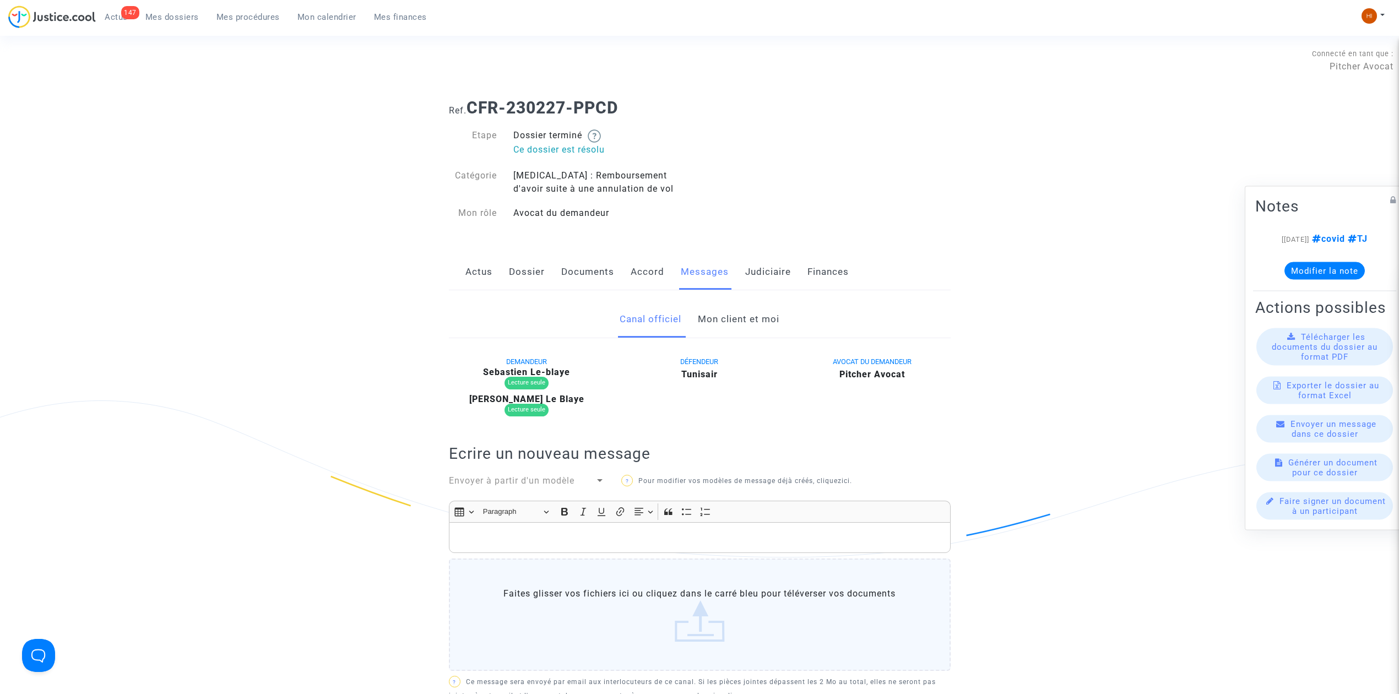
click at [734, 317] on link "Mon client et moi" at bounding box center [739, 319] width 82 height 36
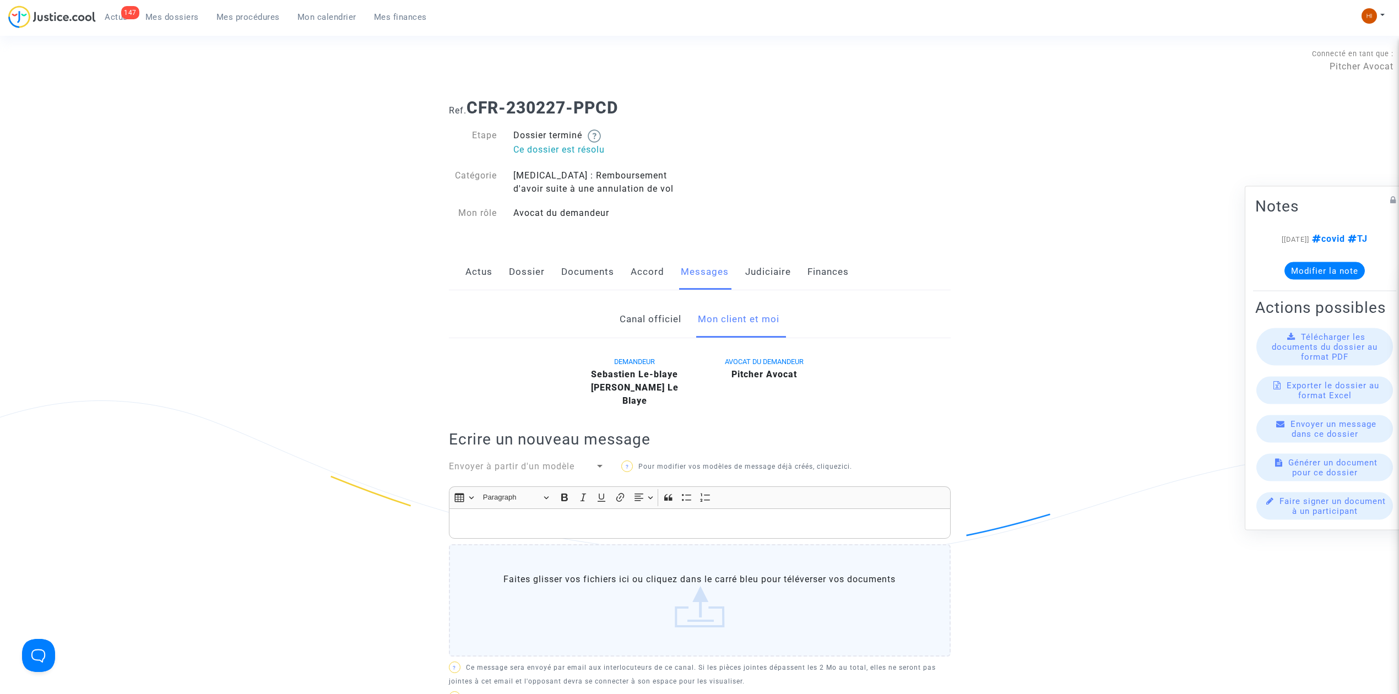
scroll to position [367, 0]
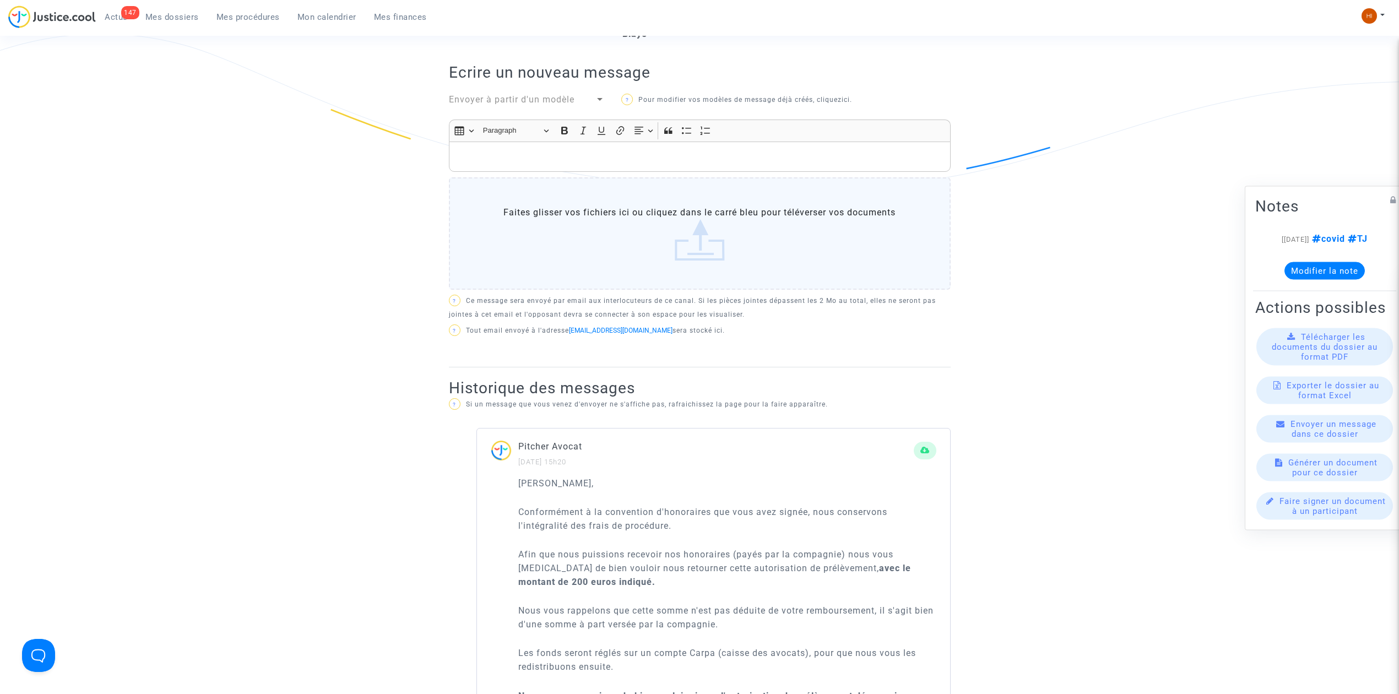
click at [743, 155] on div "Rich Text Editor, main" at bounding box center [700, 157] width 502 height 31
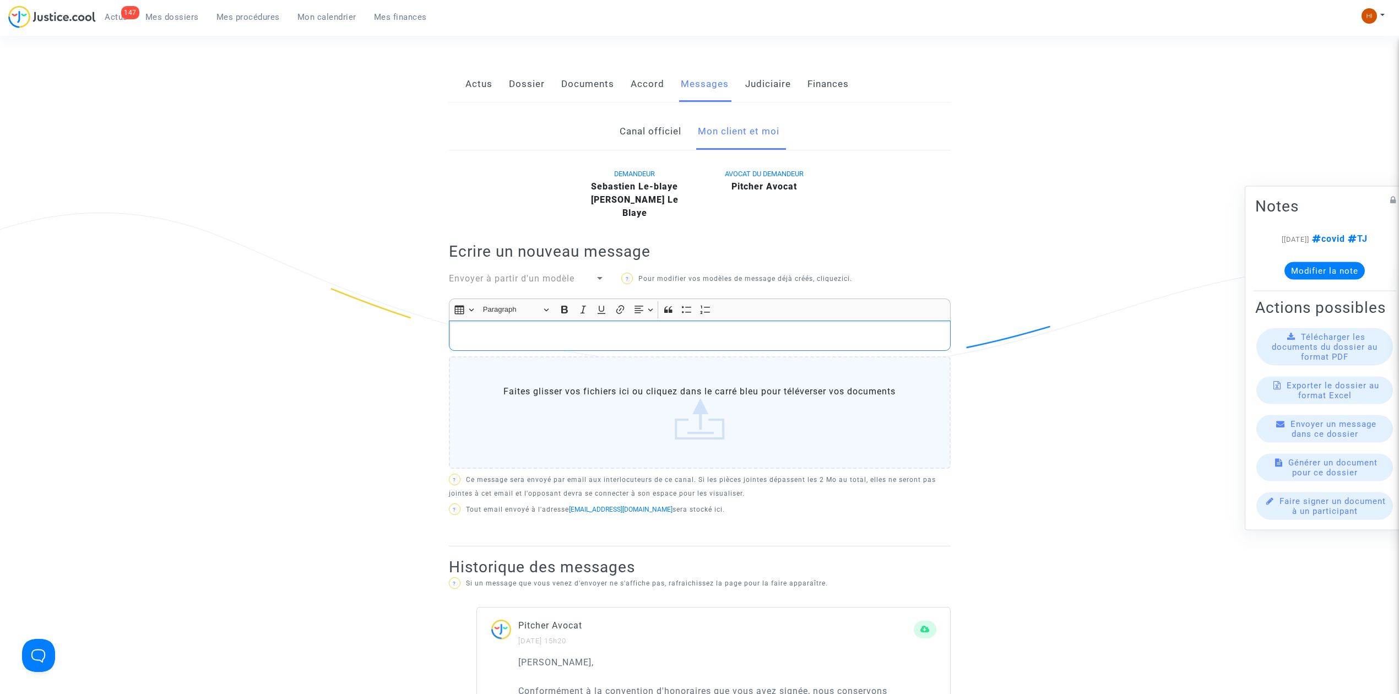
scroll to position [0, 0]
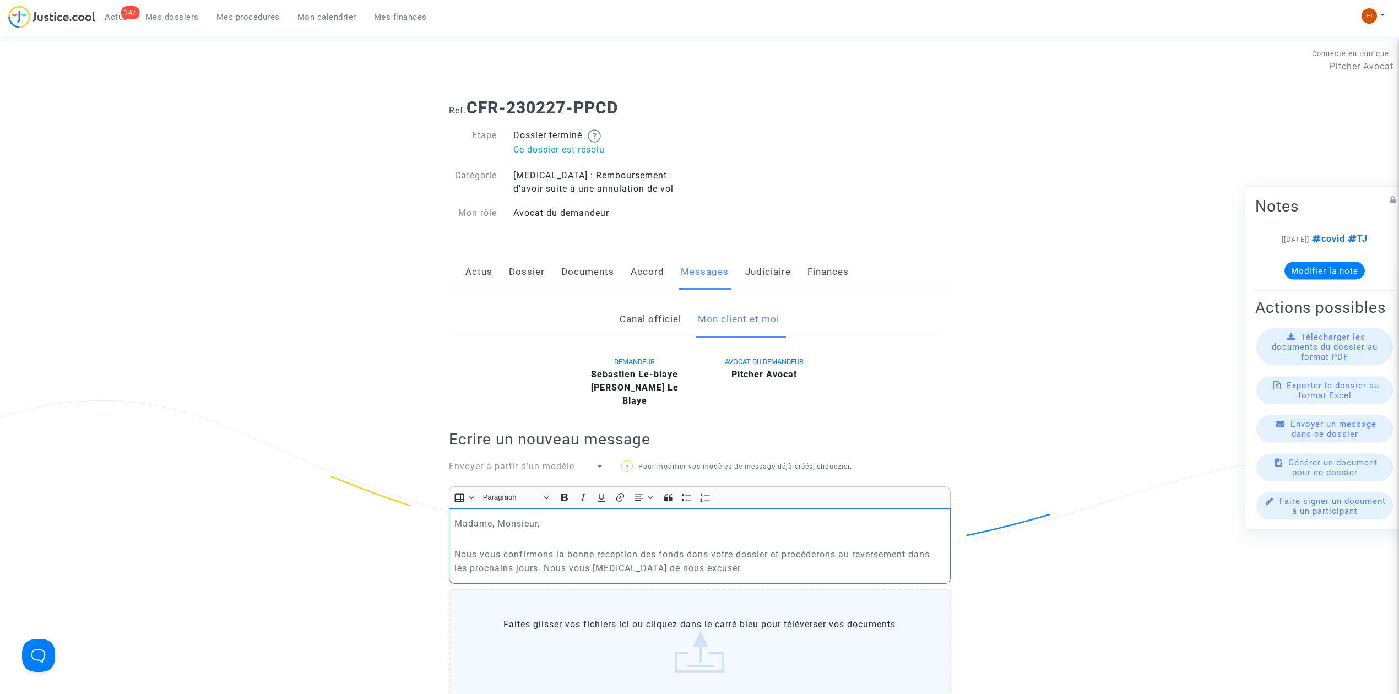
click at [545, 555] on p "Nous vous confirmons la bonne réception des fonds dans votre dossier et procéde…" at bounding box center [699, 561] width 490 height 28
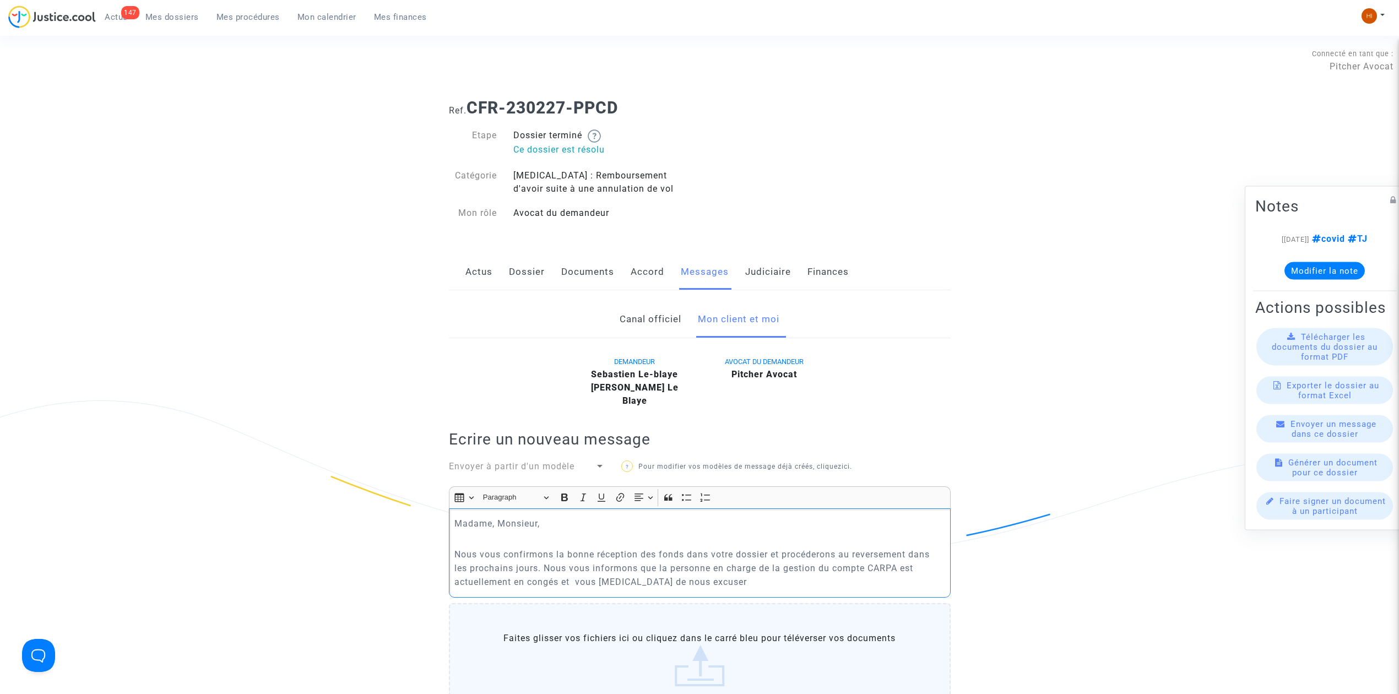
click at [721, 569] on p "Nous vous confirmons la bonne réception des fonds dans votre dossier et procéde…" at bounding box center [699, 567] width 490 height 41
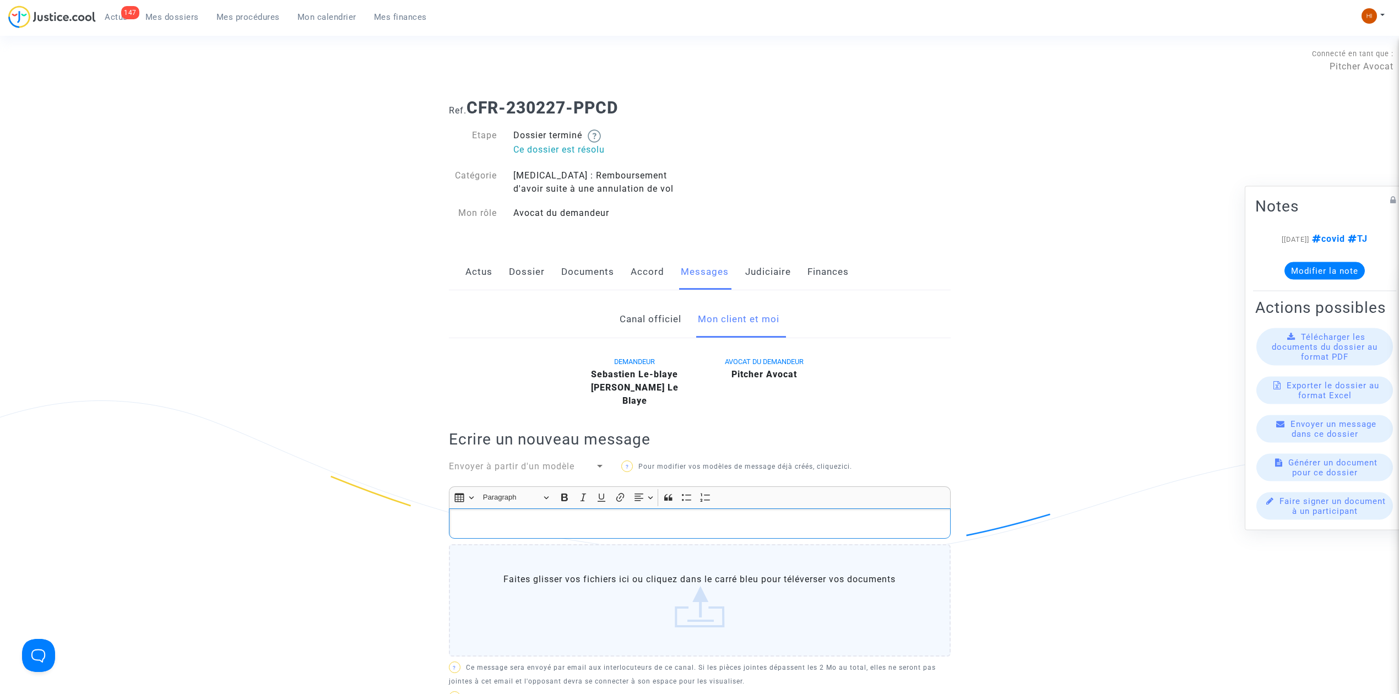
click at [589, 271] on link "Documents" at bounding box center [587, 272] width 53 height 36
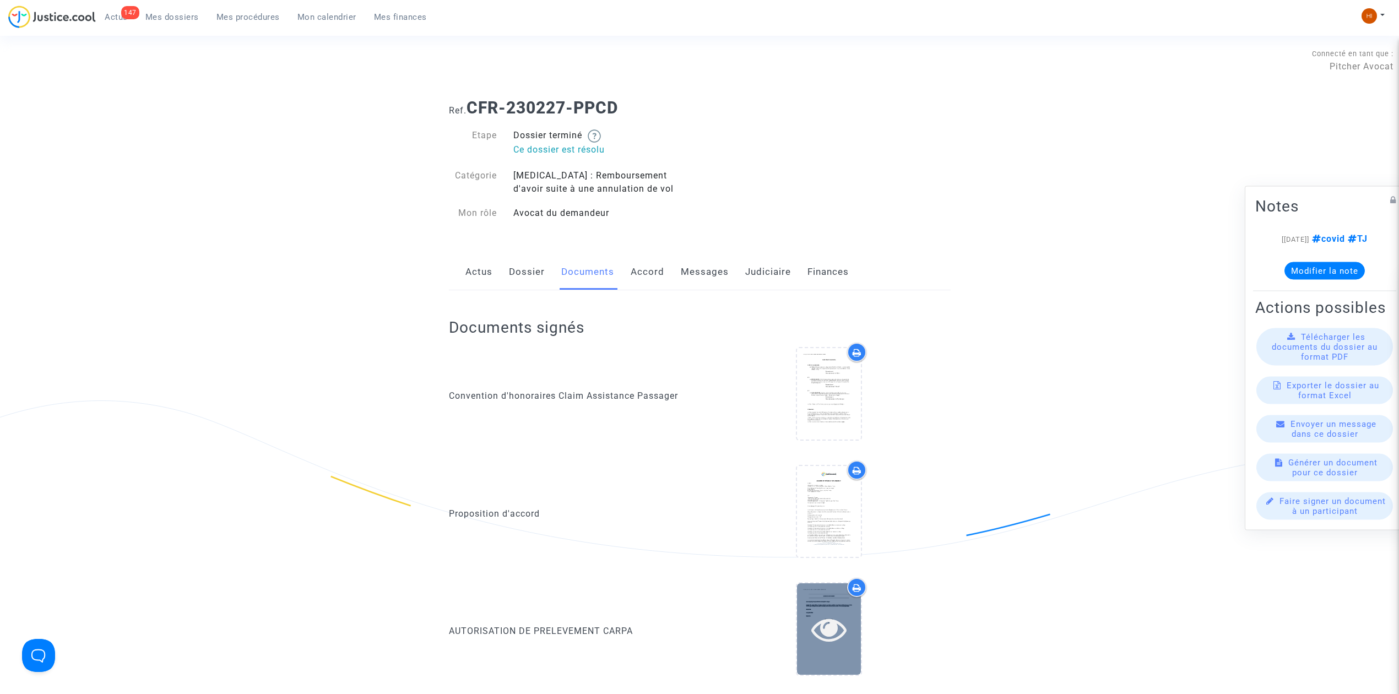
click at [824, 611] on icon at bounding box center [829, 628] width 36 height 35
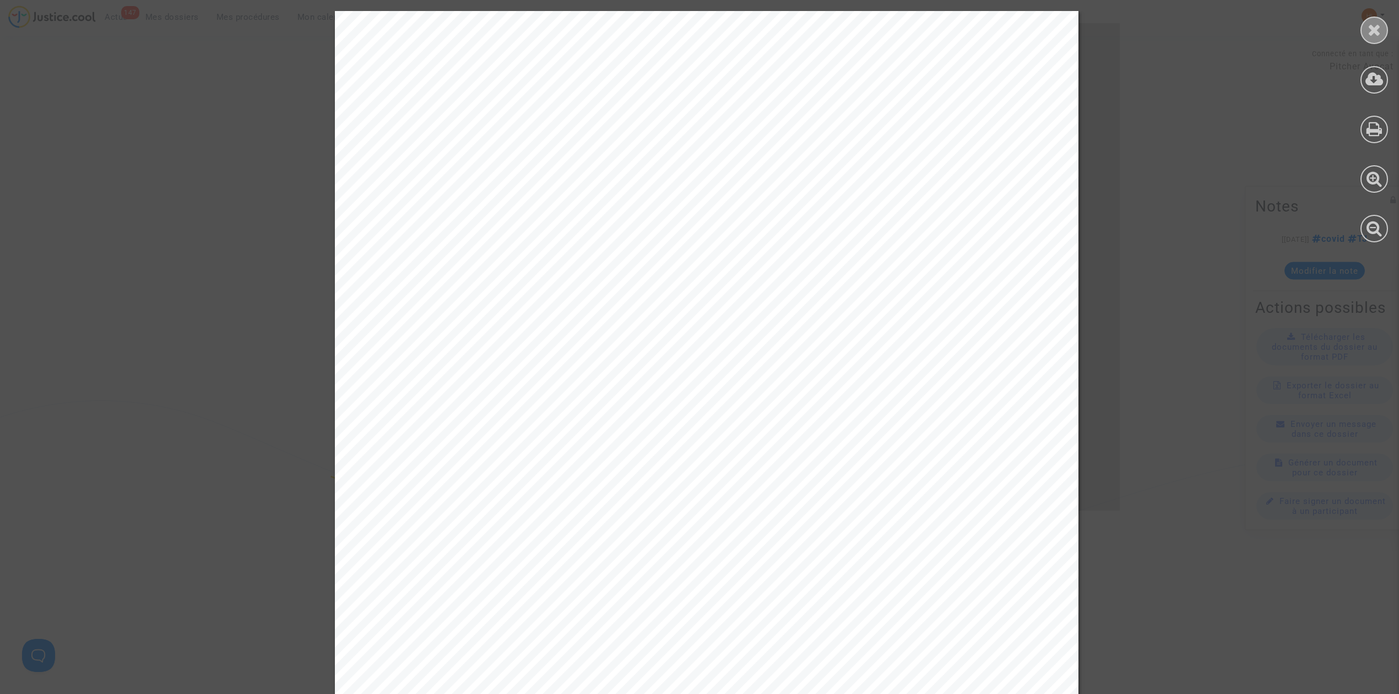
click at [1374, 40] on div at bounding box center [1374, 31] width 28 height 28
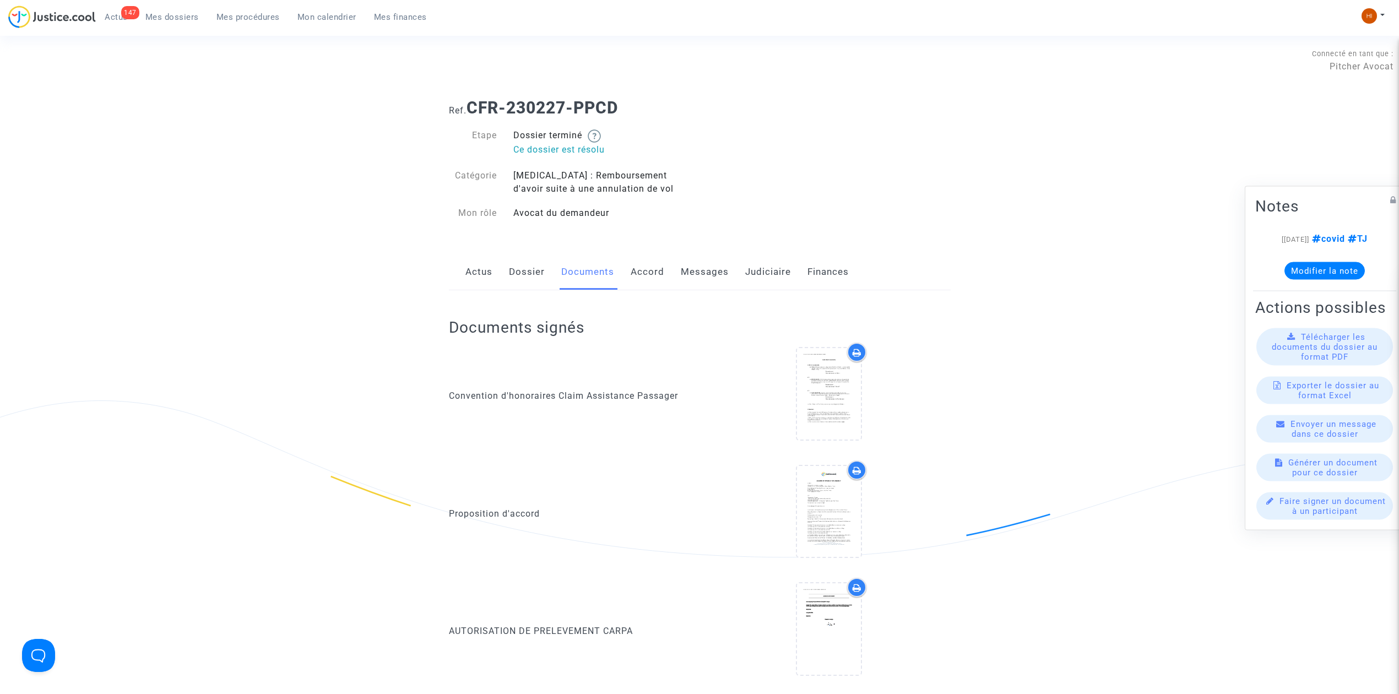
click at [681, 267] on link "Messages" at bounding box center [705, 272] width 48 height 36
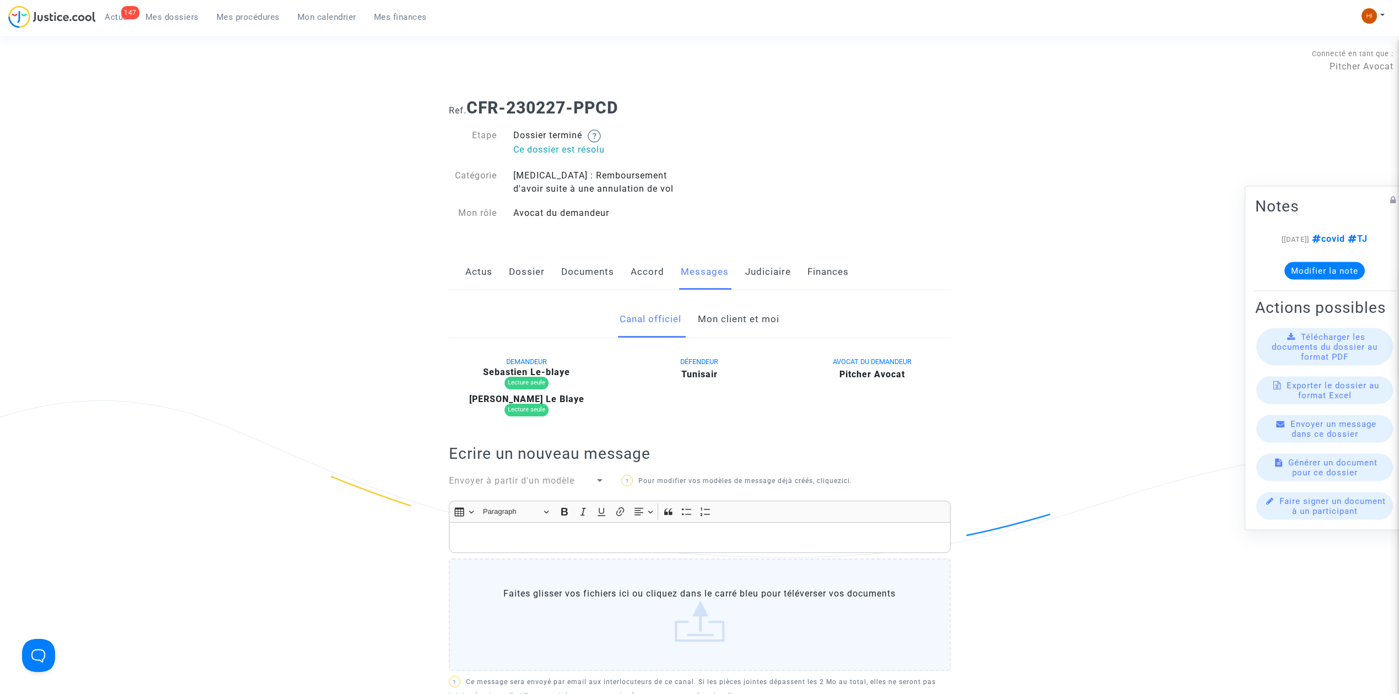
click at [729, 316] on link "Mon client et moi" at bounding box center [739, 319] width 82 height 36
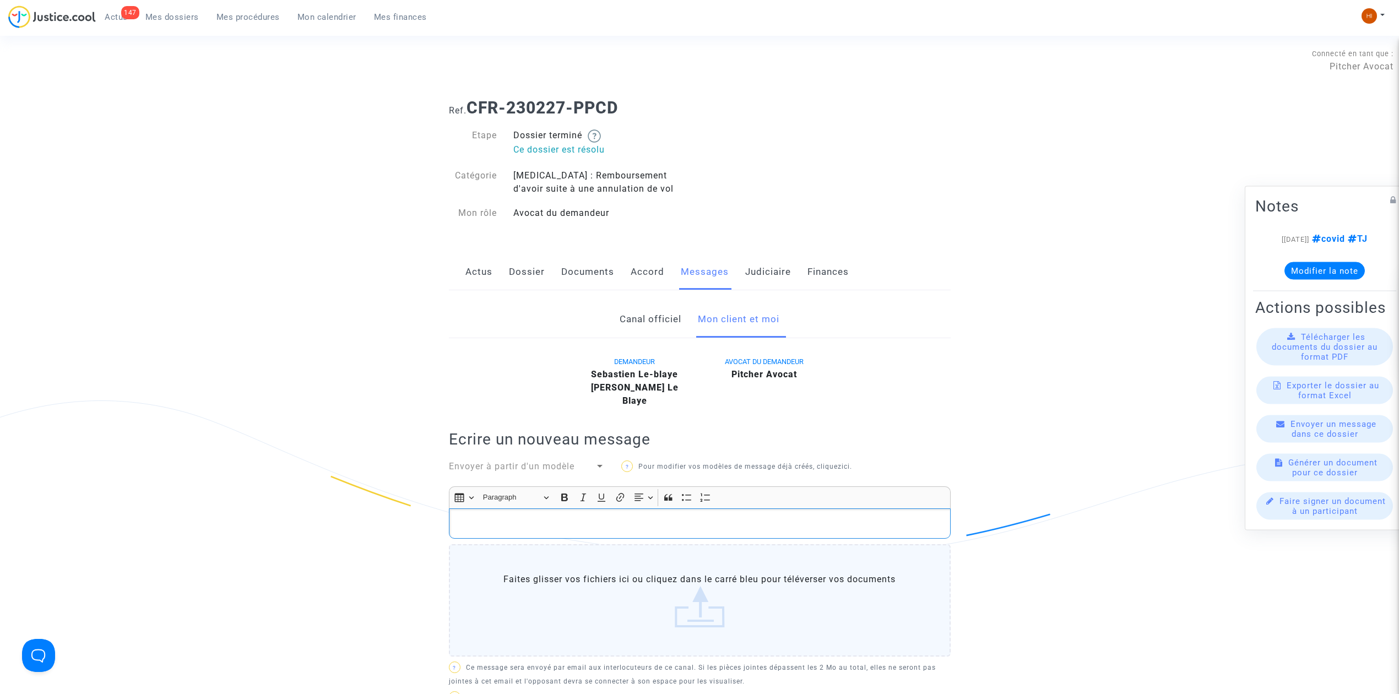
click at [642, 517] on p "Rich Text Editor, main" at bounding box center [699, 524] width 490 height 14
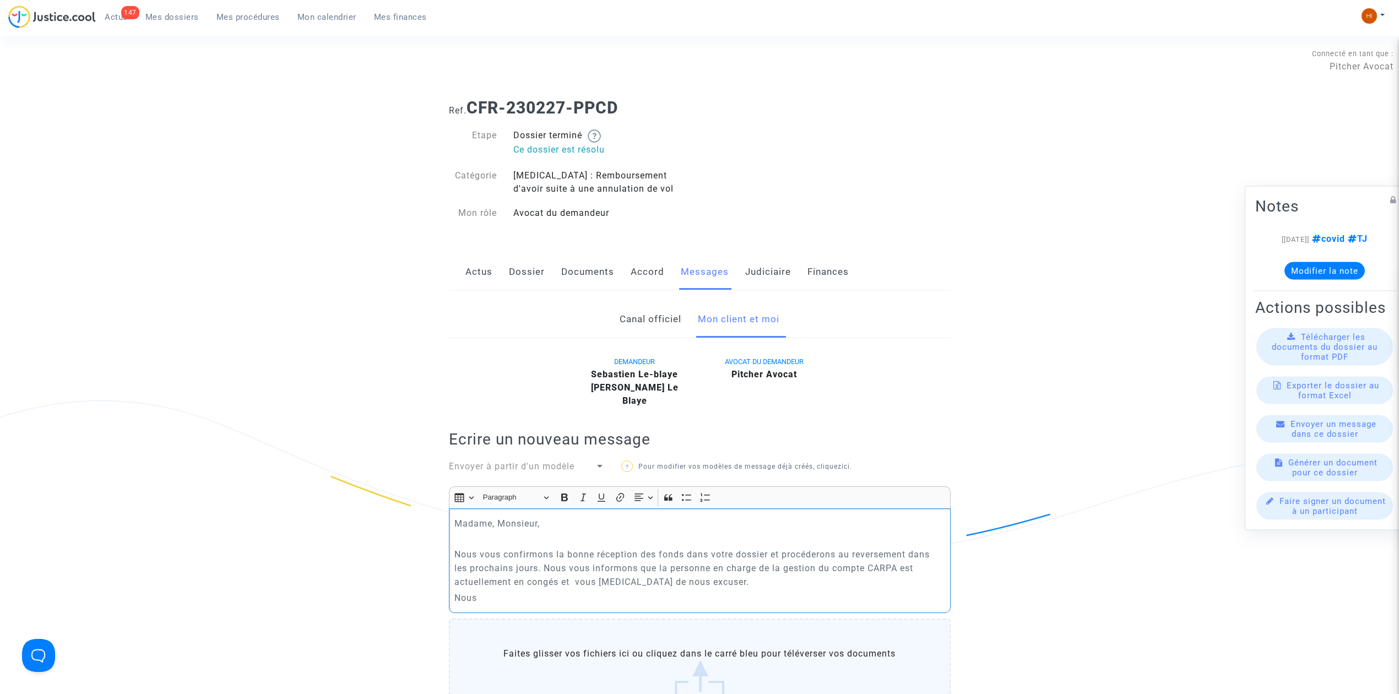
click at [586, 495] on div "Insert table Insert table Heading Paragraph Paragraph Heading 1 Heading 2 Headi…" at bounding box center [699, 497] width 496 height 21
click at [557, 591] on p "Nous" at bounding box center [699, 598] width 490 height 14
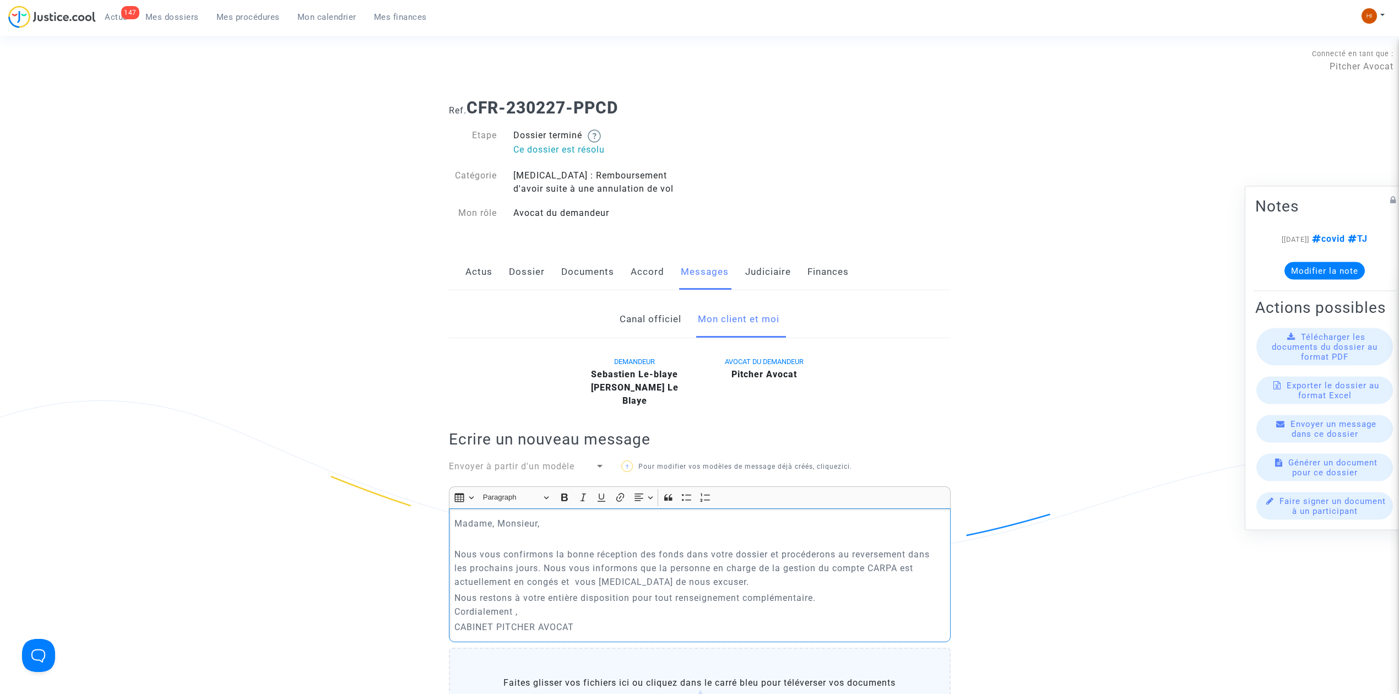
click at [543, 532] on p "Rich Text Editor, main" at bounding box center [699, 539] width 490 height 14
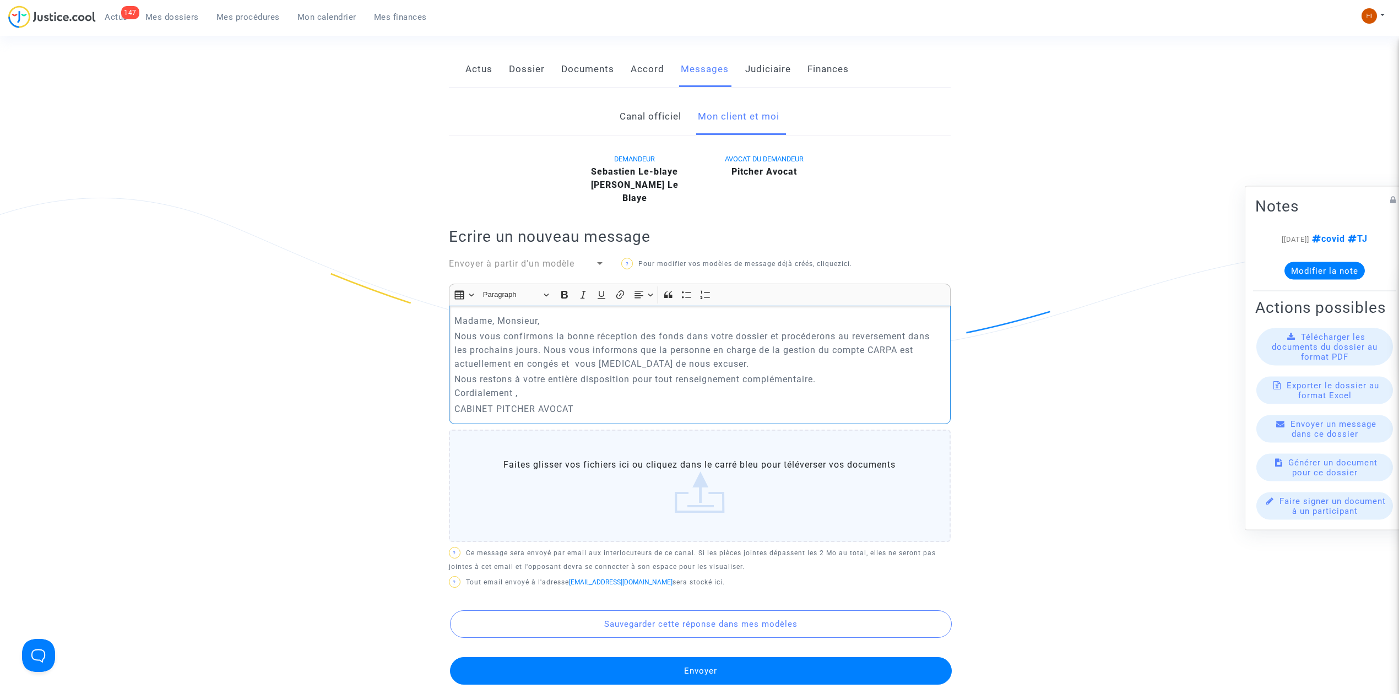
scroll to position [220, 0]
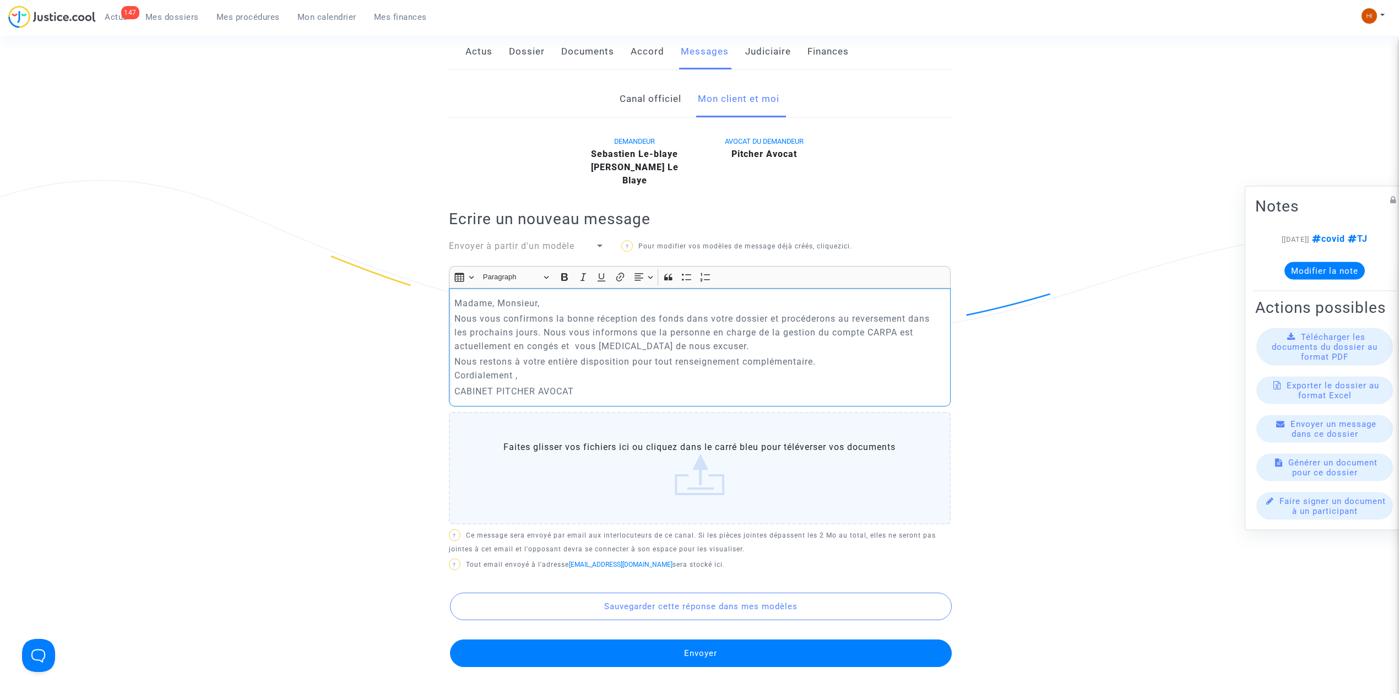
click at [617, 384] on p "CABINET PITCHER AVOCAT" at bounding box center [699, 391] width 490 height 14
drag, startPoint x: 659, startPoint y: 378, endPoint x: 409, endPoint y: 275, distance: 270.2
copy div "Madame, Monsieur, Nous vous confirmons la bonne réception des fonds dans votre …"
drag, startPoint x: 588, startPoint y: 327, endPoint x: 544, endPoint y: 352, distance: 51.1
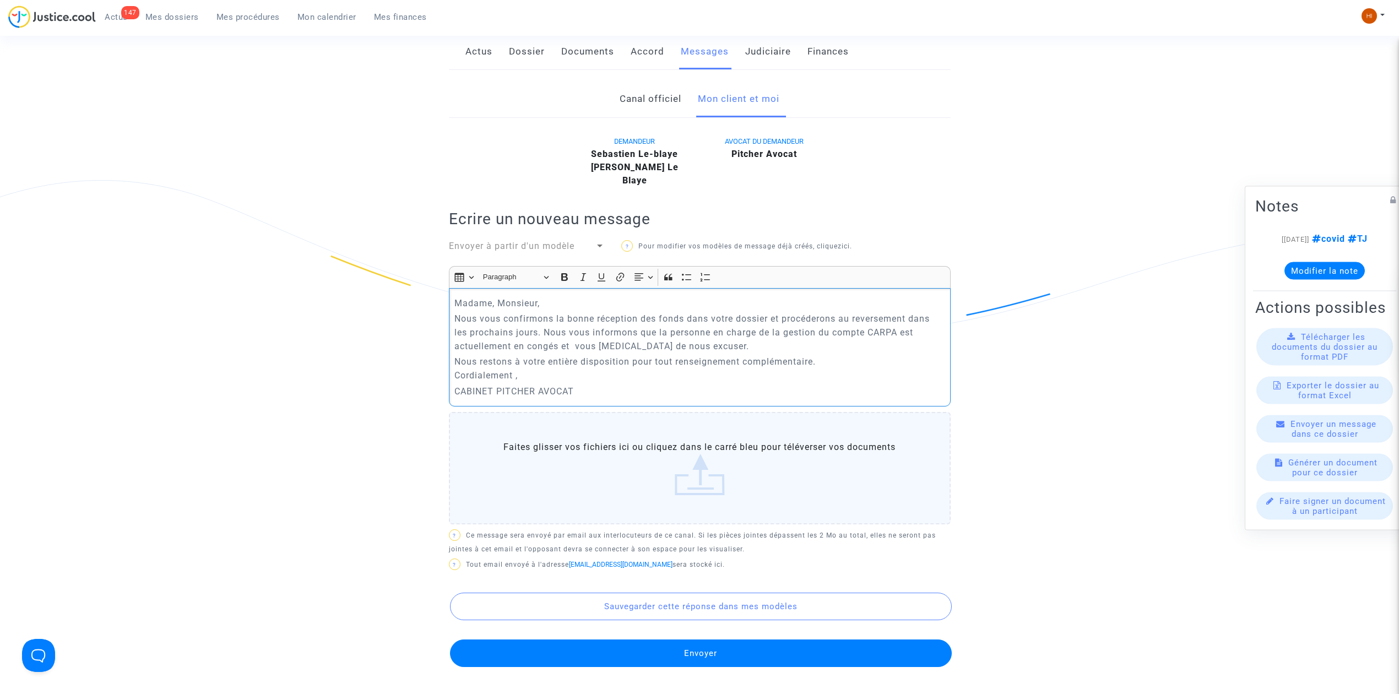
click at [544, 355] on p "Nous restons à votre entière disposition pour tout renseignement complémentaire…" at bounding box center [699, 369] width 490 height 28
drag, startPoint x: 531, startPoint y: 360, endPoint x: 453, endPoint y: 305, distance: 95.3
click at [453, 305] on div "Madame, Monsieur, Nous vous confirmons la bonne réception des fonds dans votre …" at bounding box center [700, 347] width 502 height 118
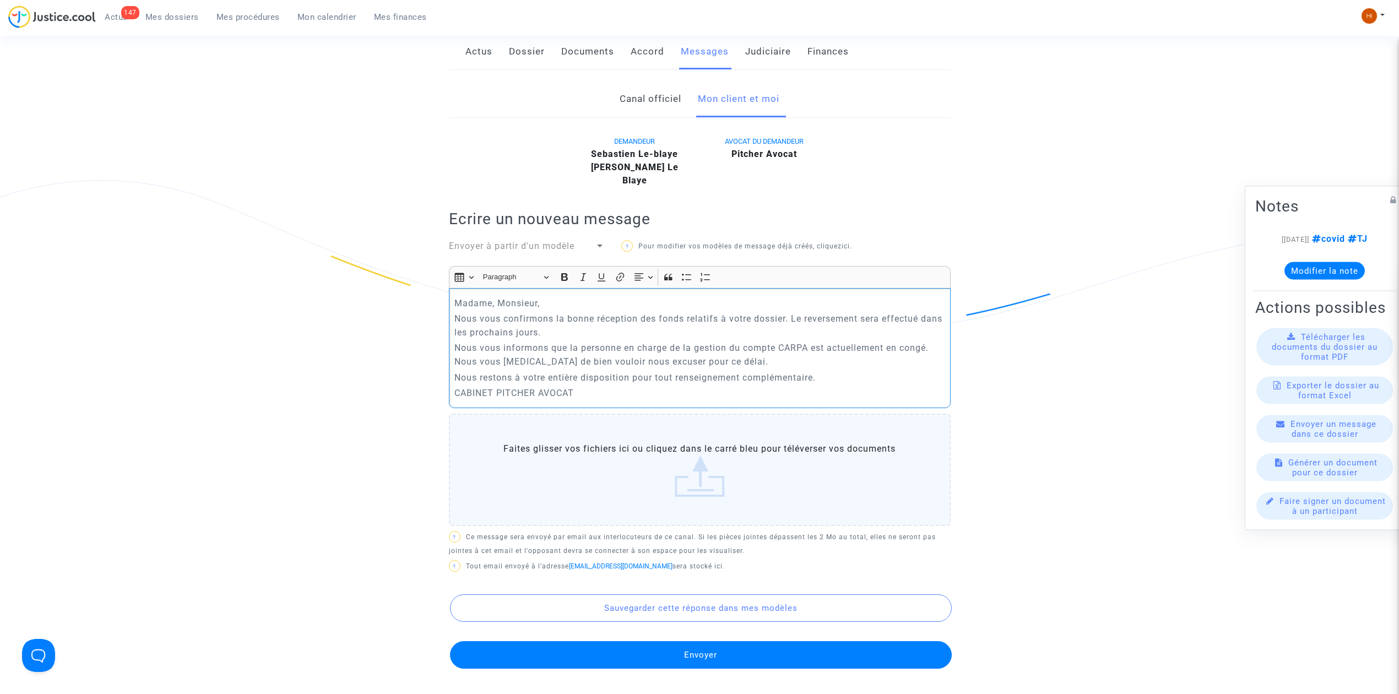
click at [760, 650] on button "Envoyer" at bounding box center [701, 655] width 502 height 28
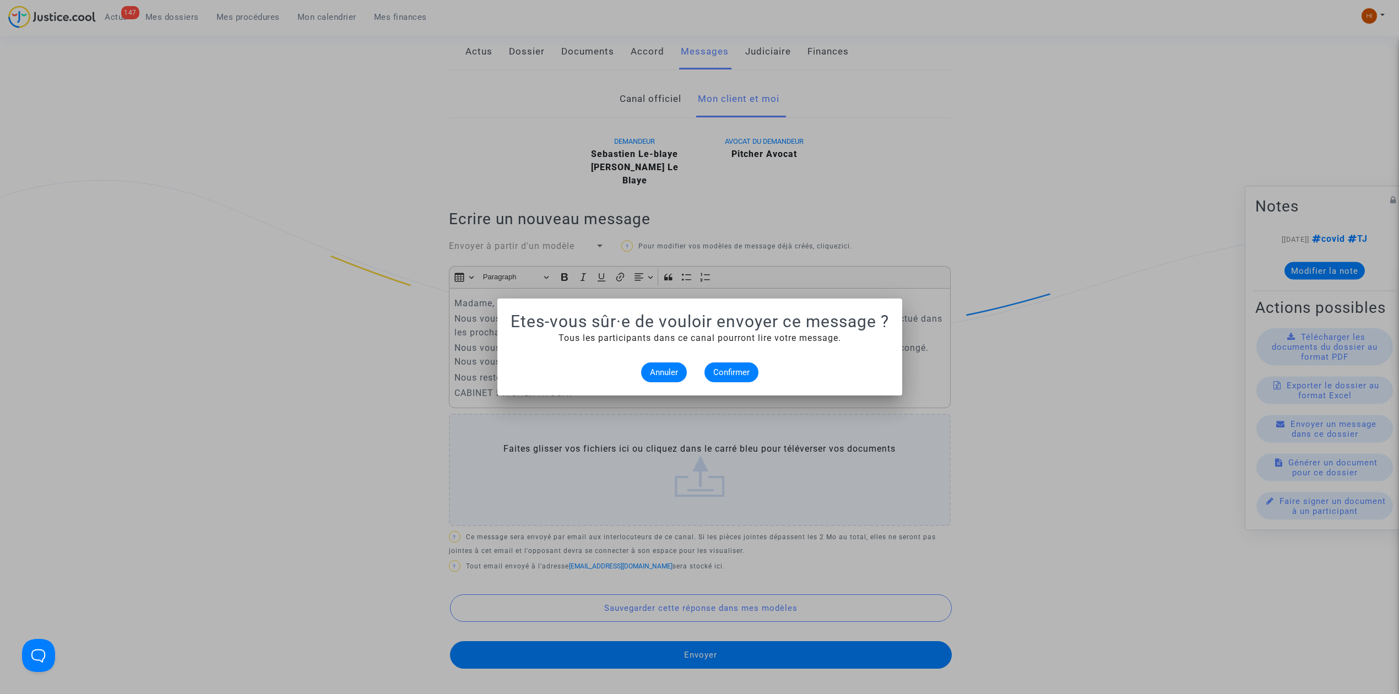
scroll to position [0, 0]
click at [718, 375] on span "Confirmer" at bounding box center [731, 372] width 36 height 10
